Goal: Task Accomplishment & Management: Manage account settings

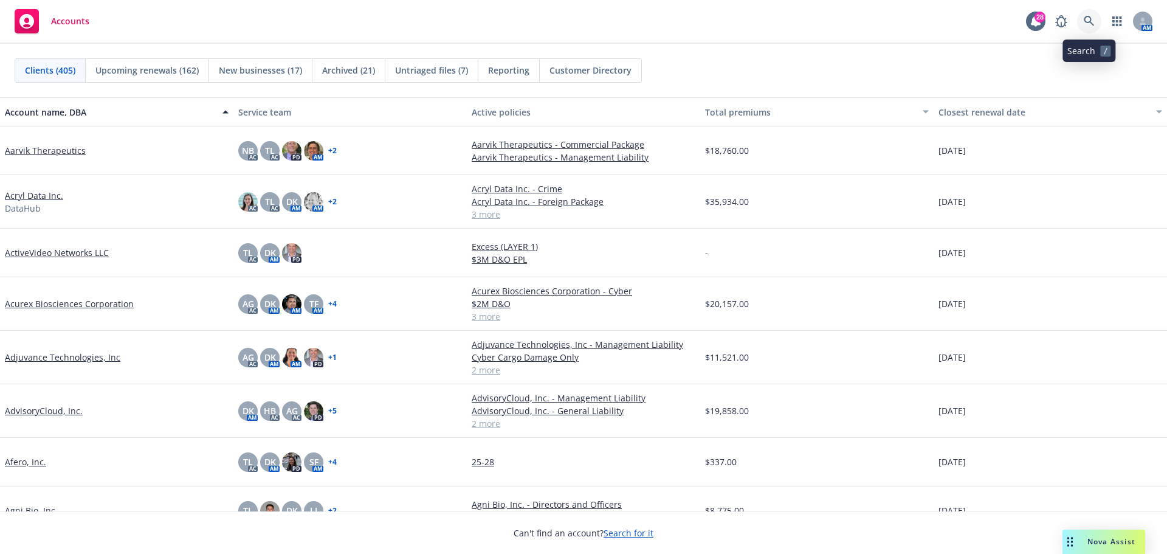
click at [1091, 21] on icon at bounding box center [1089, 21] width 10 height 10
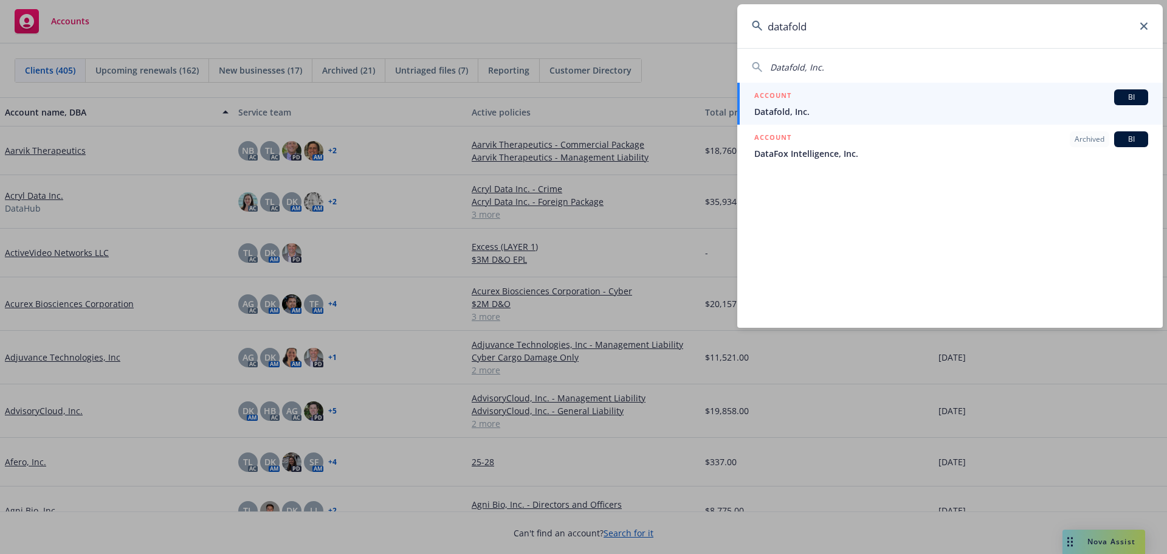
type input "datafold"
click at [787, 109] on span "Datafold, Inc." at bounding box center [952, 111] width 394 height 13
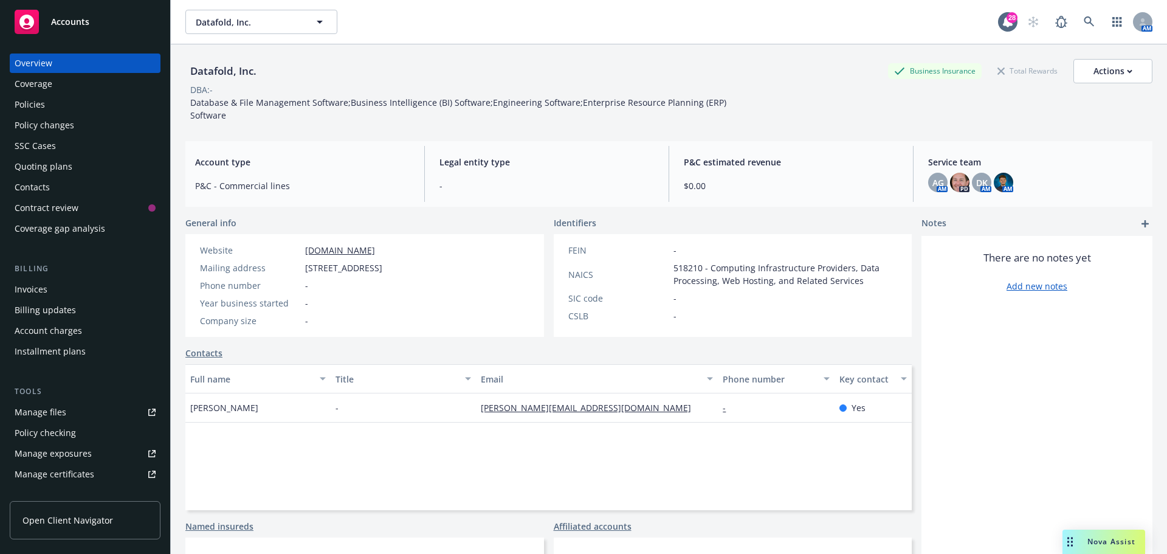
click at [51, 107] on div "Policies" at bounding box center [85, 104] width 141 height 19
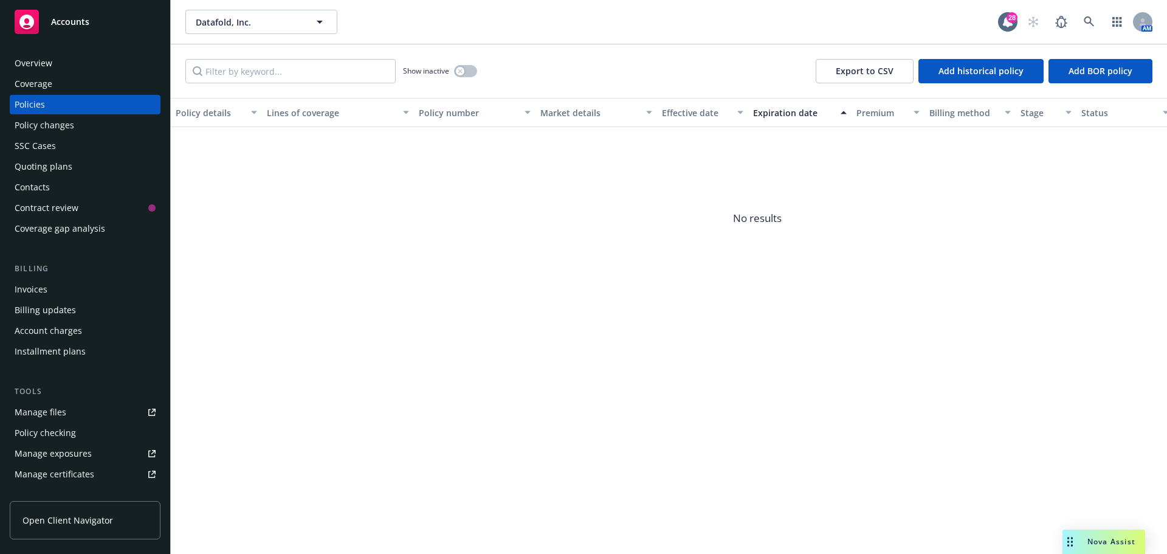
click at [46, 159] on div "Quoting plans" at bounding box center [44, 166] width 58 height 19
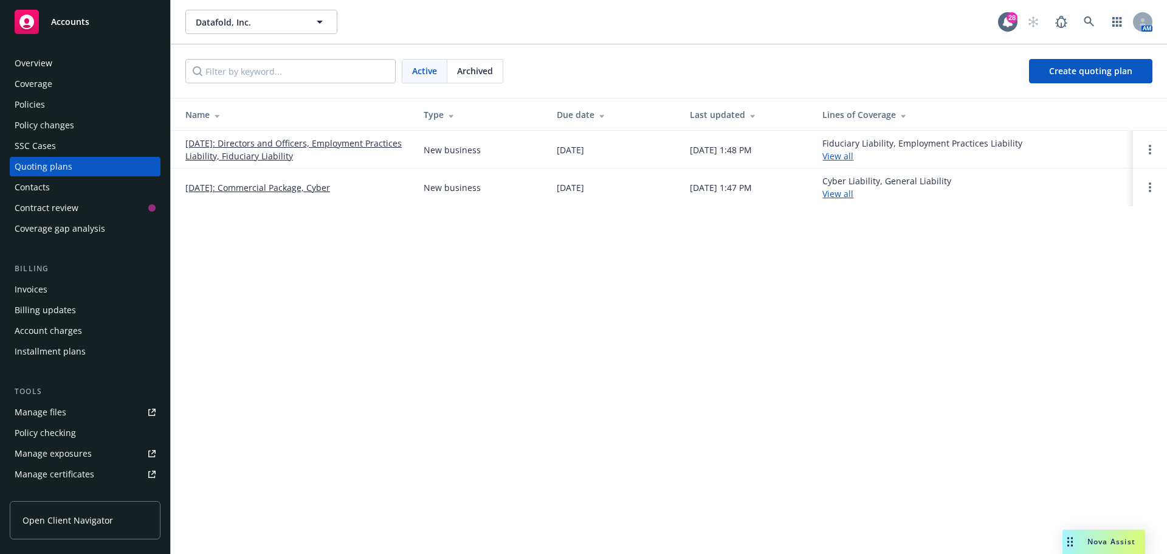
click at [264, 144] on link "[DATE]: Directors and Officers, Employment Practices Liability, Fiduciary Liabi…" at bounding box center [294, 150] width 219 height 26
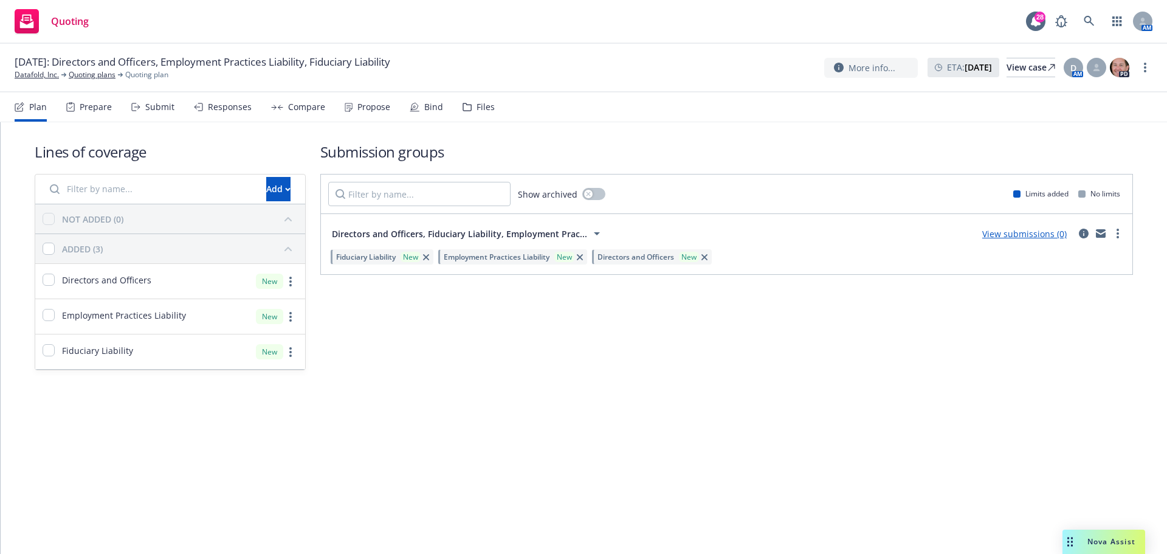
click at [477, 111] on div "Files" at bounding box center [486, 107] width 18 height 10
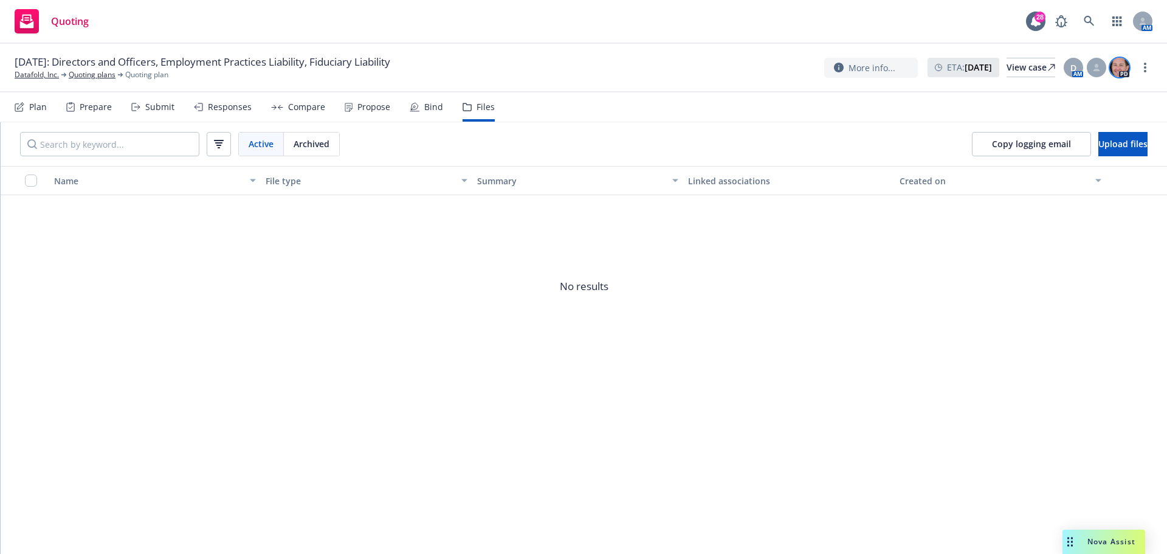
click at [1122, 70] on img at bounding box center [1119, 67] width 19 height 19
click at [1093, 69] on icon at bounding box center [1096, 67] width 7 height 7
click at [1073, 69] on span "D" at bounding box center [1074, 67] width 6 height 13
click at [311, 365] on span "No results" at bounding box center [584, 286] width 1167 height 182
click at [35, 106] on div "Plan" at bounding box center [38, 107] width 18 height 10
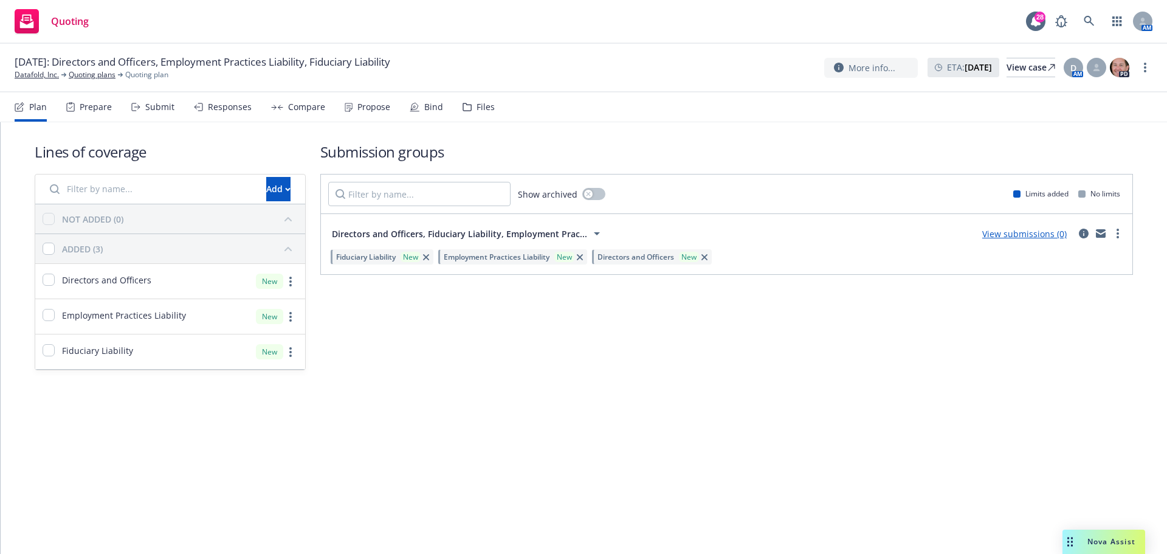
click at [1021, 233] on link "View submissions (0)" at bounding box center [1025, 234] width 85 height 12
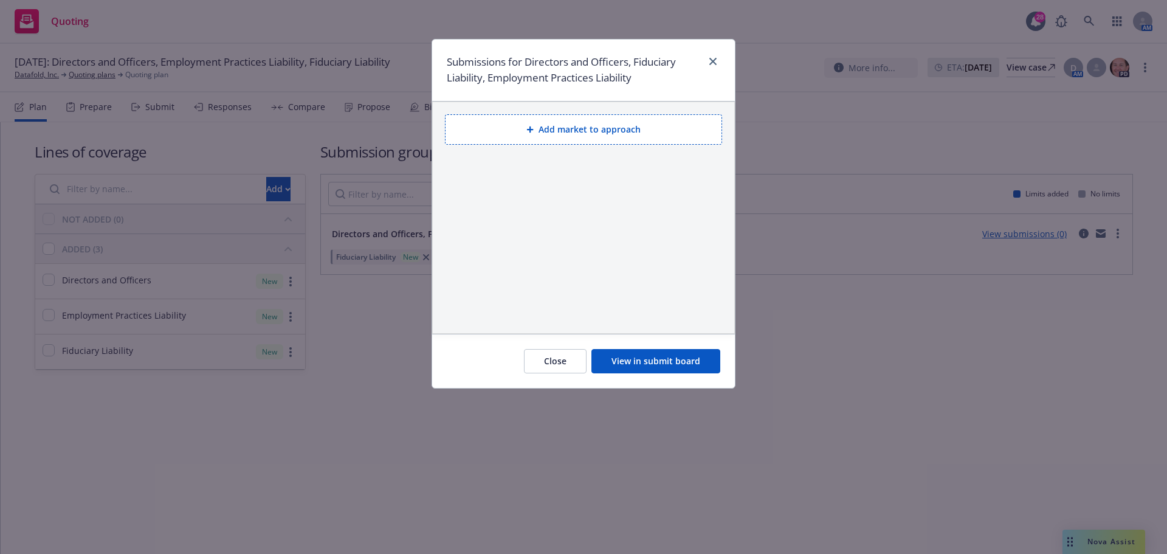
click at [581, 133] on button "Add market to approach" at bounding box center [583, 129] width 277 height 30
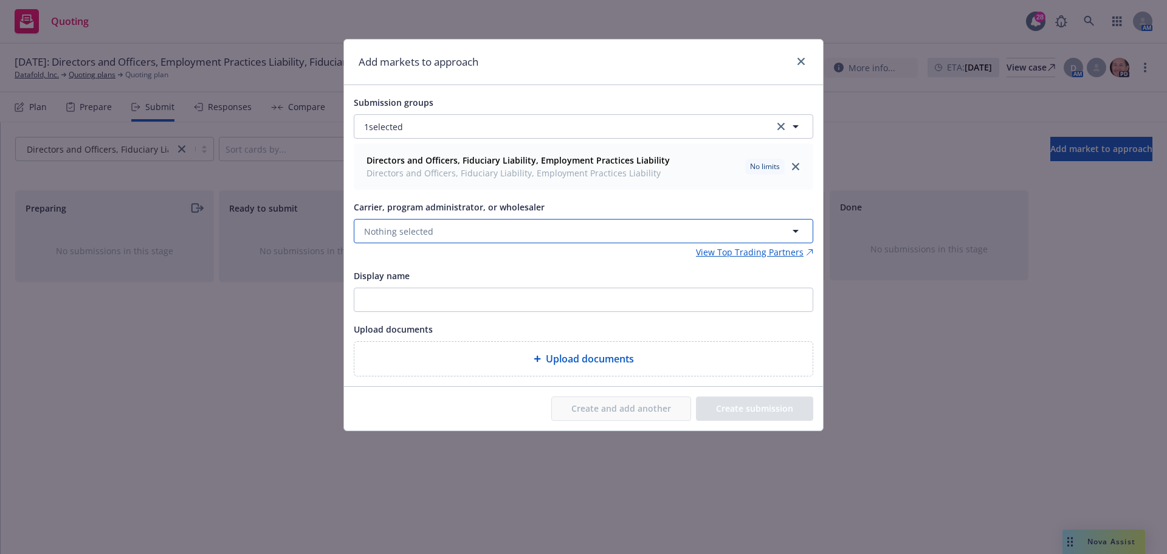
click at [450, 232] on button "Nothing selected" at bounding box center [584, 231] width 460 height 24
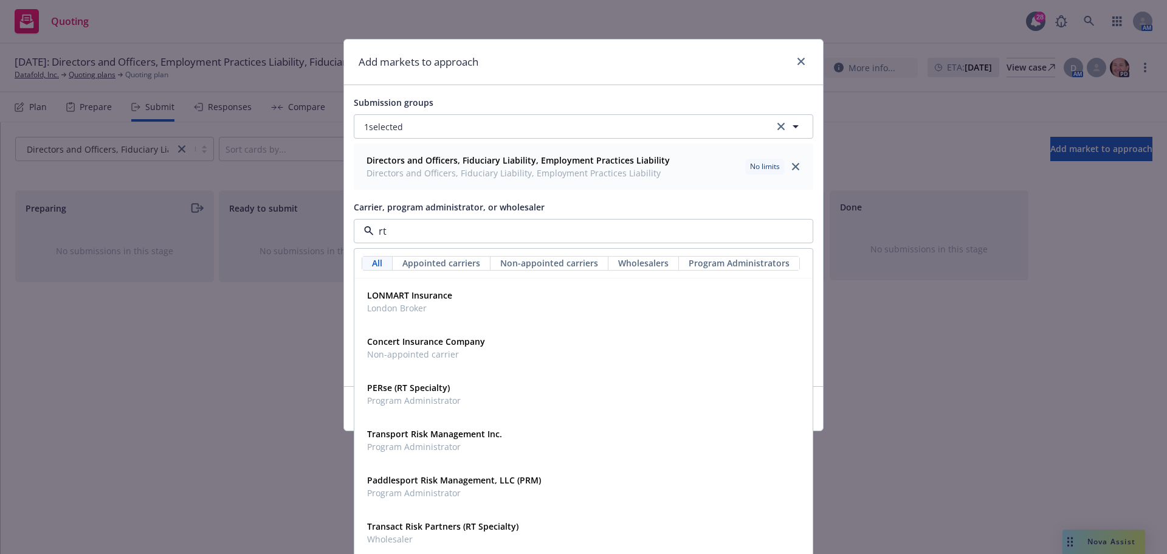
type input "rt s"
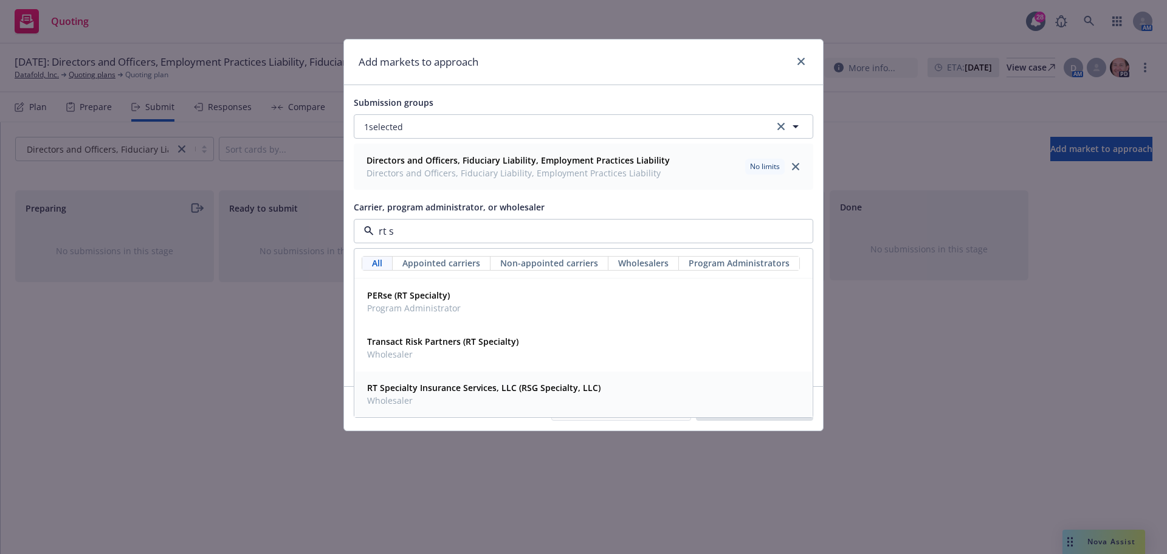
click at [453, 389] on strong "RT Specialty Insurance Services, LLC (RSG Specialty, LLC)" at bounding box center [483, 388] width 233 height 12
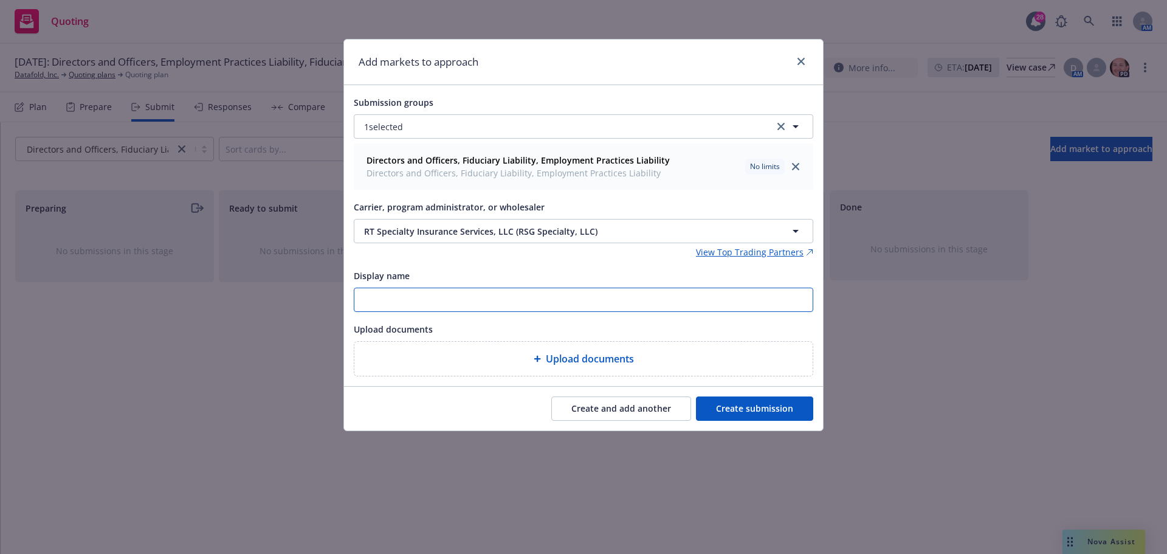
click at [409, 299] on input "Display name" at bounding box center [583, 299] width 458 height 23
click at [390, 298] on input "25-26" at bounding box center [583, 299] width 458 height 23
paste input "DataFold - NEW D&O-EPL-FID (quotes ASAP)"
click at [503, 299] on input "25-26 DataFold - NEW D&O-EPL-FID (quotes ASAP)" at bounding box center [583, 299] width 458 height 23
drag, startPoint x: 627, startPoint y: 296, endPoint x: 315, endPoint y: 293, distance: 311.9
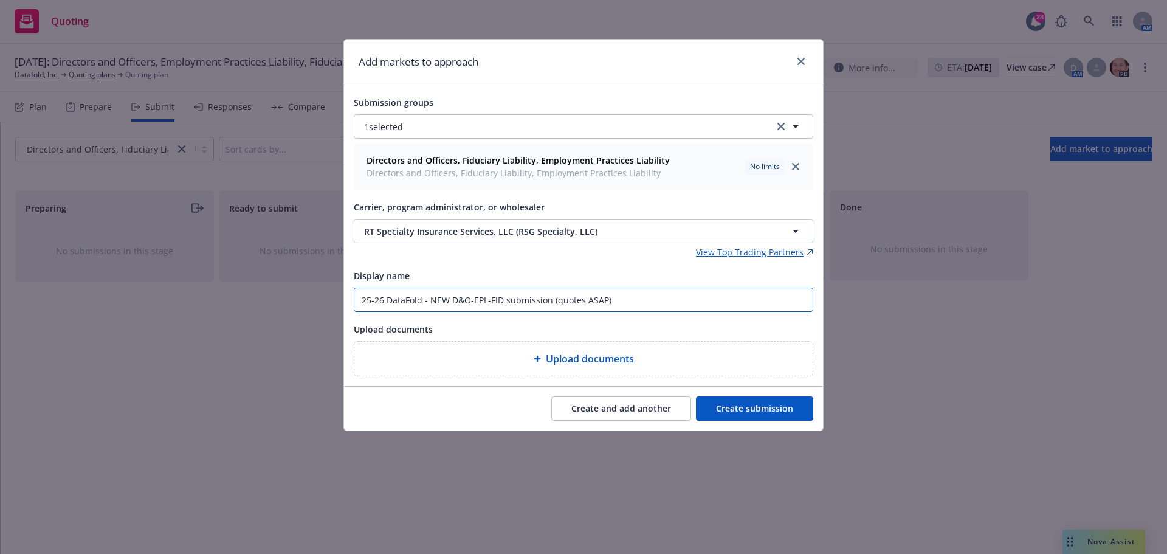
click at [315, 293] on div "Add markets to approach Submission groups 1 selected Directors and Officers, Fi…" at bounding box center [583, 277] width 1167 height 554
type input "25-26 DataFold - NEW D&O-EPL-FID submission (quotes ASAP)"
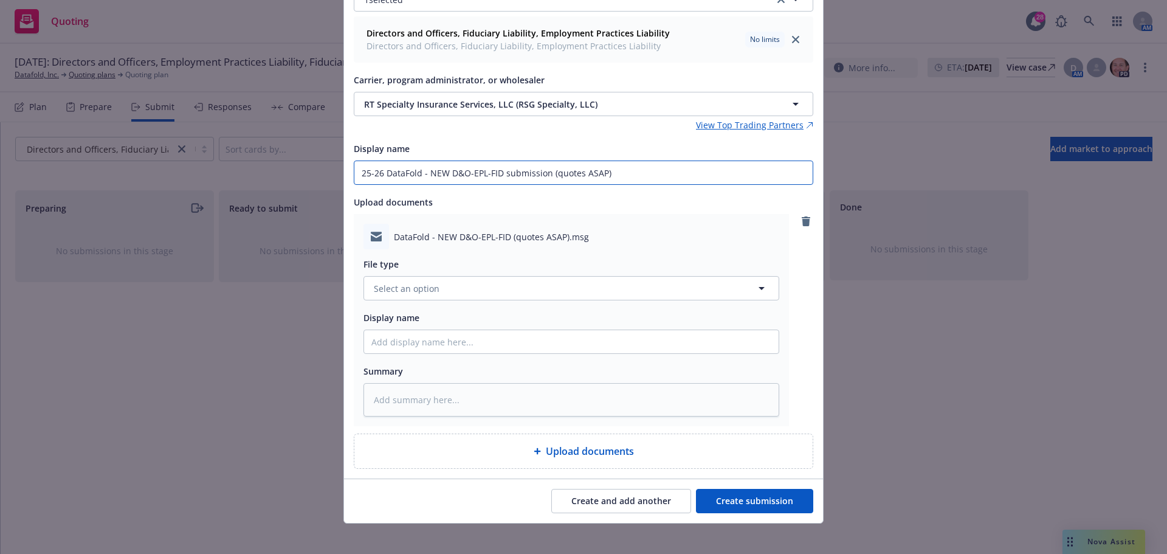
scroll to position [136, 0]
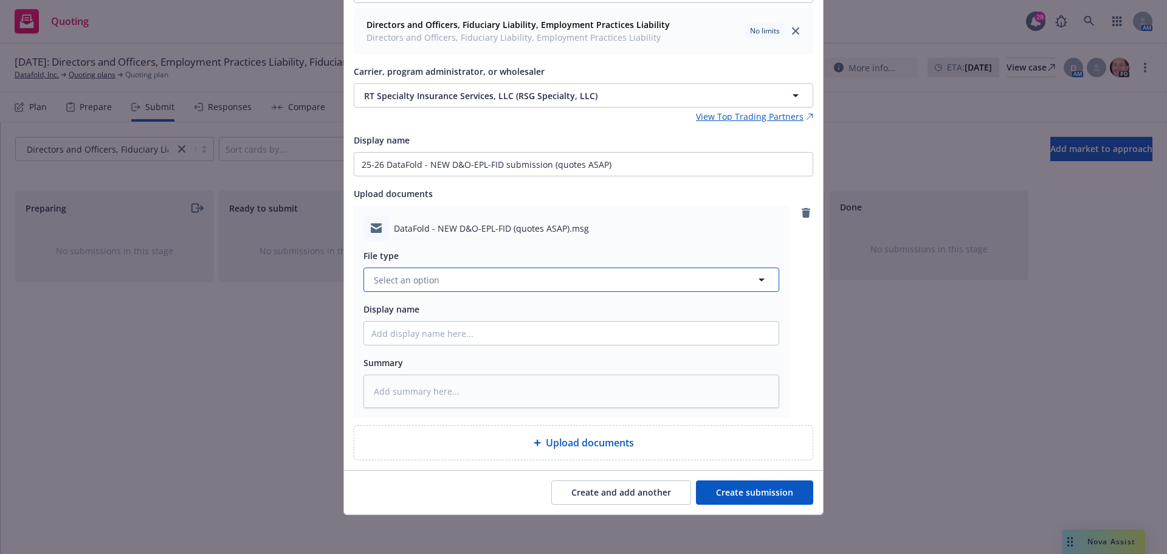
click at [396, 282] on span "Select an option" at bounding box center [407, 280] width 66 height 13
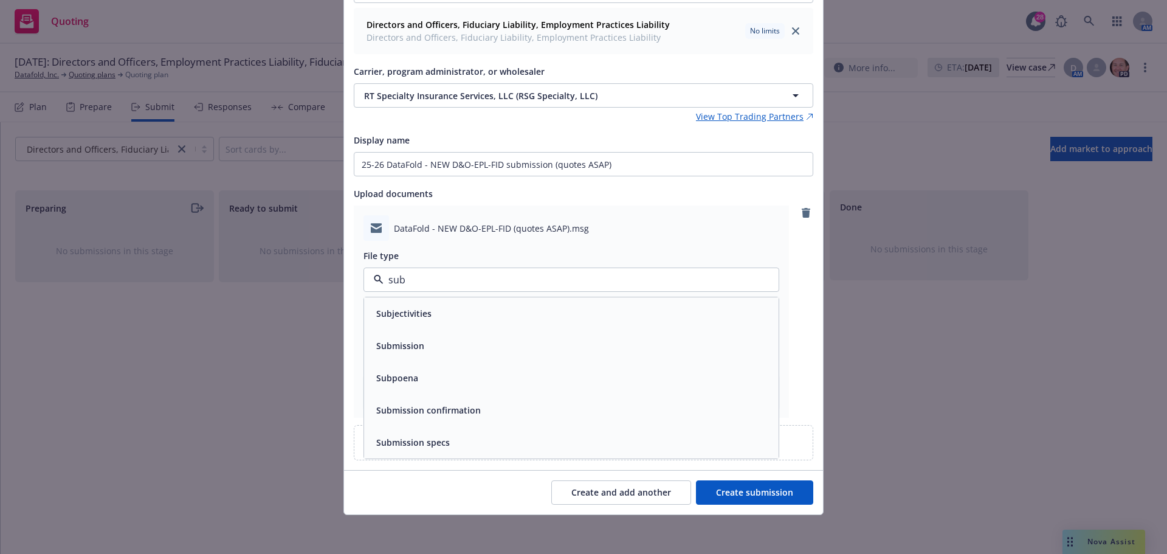
type input "subm"
drag, startPoint x: 423, startPoint y: 310, endPoint x: 454, endPoint y: 319, distance: 32.2
click at [426, 311] on div "Submission" at bounding box center [571, 314] width 400 height 18
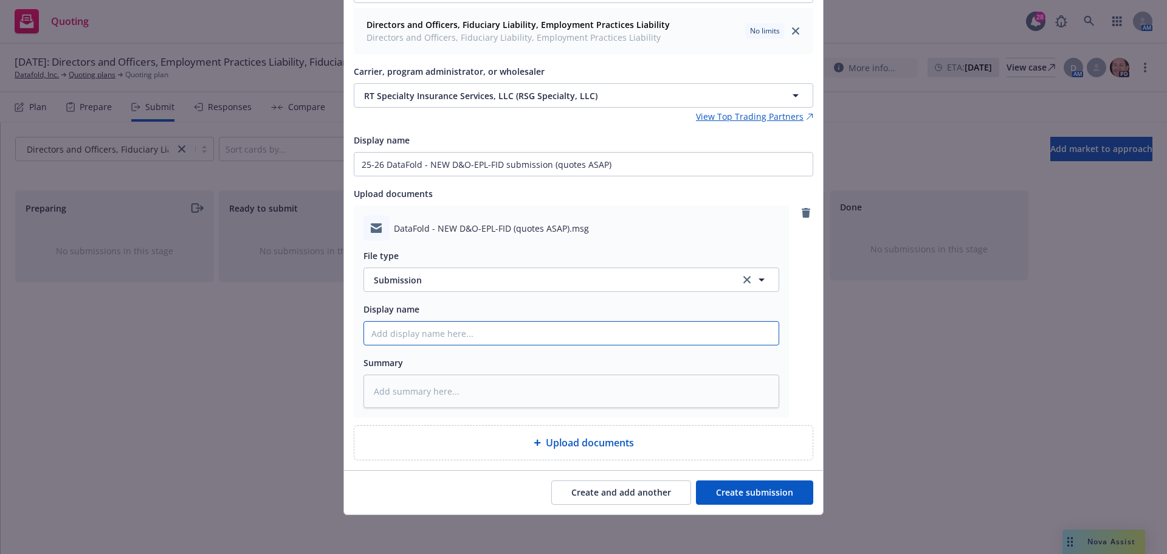
click at [432, 325] on input "Display name" at bounding box center [571, 333] width 415 height 23
paste input "25-26 DataFold - NEW D&O-EPL-FID submission (quotes ASAP)"
type textarea "x"
type input "25-26 DataFold - NEW D&O-EPL-FID submission (quotes ASAP)"
click at [734, 492] on button "Create submission" at bounding box center [754, 492] width 117 height 24
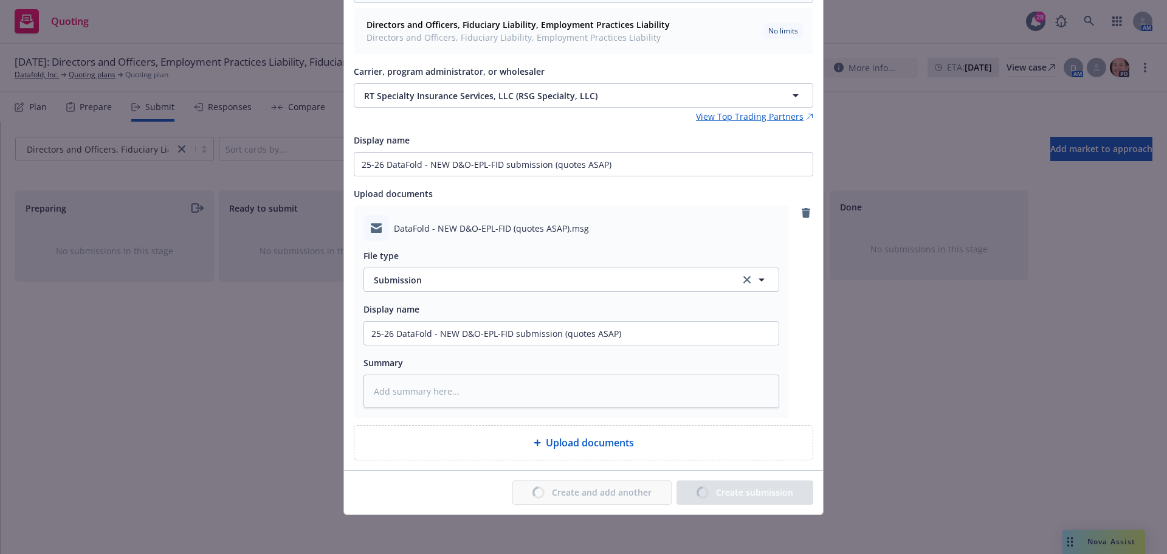
type textarea "x"
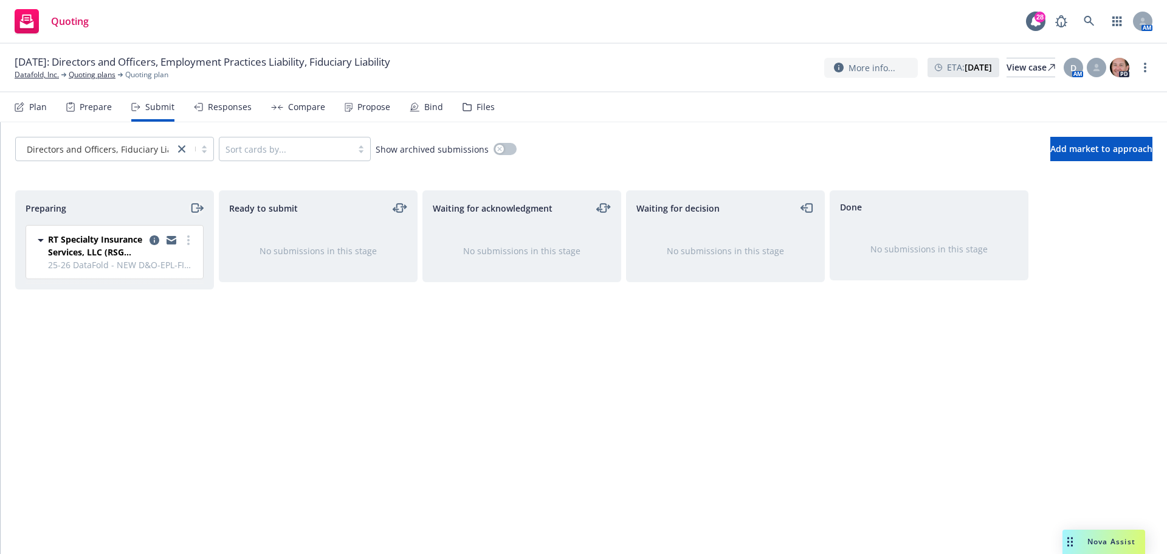
click at [198, 210] on icon "moveRight" at bounding box center [195, 208] width 7 height 9
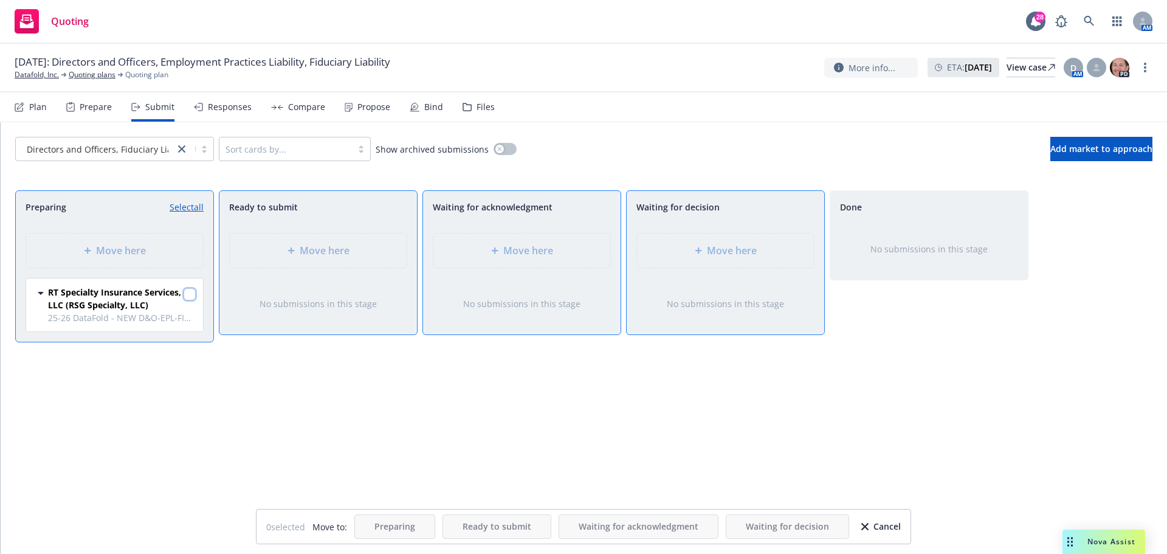
click at [190, 292] on input "checkbox" at bounding box center [190, 294] width 12 height 12
checkbox input "true"
click at [738, 247] on span "Move here" at bounding box center [732, 250] width 50 height 15
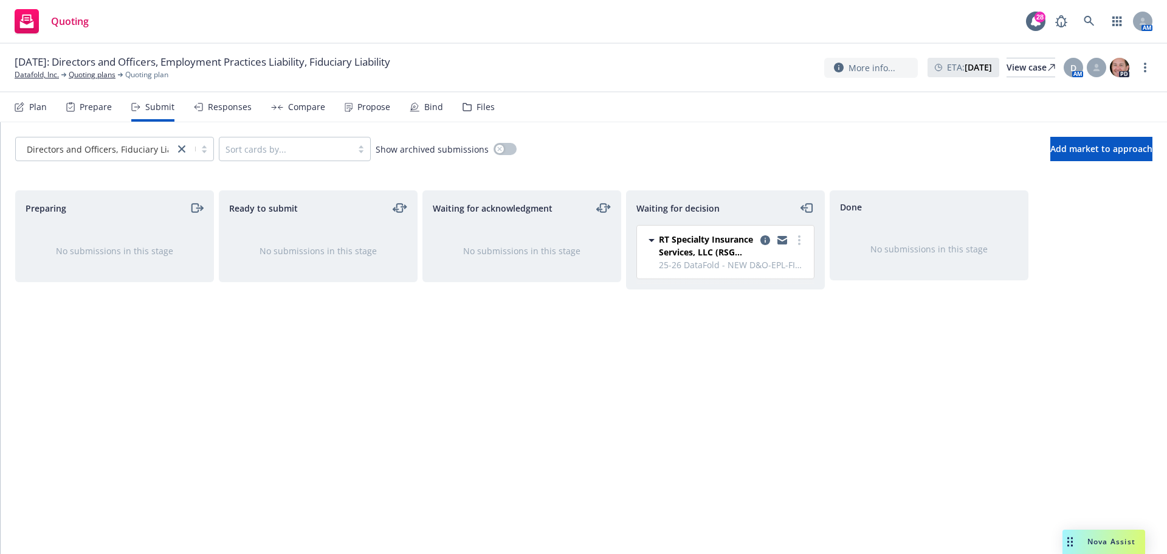
click at [480, 105] on div "Files" at bounding box center [486, 107] width 18 height 10
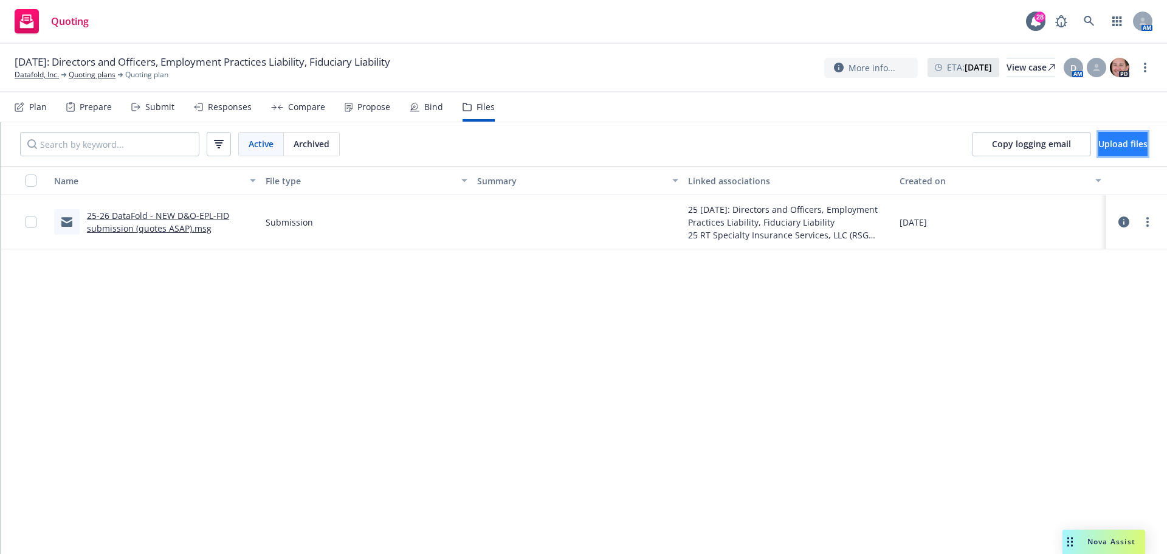
click at [1099, 139] on span "Upload files" at bounding box center [1123, 144] width 49 height 12
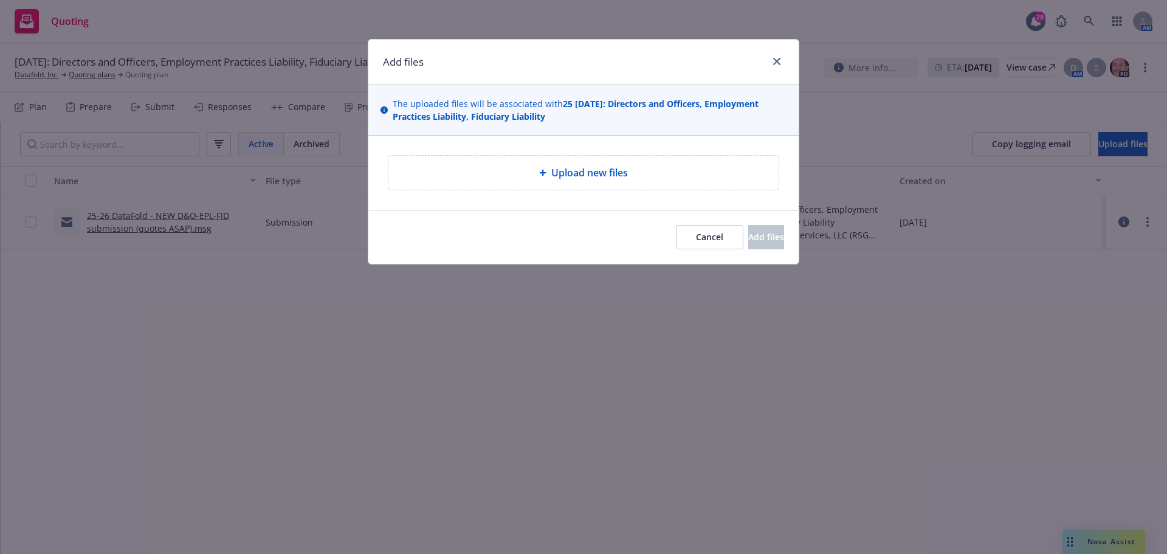
type textarea "x"
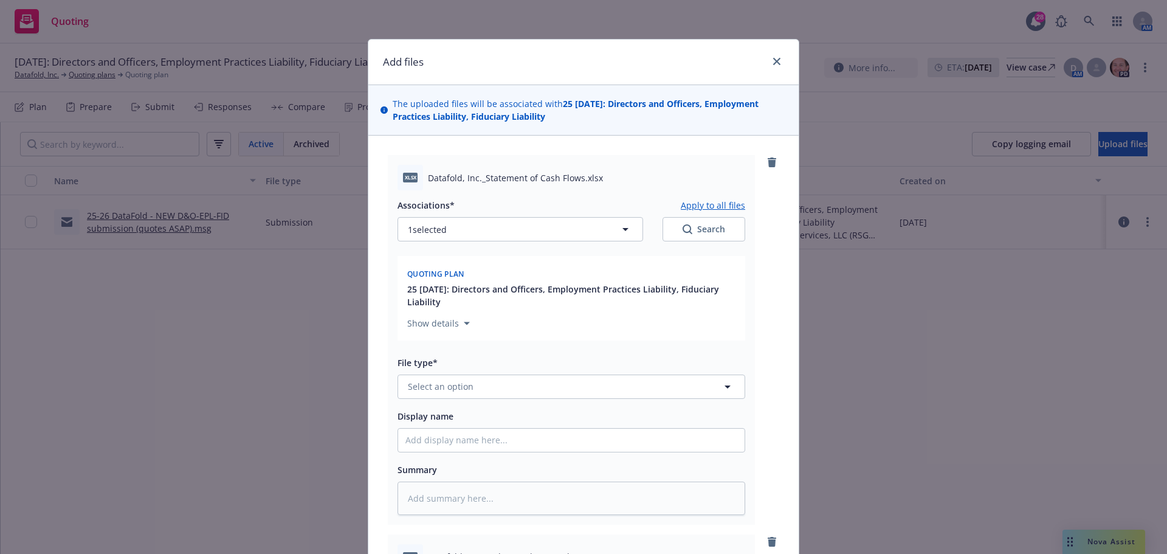
click at [428, 171] on span "Datafold, Inc._Statement of Cash Flows.xlsx" at bounding box center [515, 177] width 175 height 13
drag, startPoint x: 424, startPoint y: 178, endPoint x: 577, endPoint y: 175, distance: 152.6
click at [577, 175] on span "Datafold, Inc._Statement of Cash Flows.xlsx" at bounding box center [515, 177] width 175 height 13
copy span "Datafold, Inc._Statement of Cash Flows"
click at [445, 385] on span "Select an option" at bounding box center [441, 386] width 66 height 13
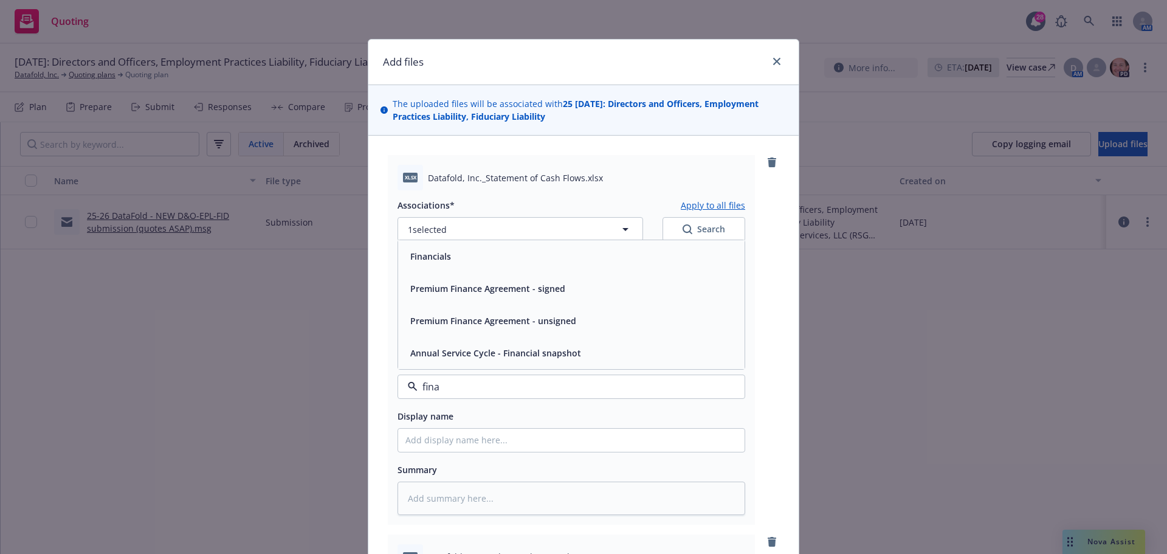
type input "finan"
click at [432, 260] on span "Financials" at bounding box center [430, 256] width 41 height 13
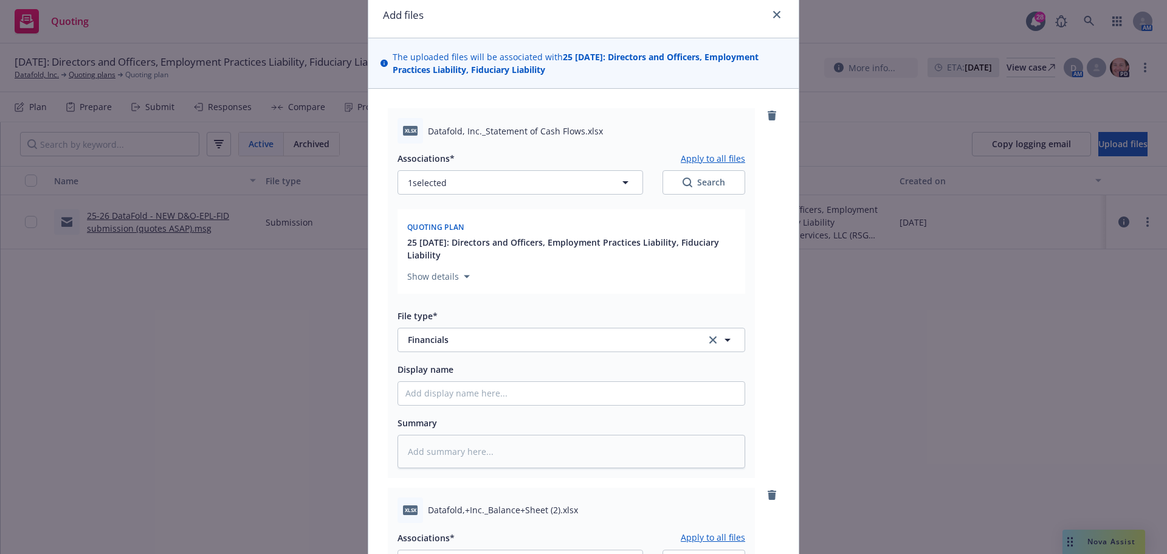
scroll to position [122, 0]
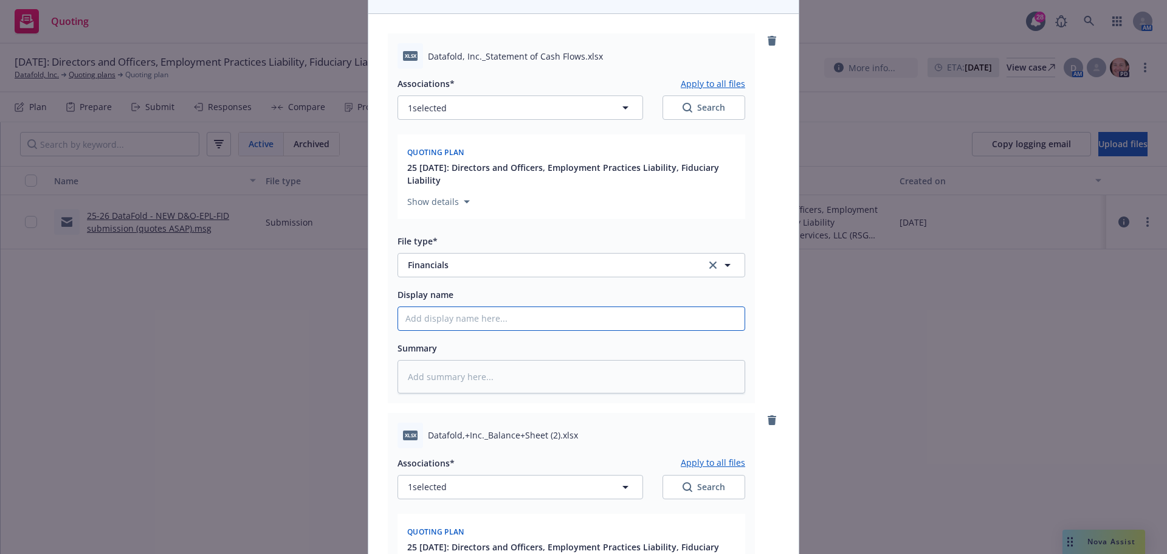
click at [446, 319] on input "Display name" at bounding box center [571, 318] width 347 height 23
paste input "Datafold, Inc._Statement of Cash Flows"
type textarea "x"
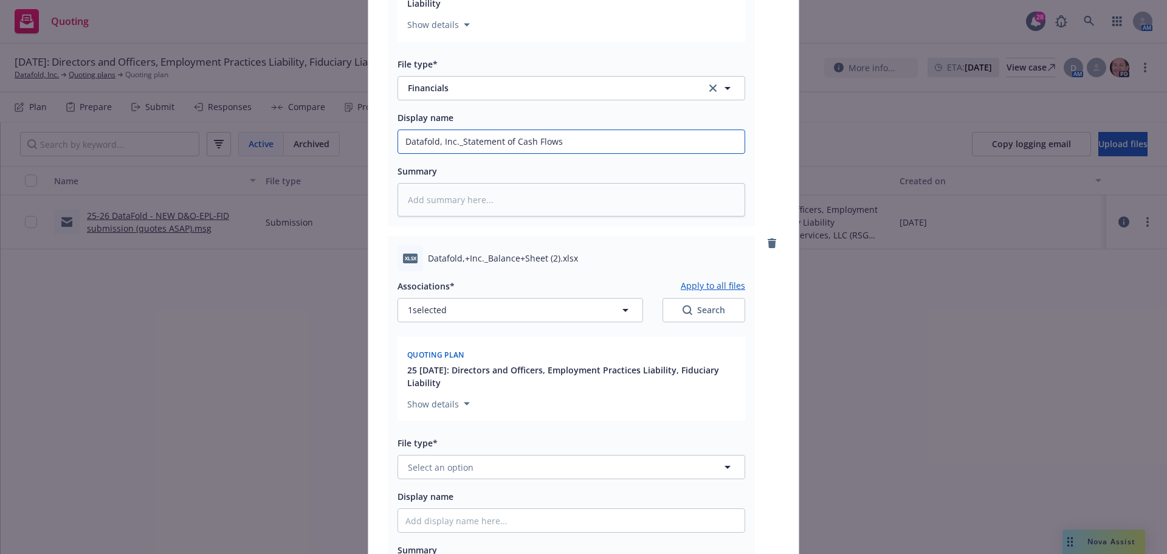
scroll to position [304, 0]
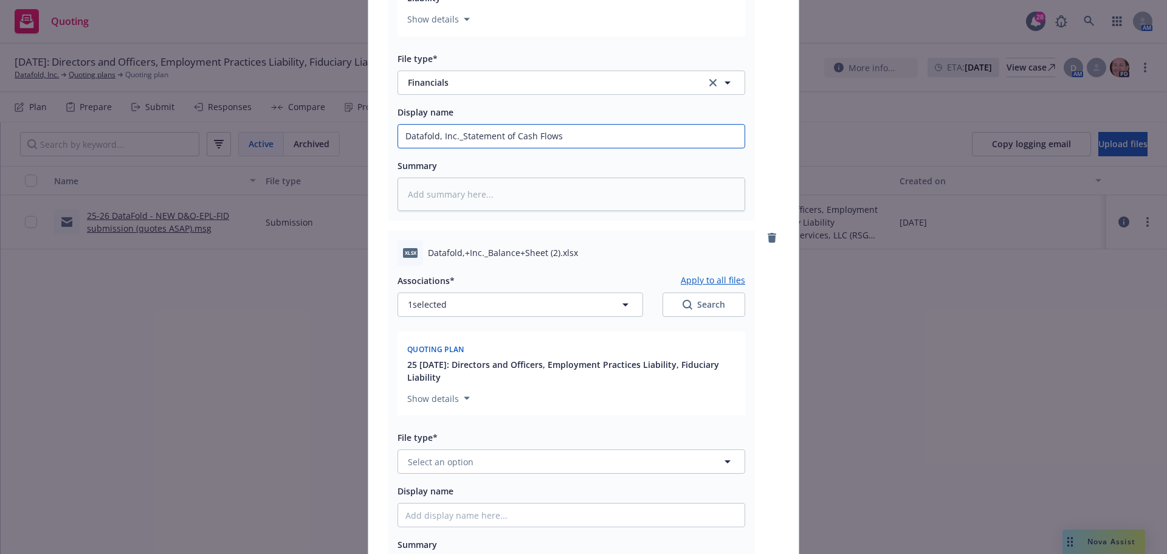
type input "Datafold, Inc._Statement of Cash Flows"
drag, startPoint x: 424, startPoint y: 253, endPoint x: 541, endPoint y: 248, distance: 116.8
click at [541, 248] on span "Datafold,+Inc._Balance+Sheet (2).xlsx" at bounding box center [503, 252] width 150 height 13
copy span "Datafold,+Inc._Balance+Sheet"
click at [418, 463] on span "Select an option" at bounding box center [441, 461] width 66 height 13
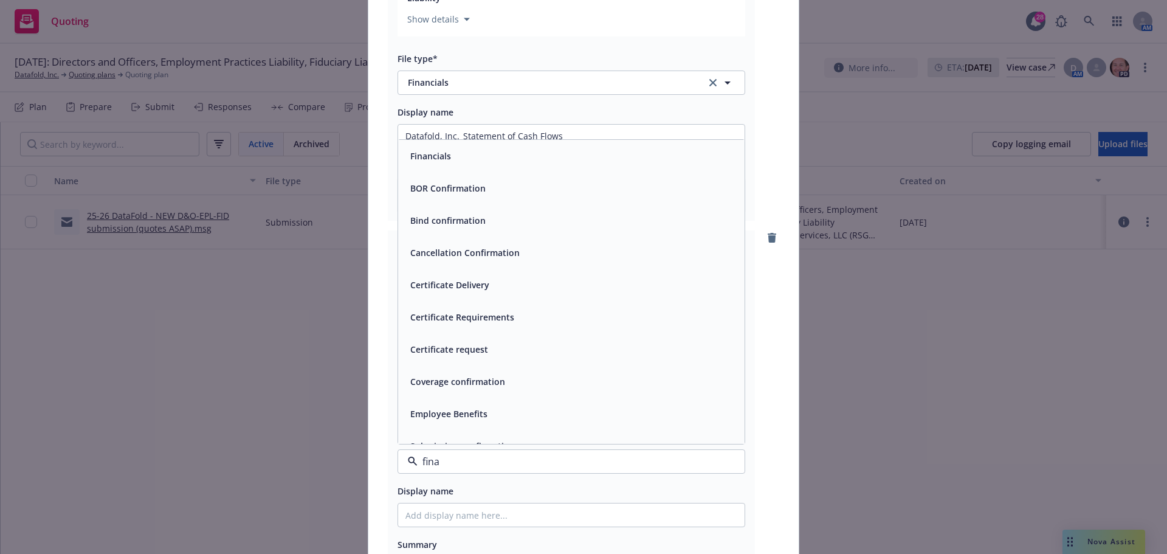
type input "finan"
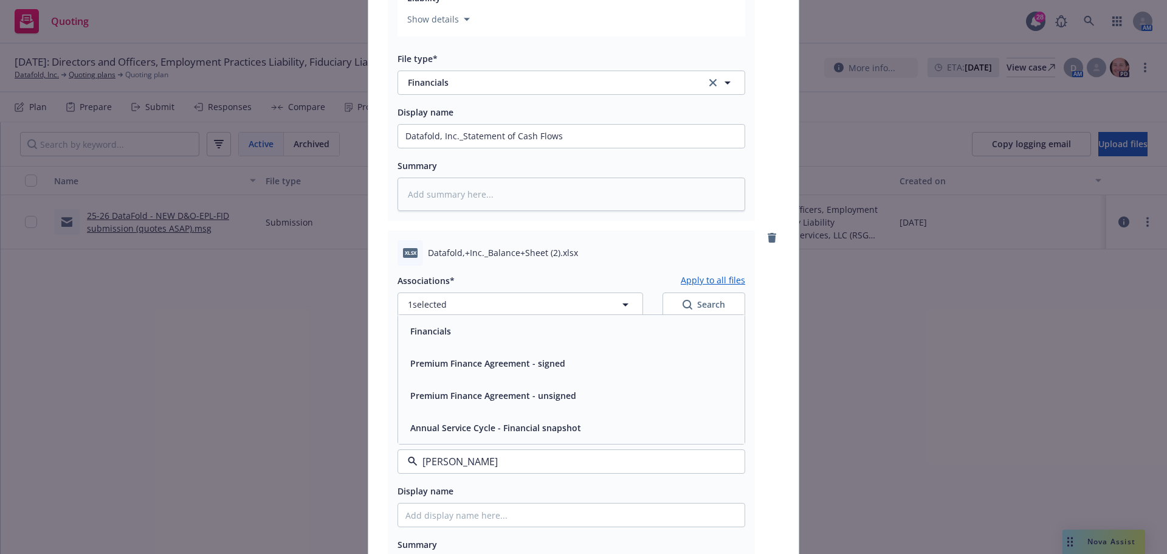
click at [440, 330] on span "Financials" at bounding box center [430, 331] width 41 height 13
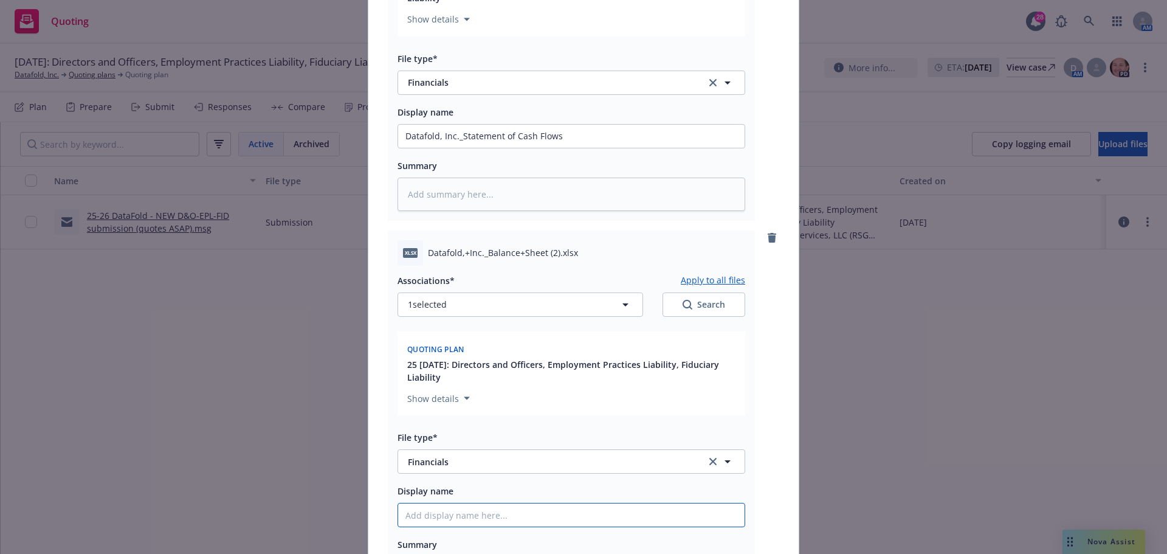
click at [446, 515] on input "Display name" at bounding box center [571, 514] width 347 height 23
paste input "Datafold,+Inc._Balance+Sheet"
type textarea "x"
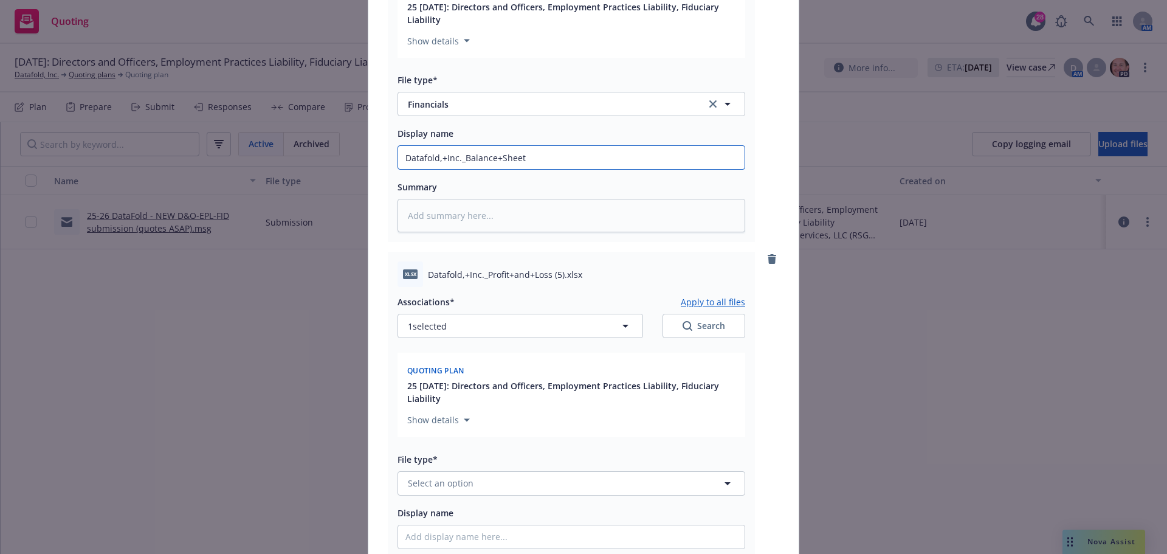
scroll to position [669, 0]
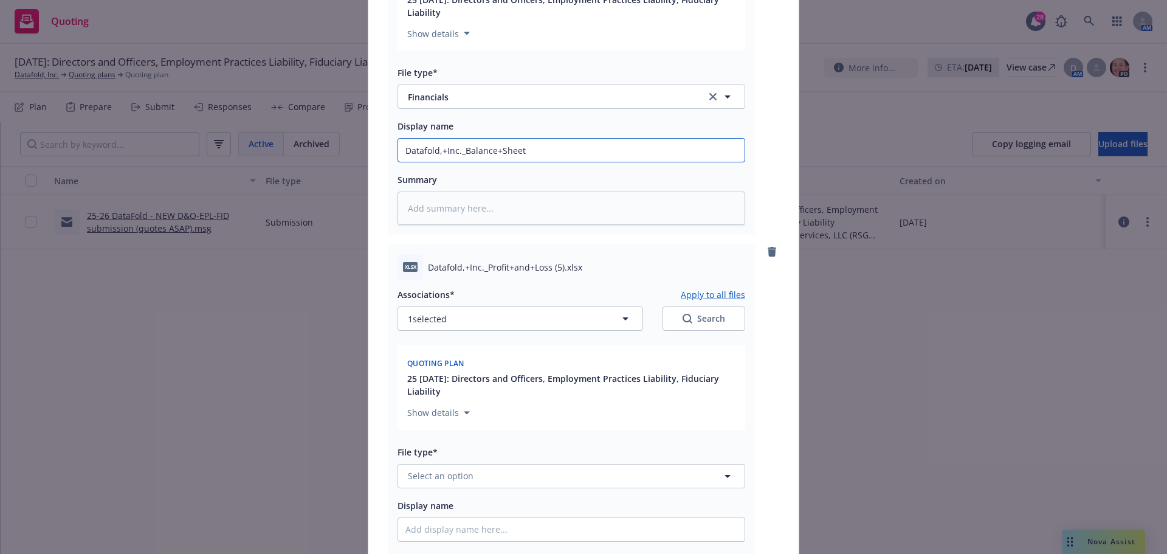
type input "Datafold,+Inc._Balance+Sheet"
click at [483, 271] on span "Datafold,+Inc._Profit+and+Loss (5).xlsx" at bounding box center [505, 267] width 154 height 13
drag, startPoint x: 424, startPoint y: 267, endPoint x: 545, endPoint y: 265, distance: 121.0
click at [545, 265] on span "Datafold,+Inc._Profit+and+Loss (5).xlsx" at bounding box center [505, 267] width 154 height 13
copy span "Datafold,+Inc._Profit+and+Loss"
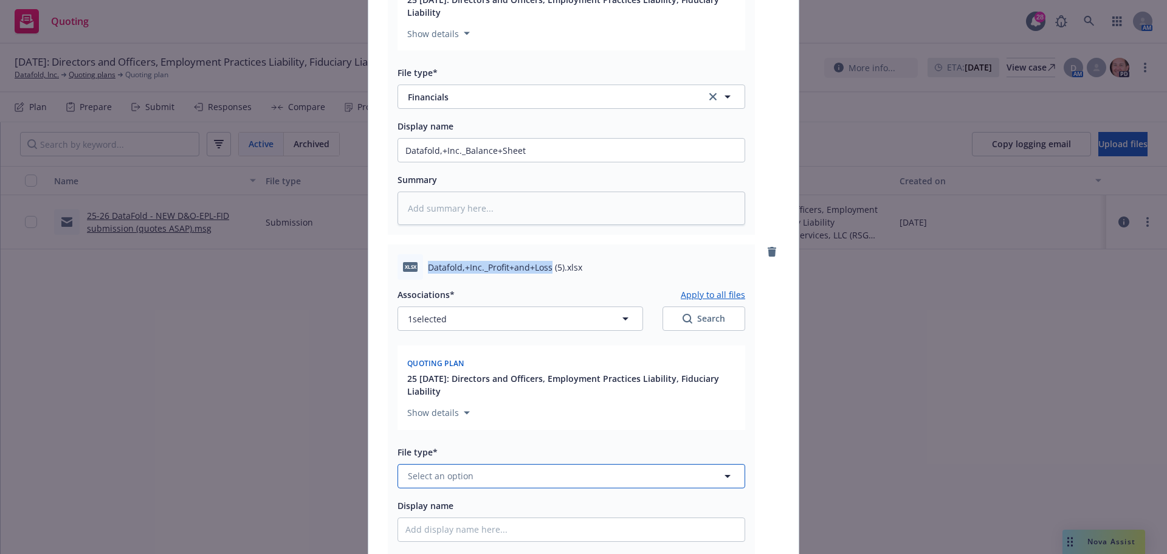
click at [454, 478] on span "Select an option" at bounding box center [441, 475] width 66 height 13
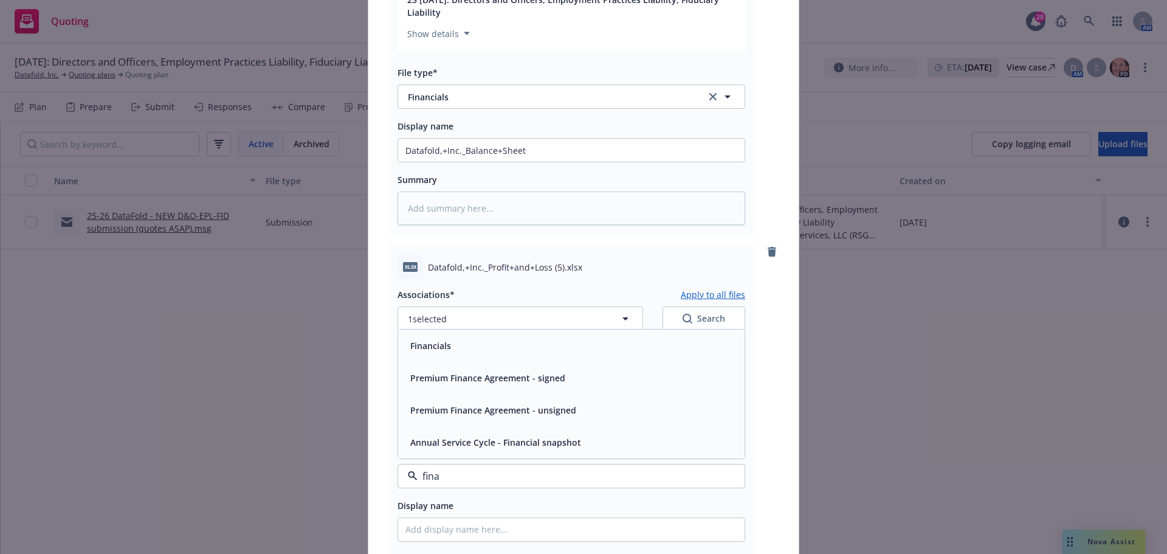
type input "finan"
click at [465, 354] on div "Financials" at bounding box center [571, 346] width 347 height 32
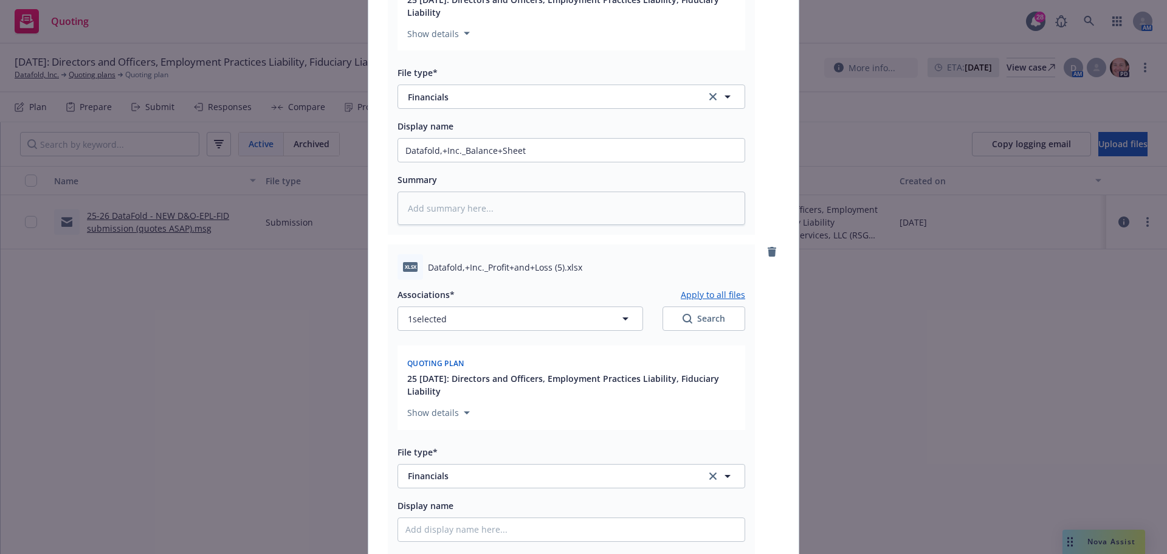
scroll to position [790, 0]
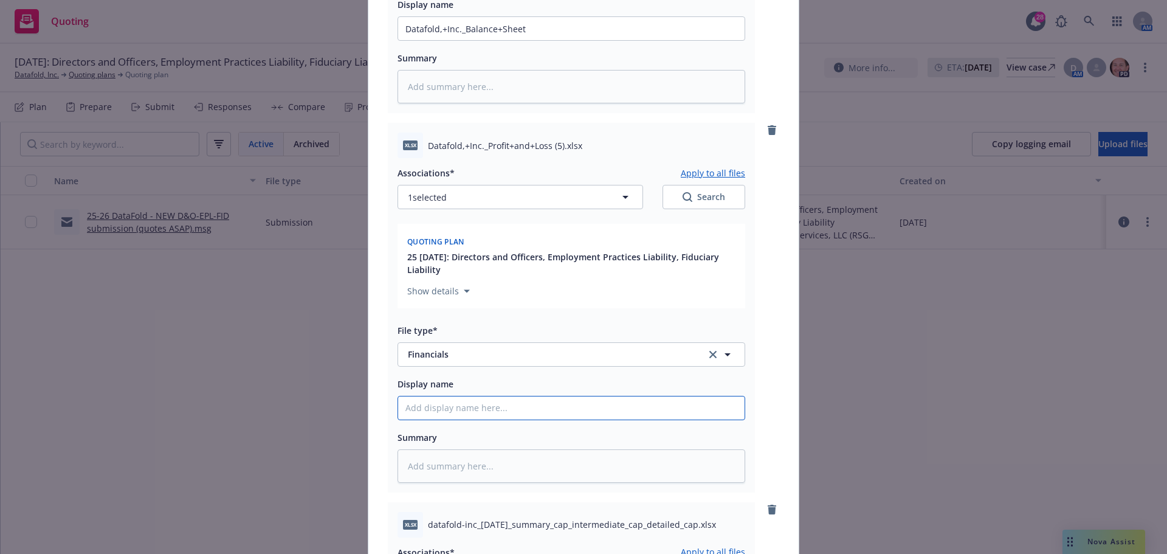
click at [444, 409] on input "Display name" at bounding box center [571, 407] width 347 height 23
paste input "Datafold,+Inc._Profit+and+Loss"
type textarea "x"
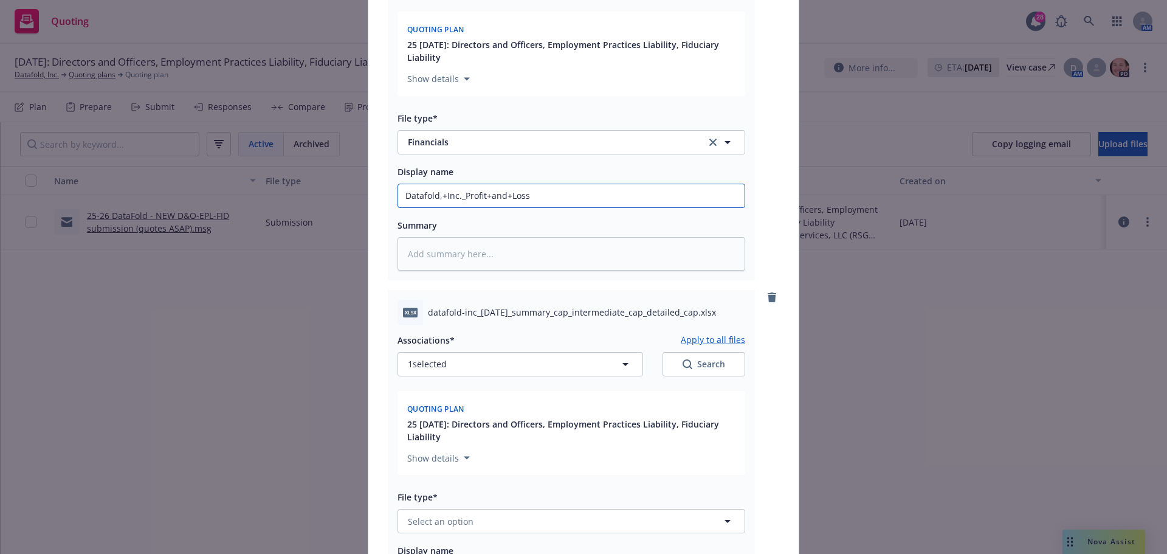
scroll to position [1034, 0]
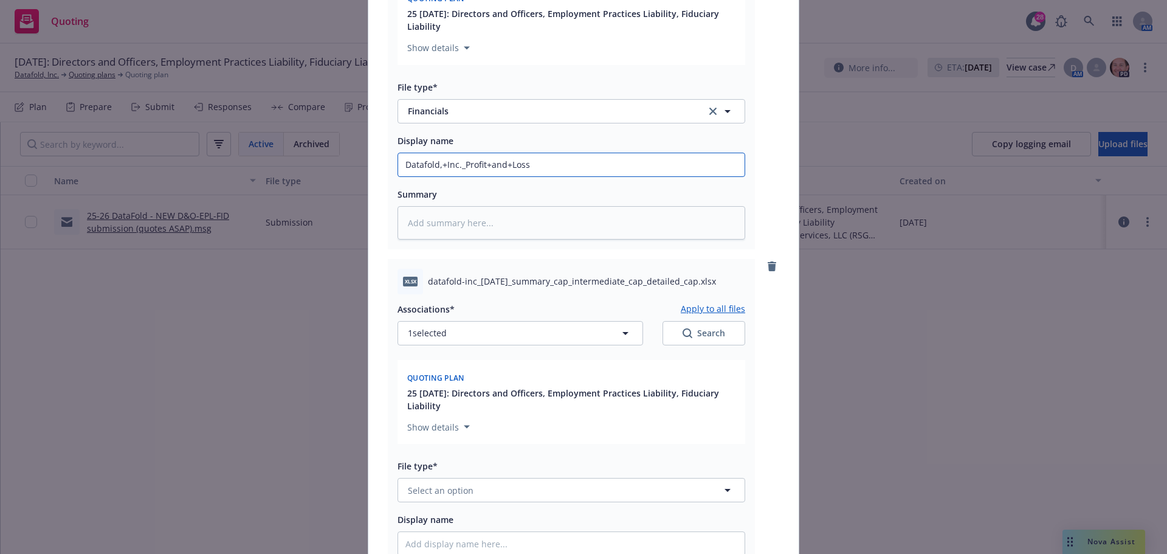
type input "Datafold,+Inc._Profit+and+Loss"
click at [469, 286] on span "datafold-inc_2025-09-16_summary_cap_intermediate_cap_detailed_cap.xlsx" at bounding box center [572, 281] width 288 height 13
drag, startPoint x: 424, startPoint y: 283, endPoint x: 702, endPoint y: 271, distance: 277.5
click at [702, 271] on div "xlsx datafold-inc_2025-09-16_summary_cap_intermediate_cap_detailed_cap.xlsx" at bounding box center [572, 282] width 348 height 26
copy span "datafold-inc_2025-09-16_summary_cap_intermediate_cap_detailed_cap"
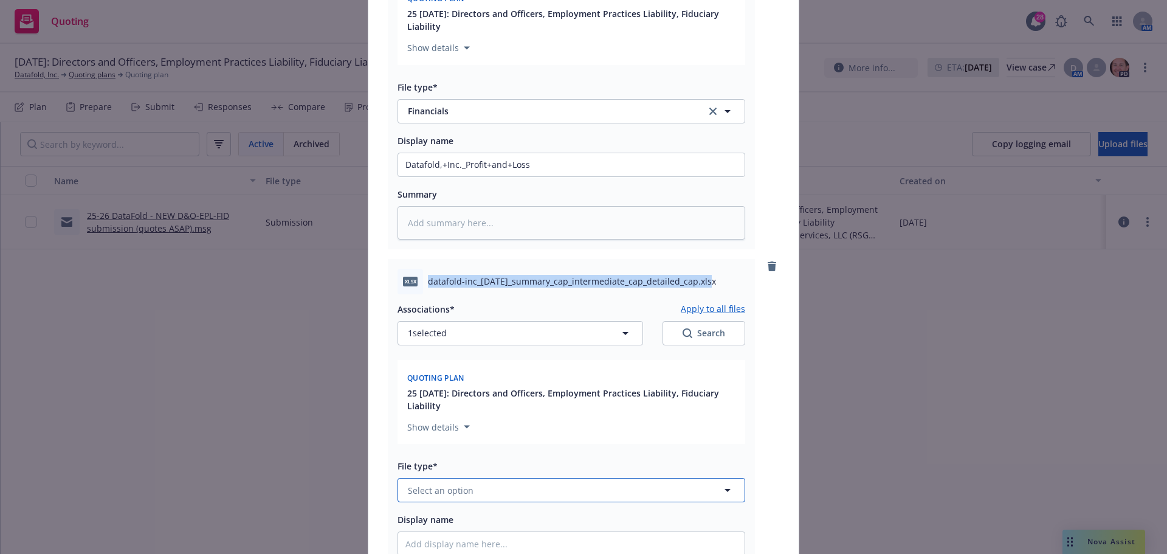
click at [439, 488] on span "Select an option" at bounding box center [441, 490] width 66 height 13
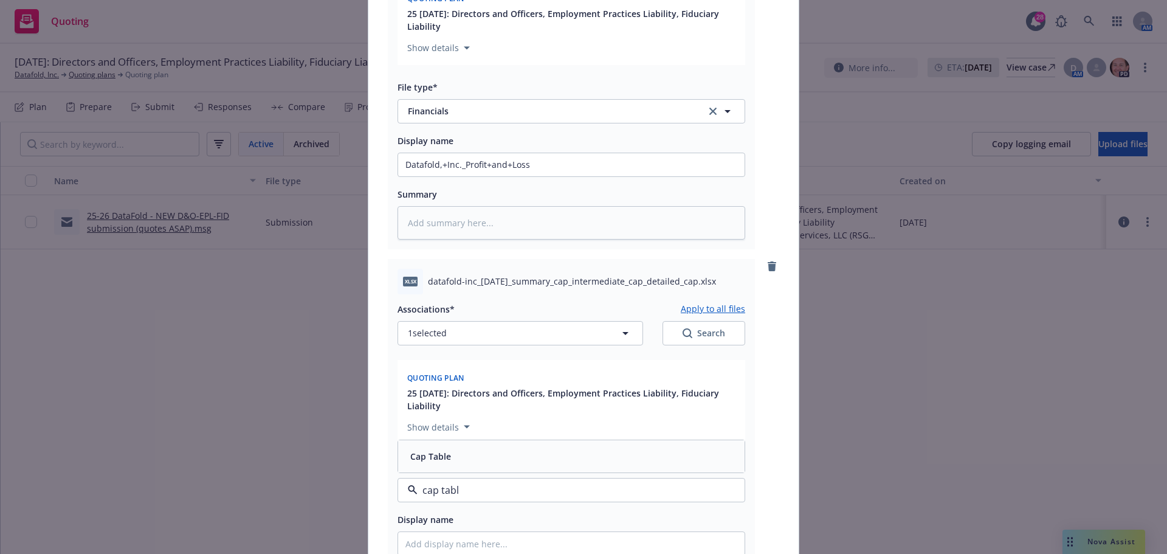
type input "cap table"
click at [476, 458] on div "Cap Table" at bounding box center [572, 456] width 332 height 18
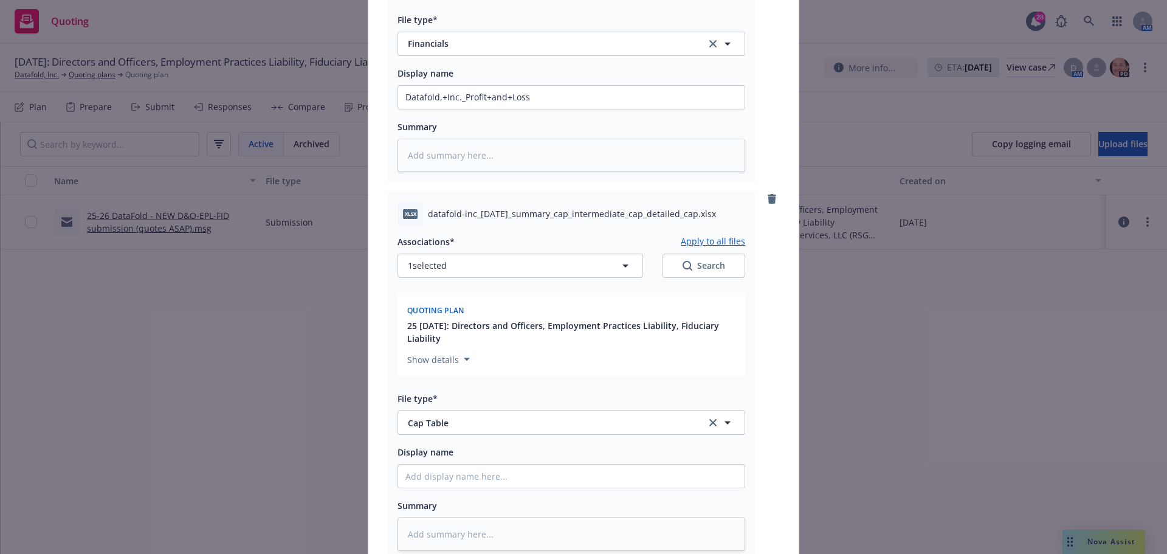
scroll to position [1277, 0]
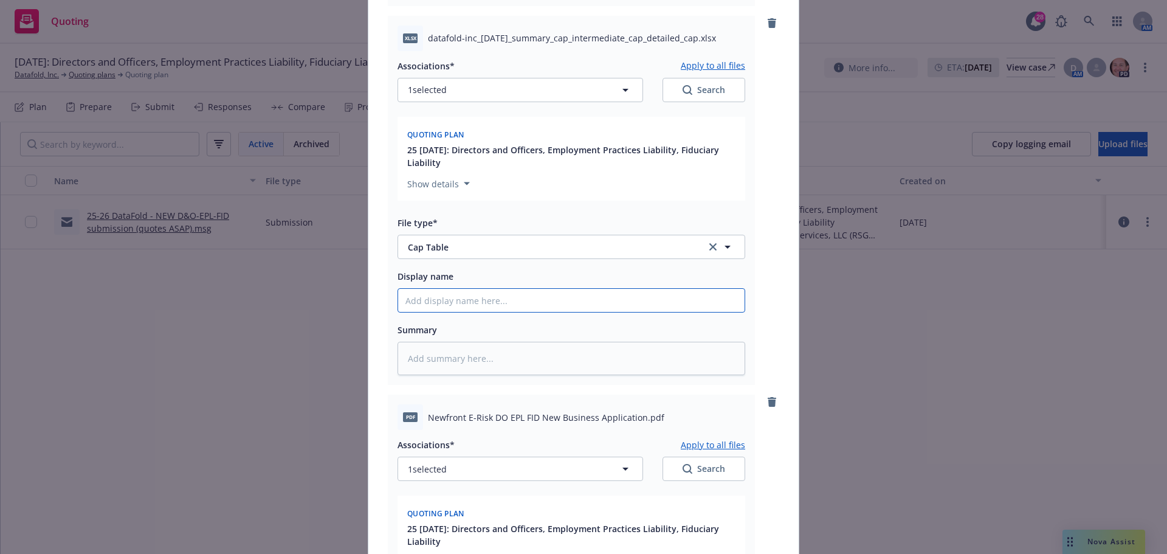
click at [447, 297] on input "Display name" at bounding box center [571, 300] width 347 height 23
paste input "datafold-inc_2025-09-16_summary_cap_intermediate_cap_detailed_cap"
type textarea "x"
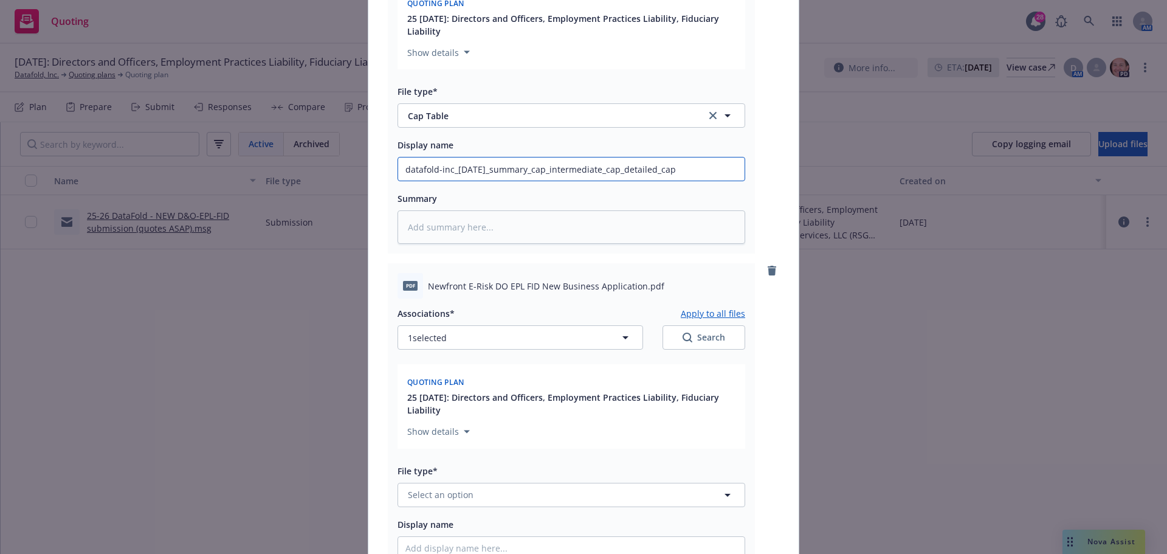
scroll to position [1459, 0]
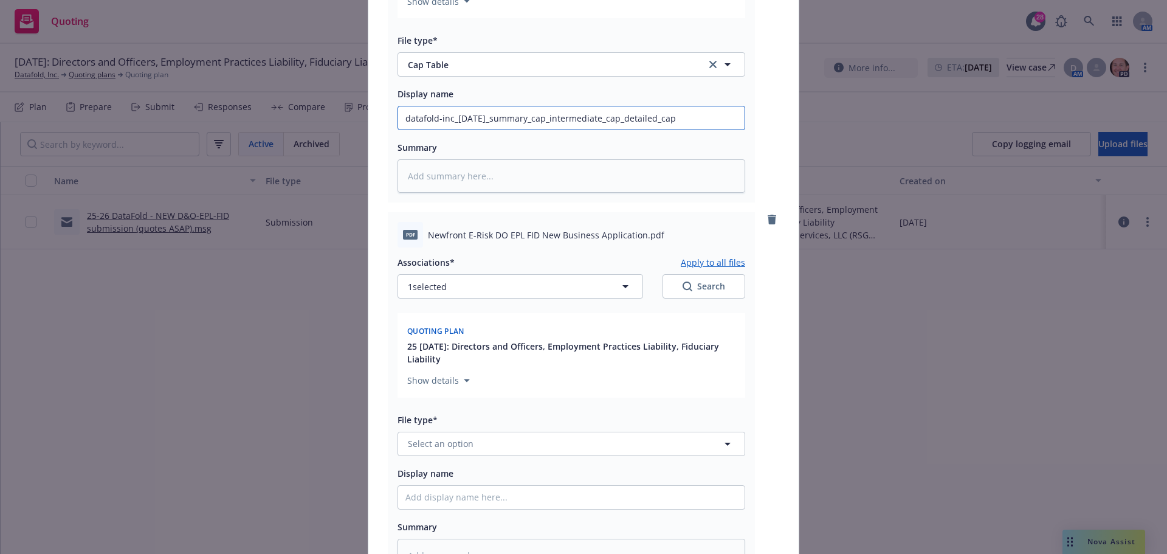
type input "datafold-inc_2025-09-16_summary_cap_intermediate_cap_detailed_cap"
click at [505, 238] on span "Newfront E-Risk DO EPL FID New Business Application.pdf" at bounding box center [546, 235] width 237 height 13
drag, startPoint x: 425, startPoint y: 237, endPoint x: 636, endPoint y: 230, distance: 211.1
click at [636, 230] on span "Newfront E-Risk DO EPL FID New Business Application.pdf" at bounding box center [546, 235] width 237 height 13
copy span "Newfront E-Risk DO EPL FID New Business Application"
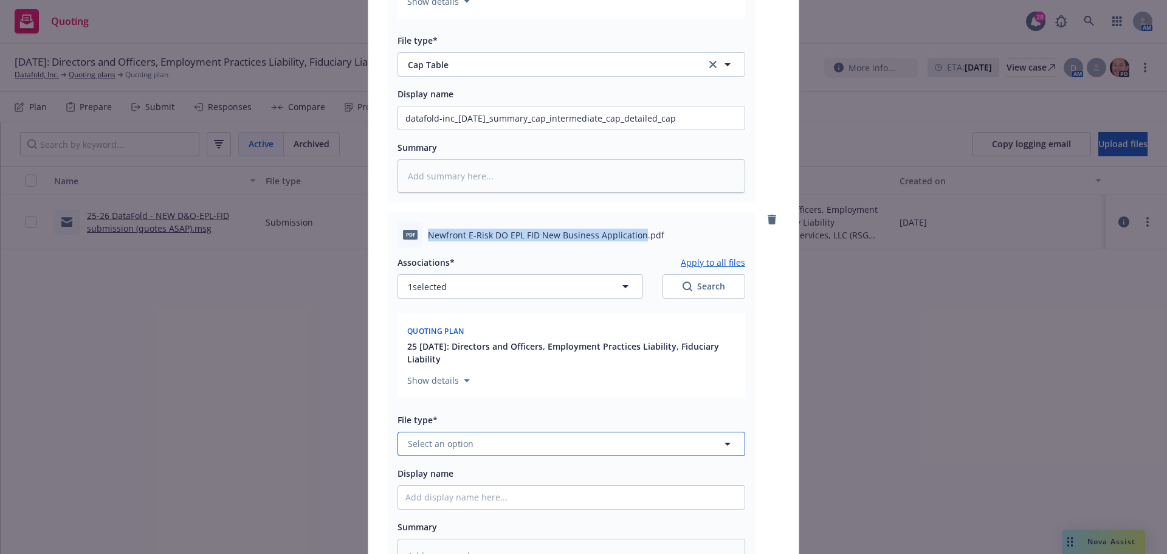
click at [438, 441] on span "Select an option" at bounding box center [441, 443] width 66 height 13
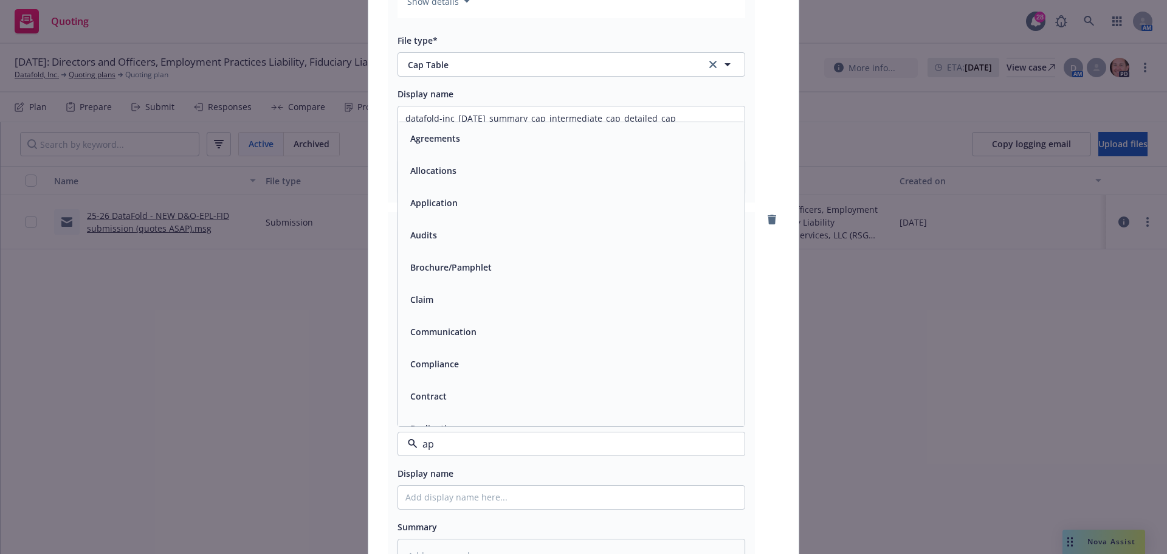
type input "app"
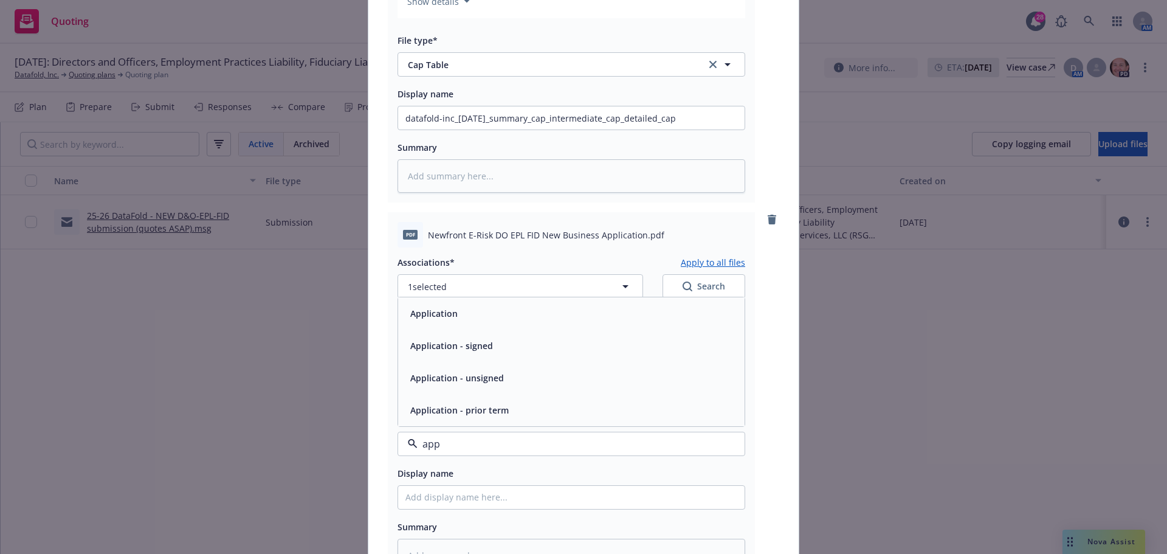
click at [454, 319] on div "Application" at bounding box center [433, 314] width 55 height 18
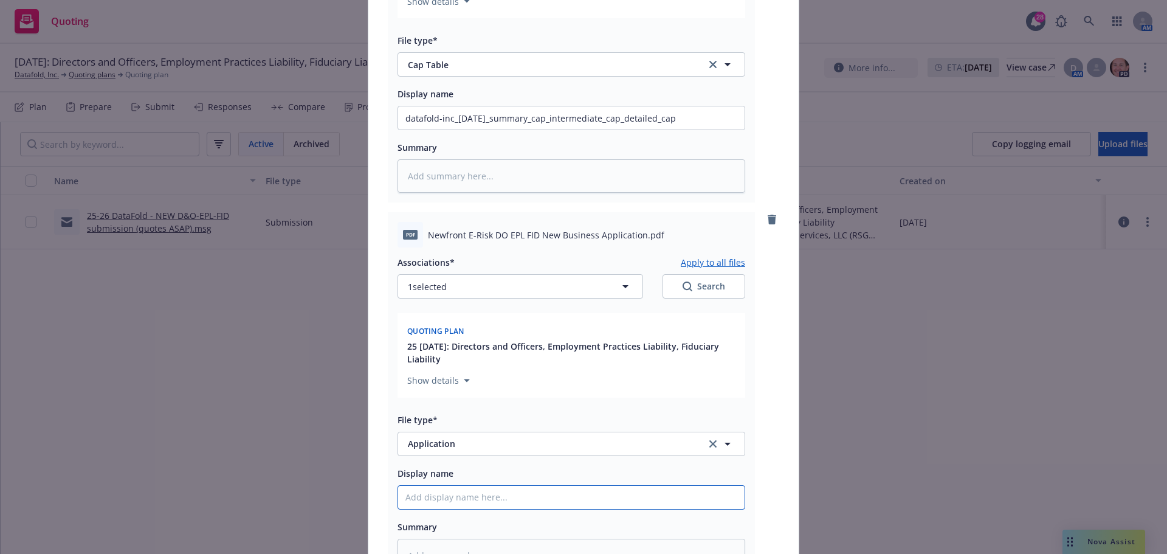
click at [440, 497] on input "Display name" at bounding box center [571, 497] width 347 height 23
paste input "Newfront E-Risk DO EPL FID New Business Application"
type textarea "x"
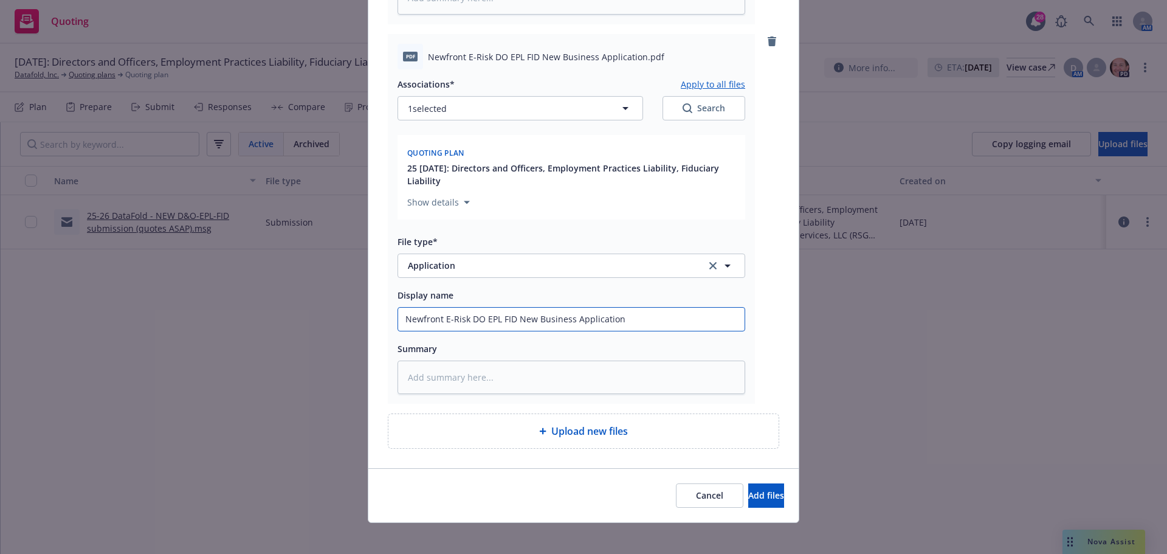
scroll to position [1645, 0]
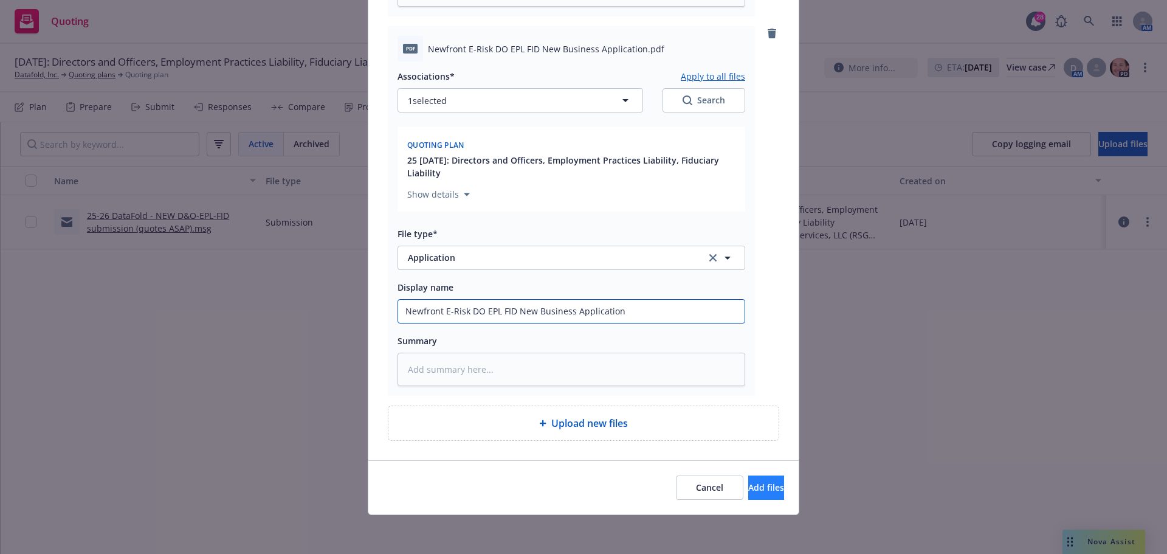
type input "Newfront E-Risk DO EPL FID New Business Application"
click at [748, 489] on span "Add files" at bounding box center [766, 488] width 36 height 12
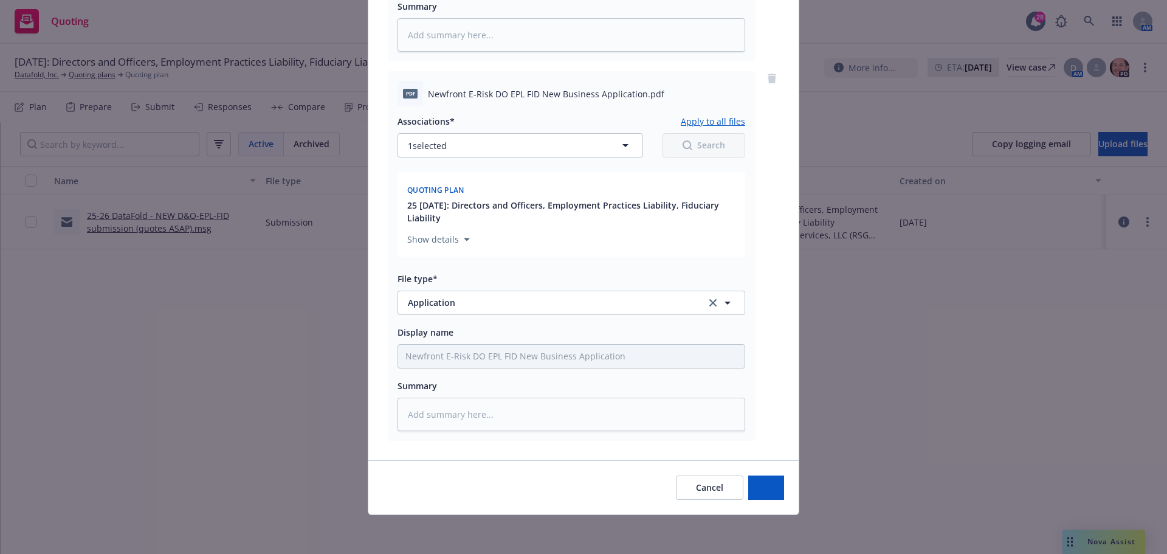
scroll to position [1600, 0]
type textarea "x"
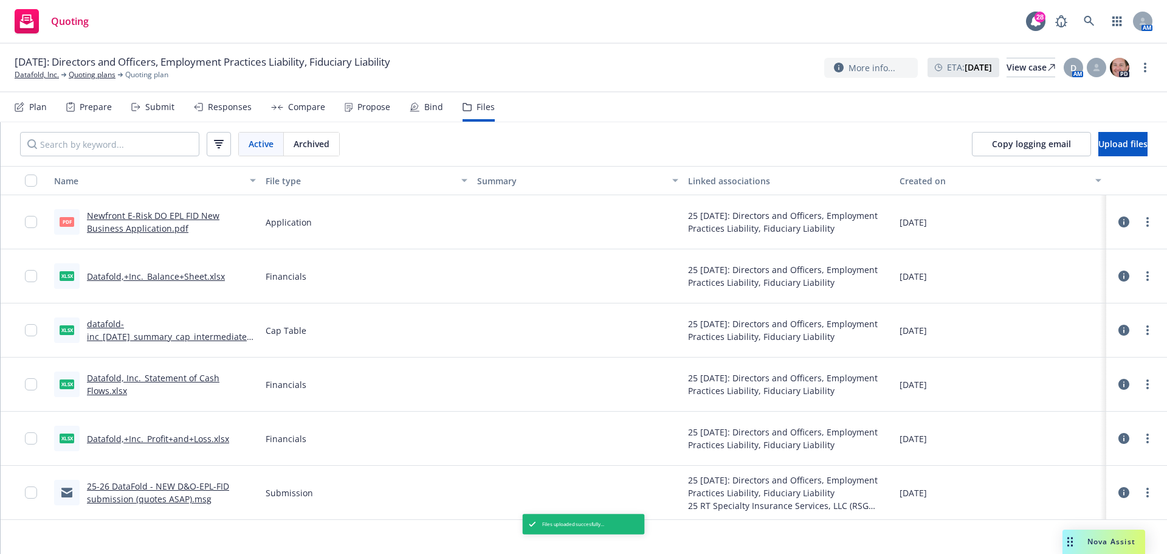
click at [37, 105] on div "Plan" at bounding box center [38, 107] width 18 height 10
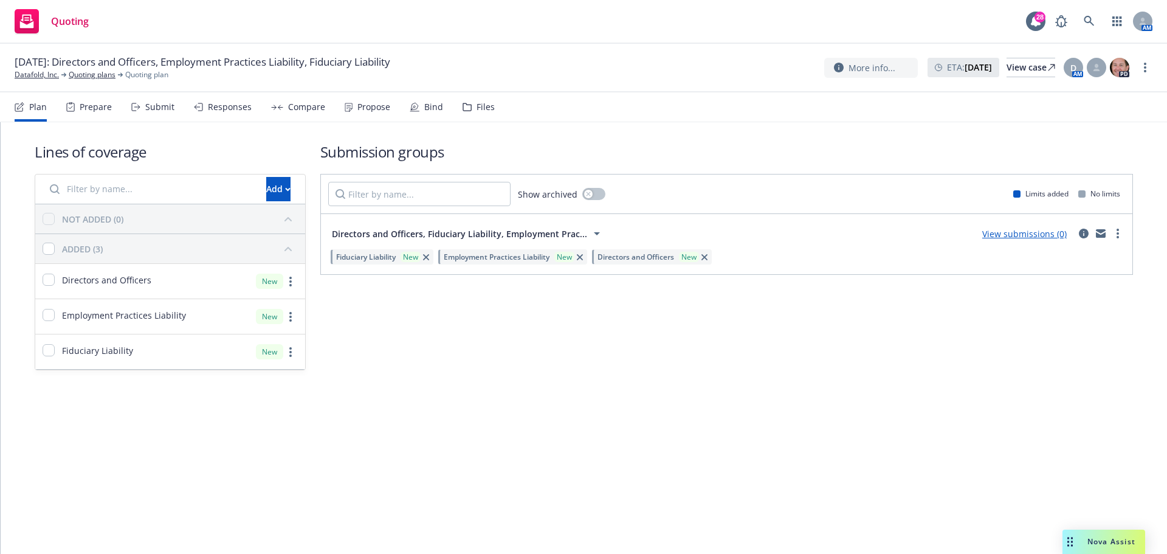
click at [1026, 238] on link "View submissions (0)" at bounding box center [1025, 234] width 85 height 12
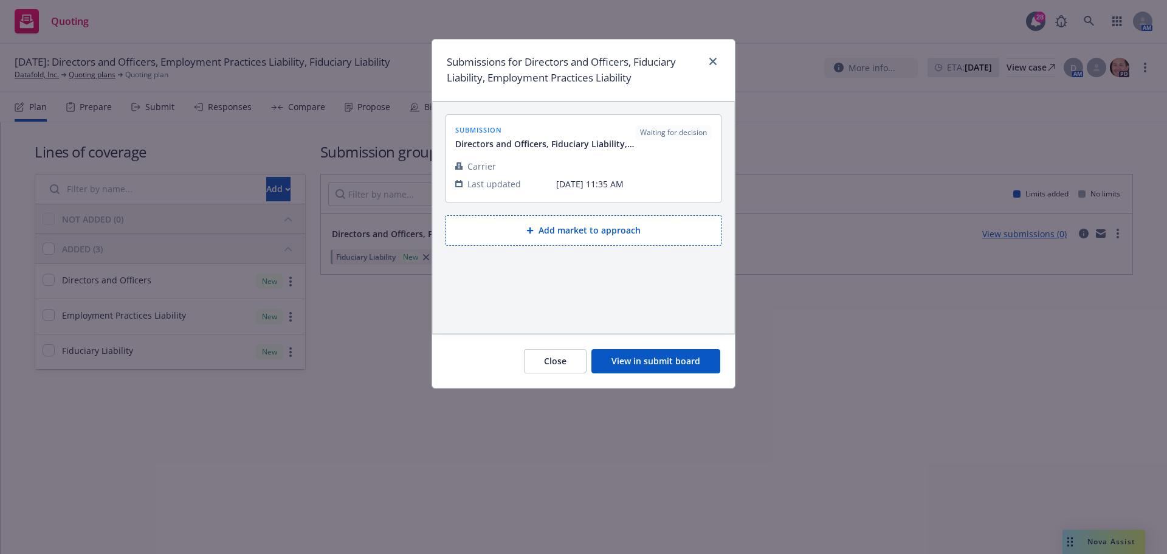
click at [573, 364] on button "Close" at bounding box center [555, 361] width 63 height 24
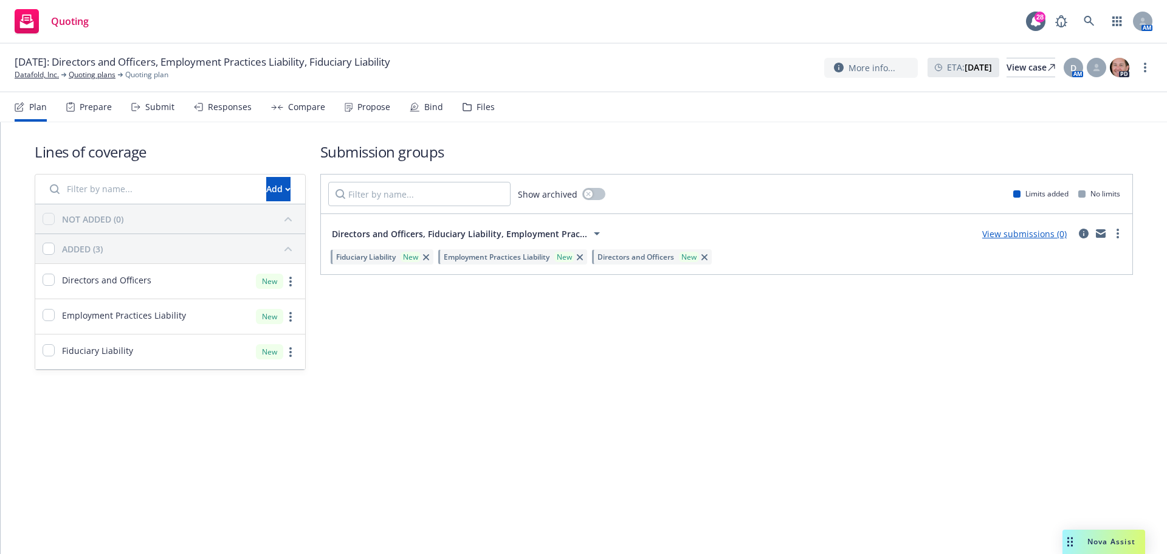
click at [89, 102] on div "Prepare" at bounding box center [96, 107] width 32 height 10
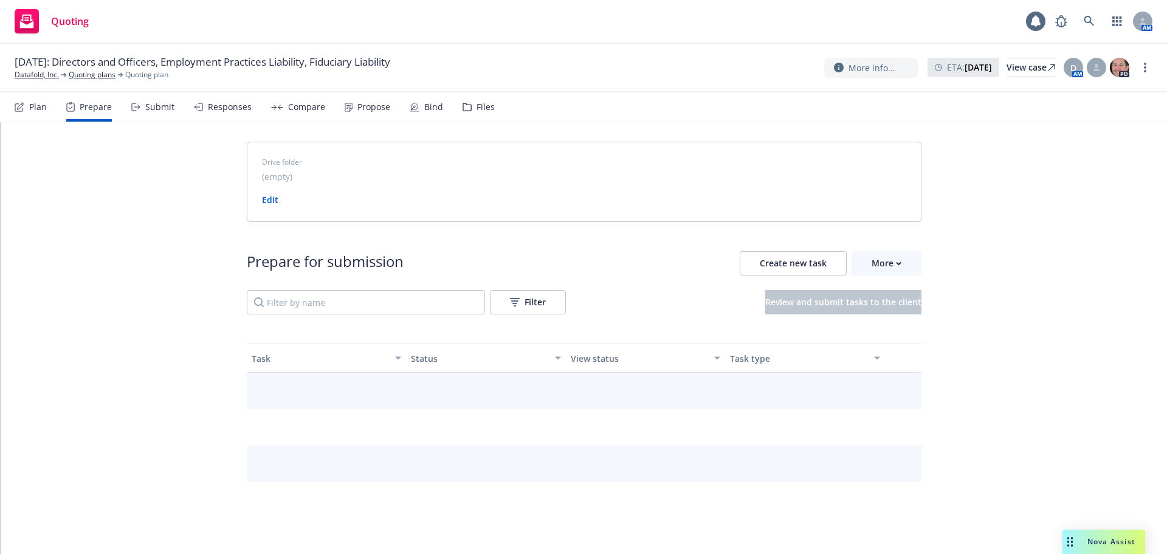
click at [165, 107] on div "Submit" at bounding box center [159, 107] width 29 height 10
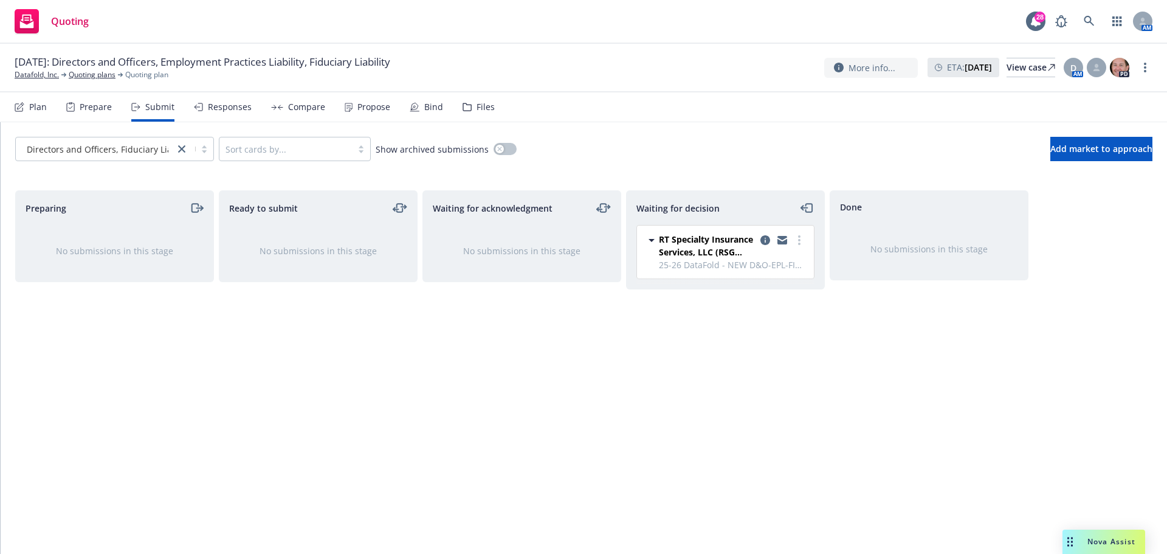
click at [216, 108] on div "Responses" at bounding box center [230, 107] width 44 height 10
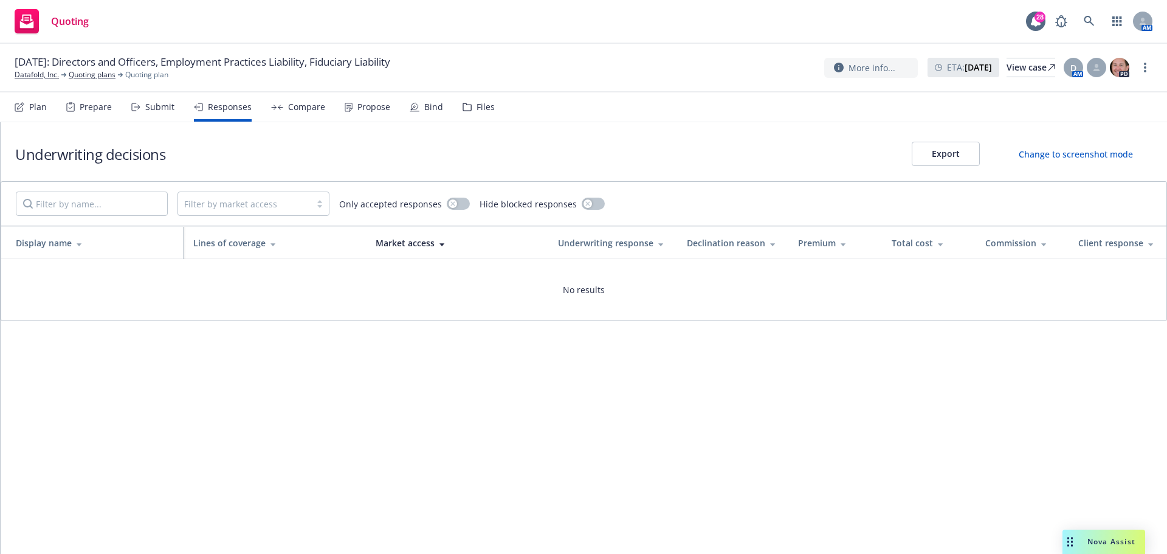
click at [303, 110] on div "Compare" at bounding box center [306, 107] width 37 height 10
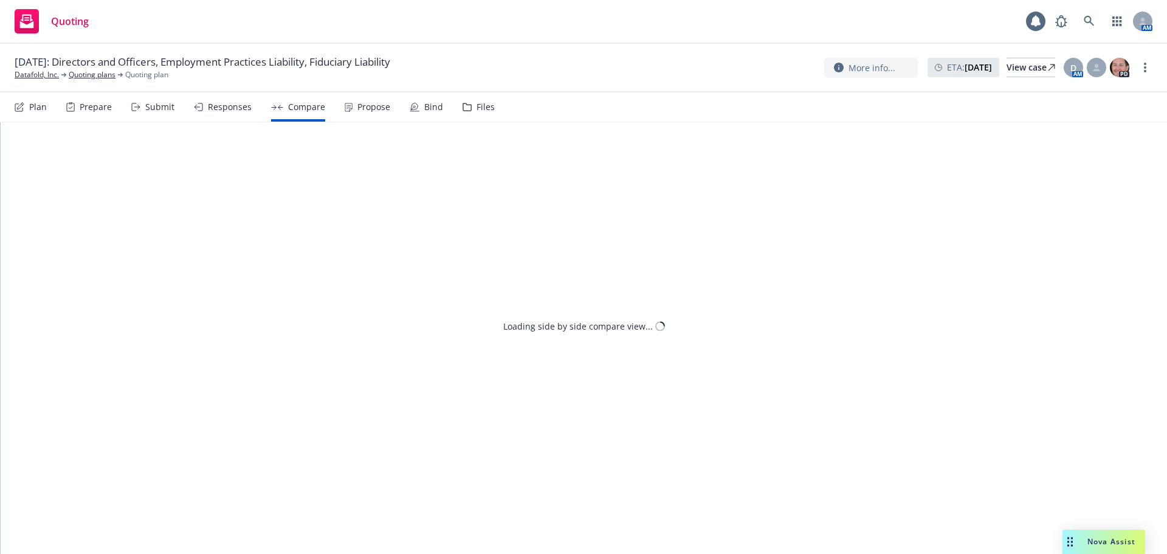
click at [368, 107] on div "Propose" at bounding box center [374, 107] width 33 height 10
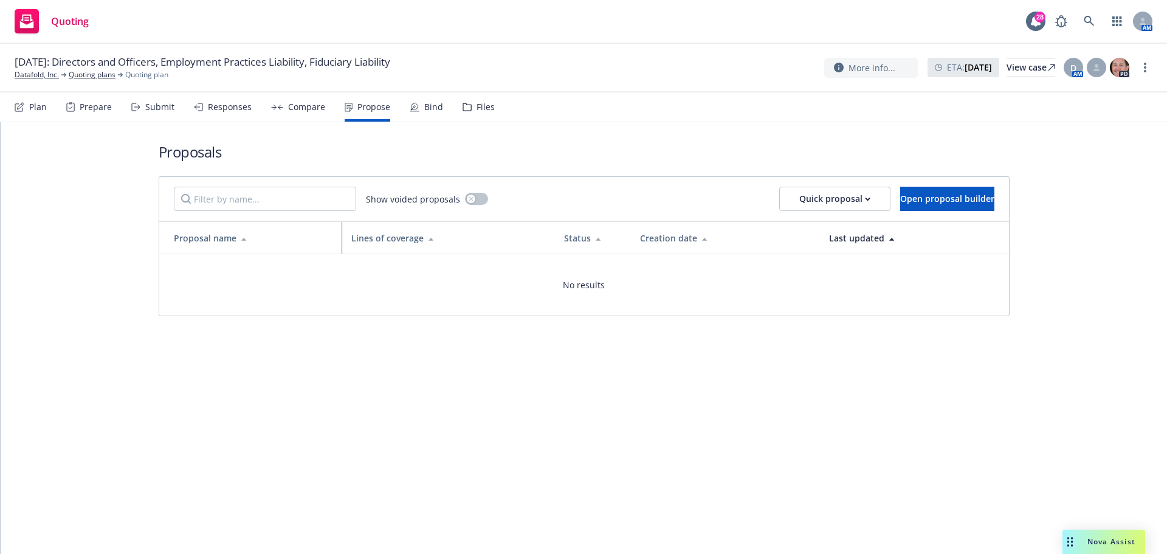
click at [424, 105] on div "Bind" at bounding box center [433, 107] width 19 height 10
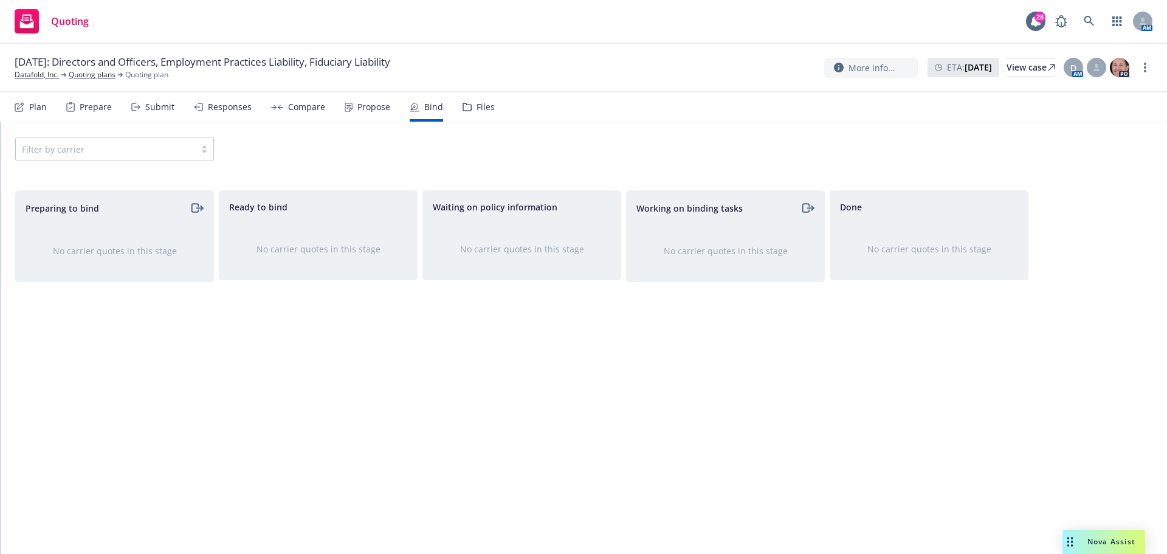
click at [484, 104] on div "Files" at bounding box center [486, 107] width 18 height 10
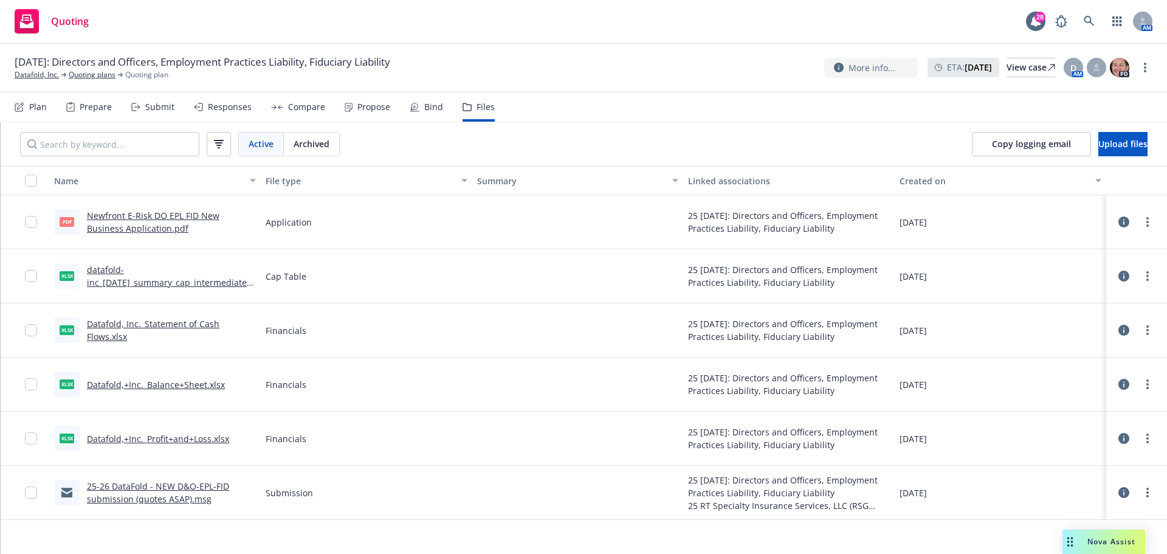
click at [38, 104] on div "Plan" at bounding box center [38, 107] width 18 height 10
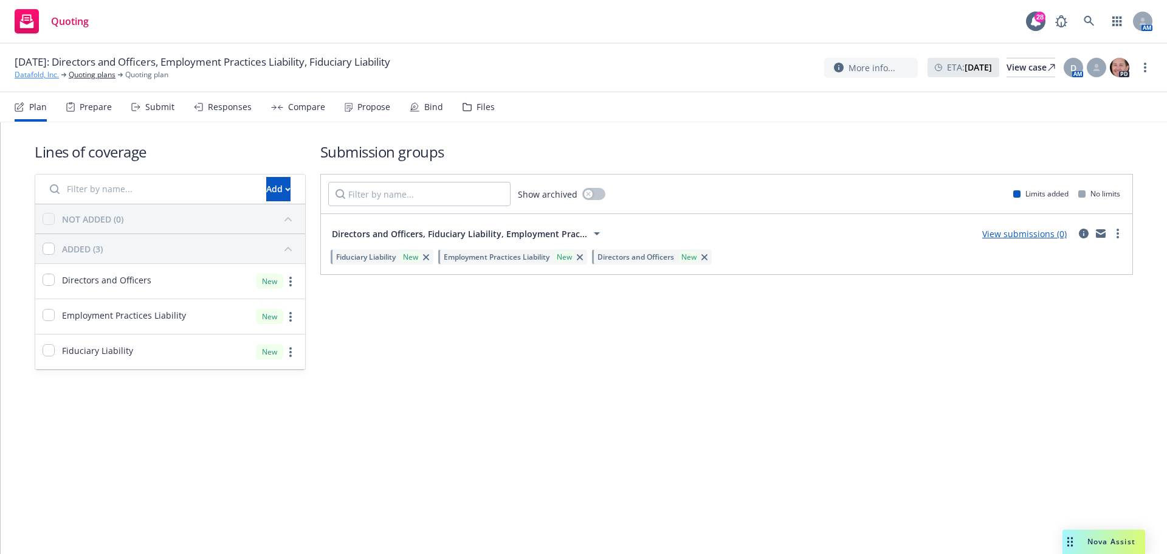
click at [47, 75] on link "Datafold, Inc." at bounding box center [37, 74] width 44 height 11
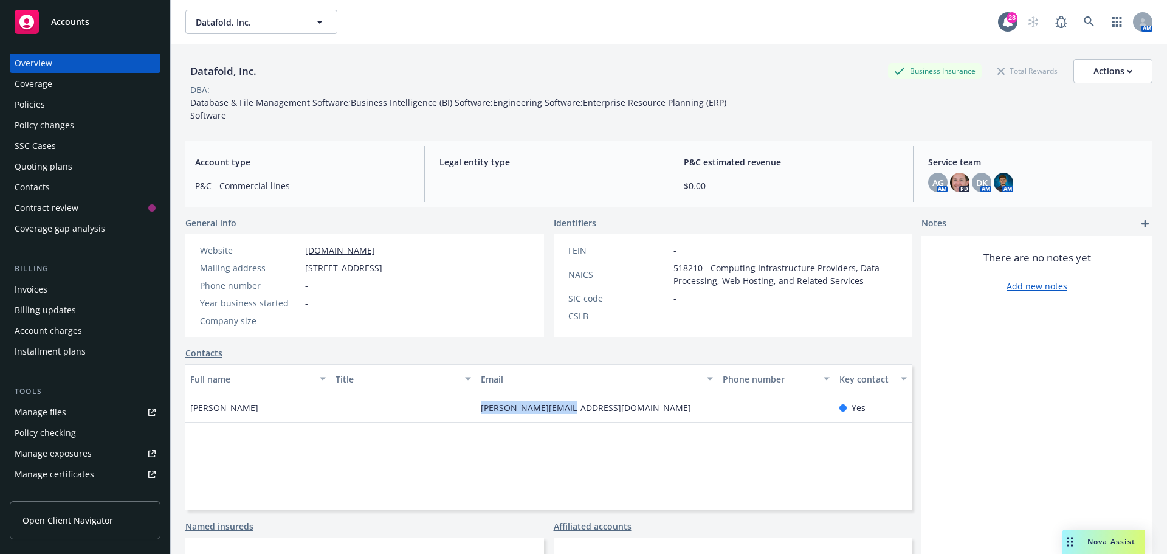
drag, startPoint x: 590, startPoint y: 406, endPoint x: 477, endPoint y: 412, distance: 113.3
click at [477, 412] on div "howard@zeroto20.com" at bounding box center [597, 407] width 242 height 29
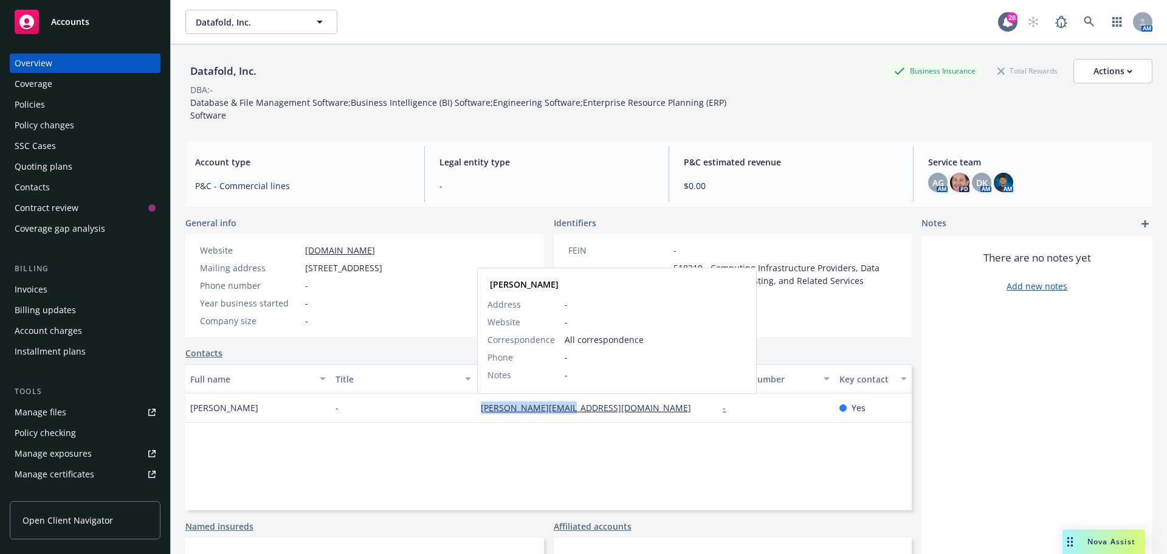
copy link "howard@zeroto20.com"
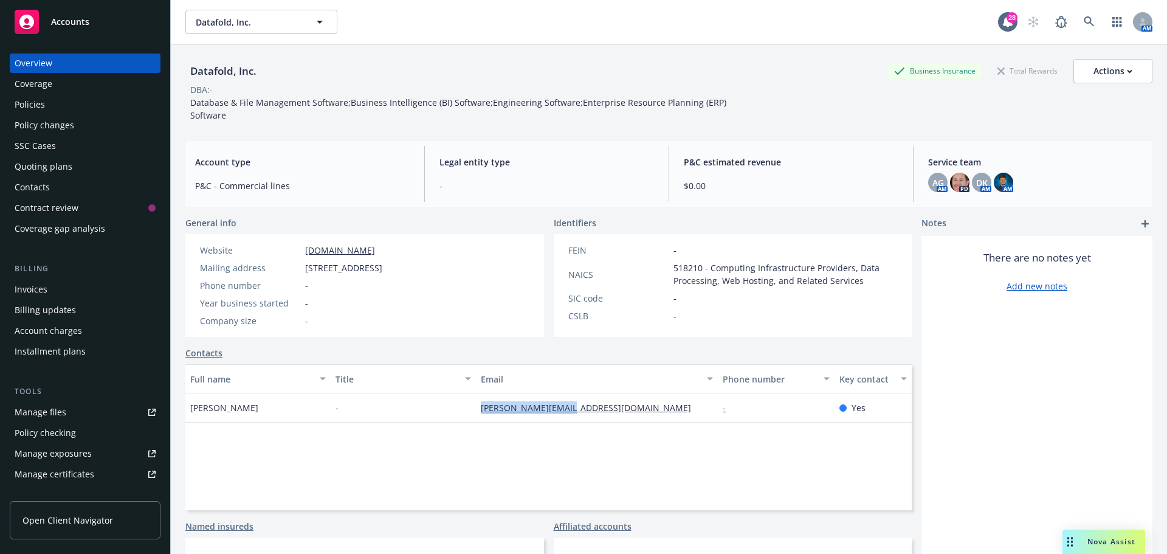
click at [211, 351] on link "Contacts" at bounding box center [203, 353] width 37 height 13
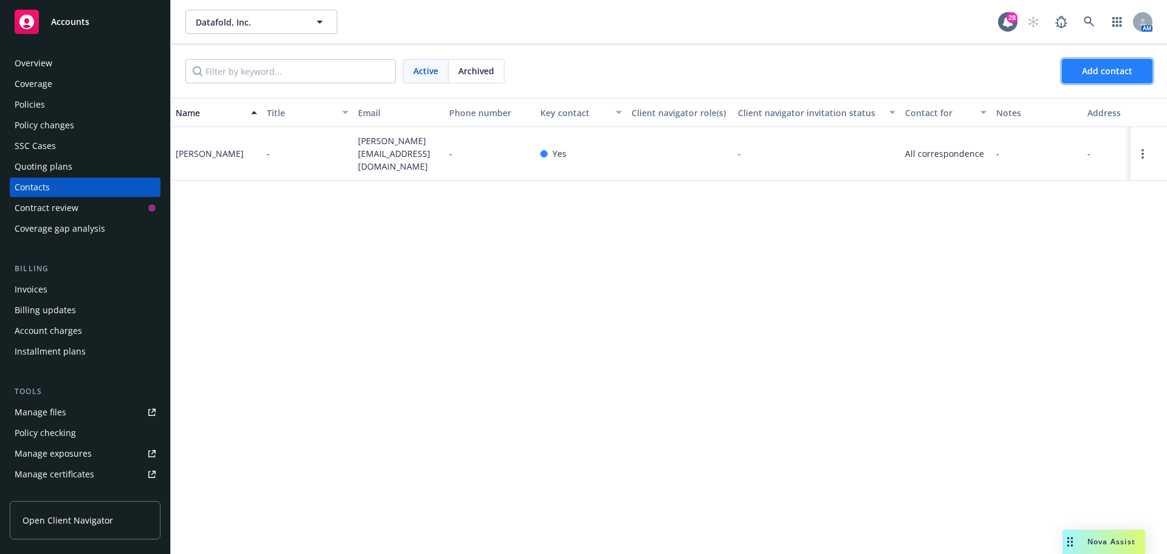
click at [1100, 70] on span "Add contact" at bounding box center [1107, 71] width 50 height 12
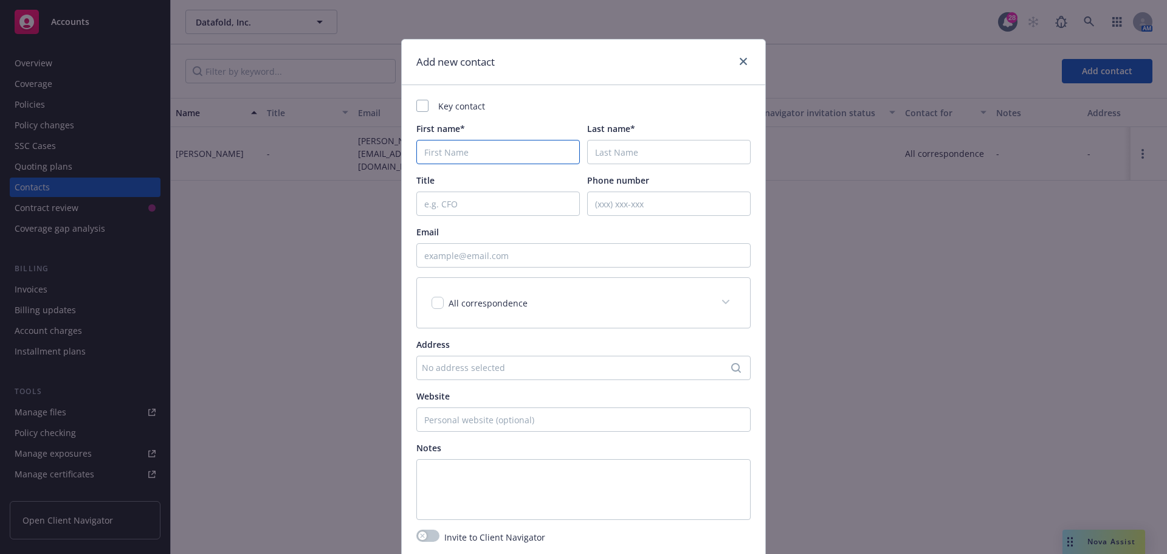
click at [444, 153] on input "First name*" at bounding box center [498, 152] width 164 height 24
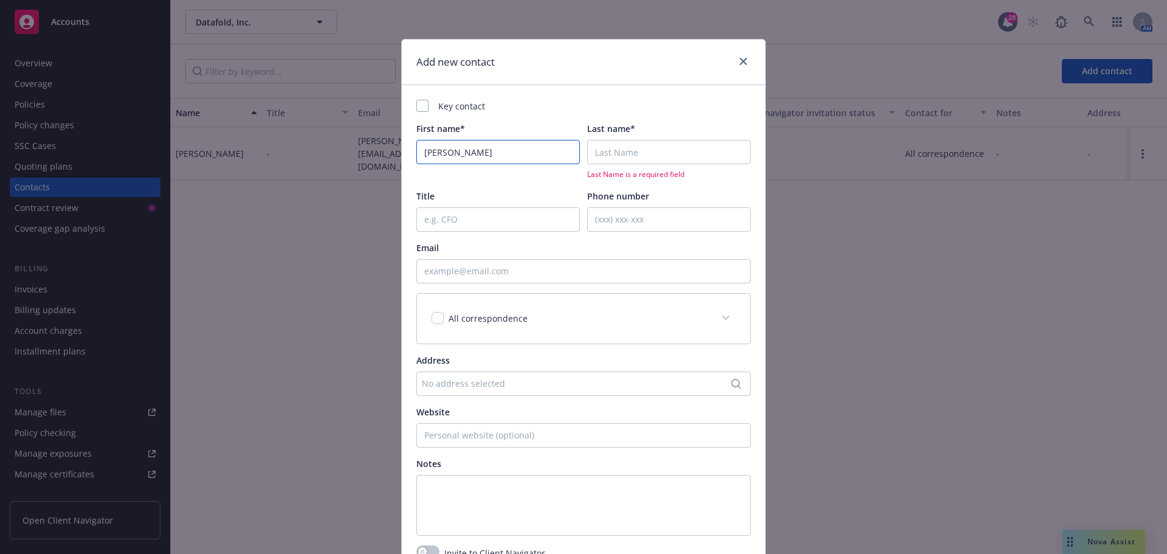
type input "Madeline"
click at [617, 157] on input "Last name*" at bounding box center [669, 152] width 164 height 24
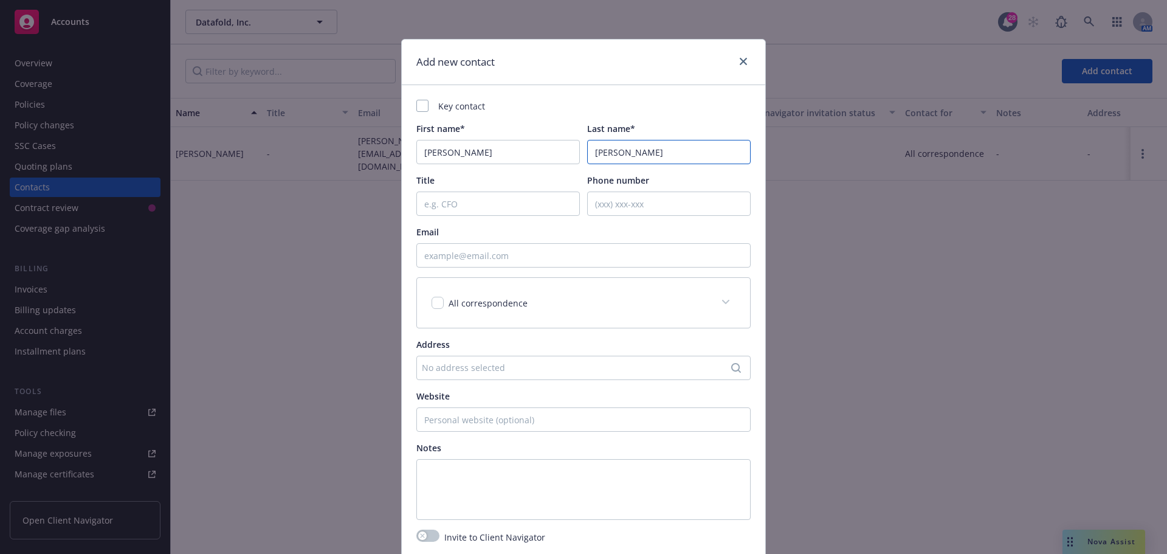
type input "Hewatt"
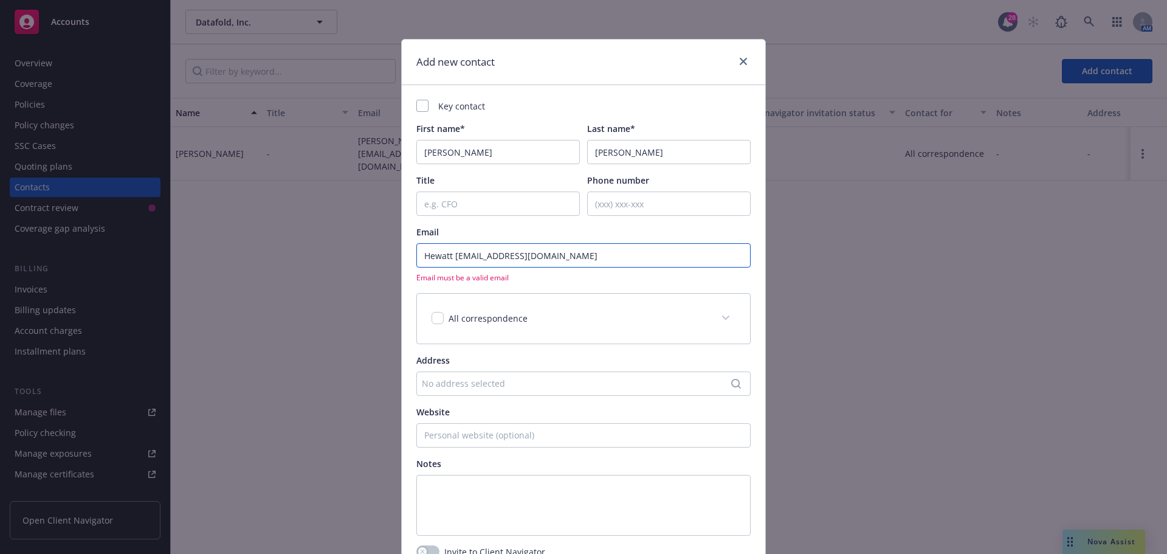
click at [454, 257] on input "Hewatt madeline@zeroto20.com" at bounding box center [583, 255] width 334 height 24
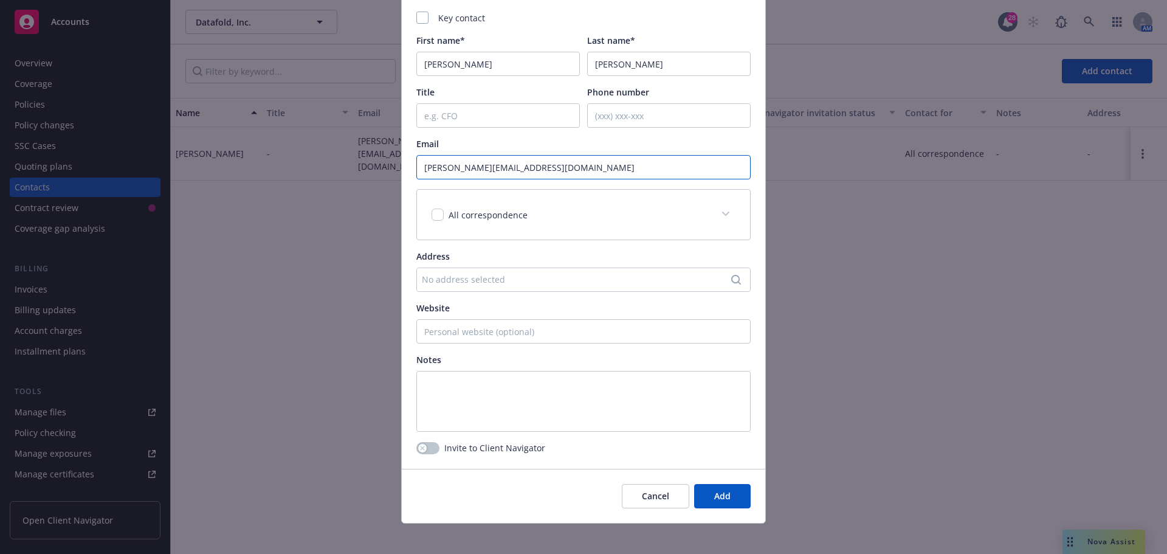
scroll to position [97, 0]
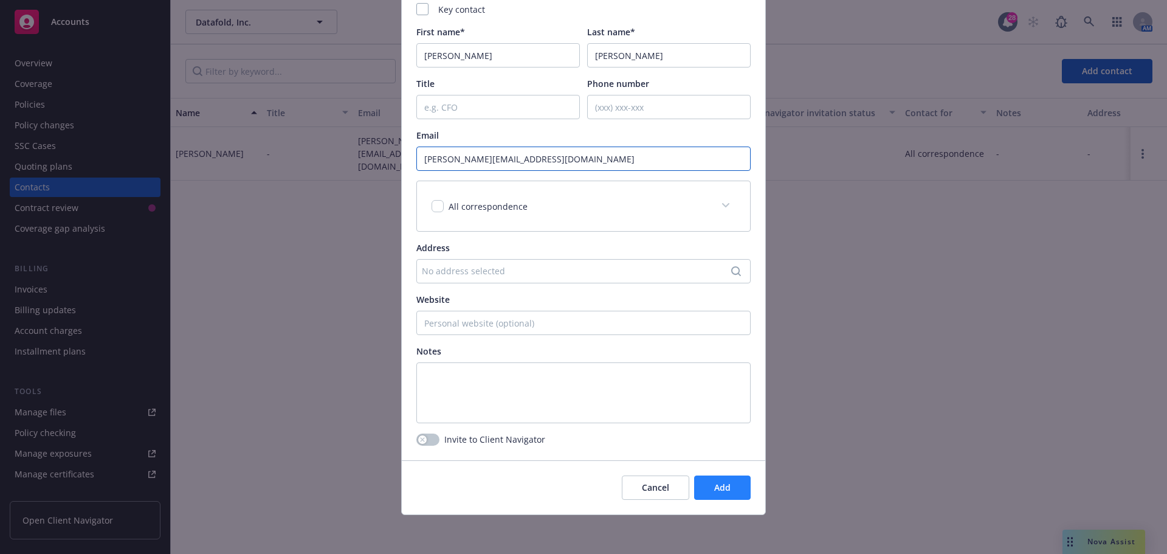
type input "madeline@zeroto20.com"
drag, startPoint x: 736, startPoint y: 485, endPoint x: 741, endPoint y: 505, distance: 20.8
click at [736, 485] on button "Add" at bounding box center [722, 487] width 57 height 24
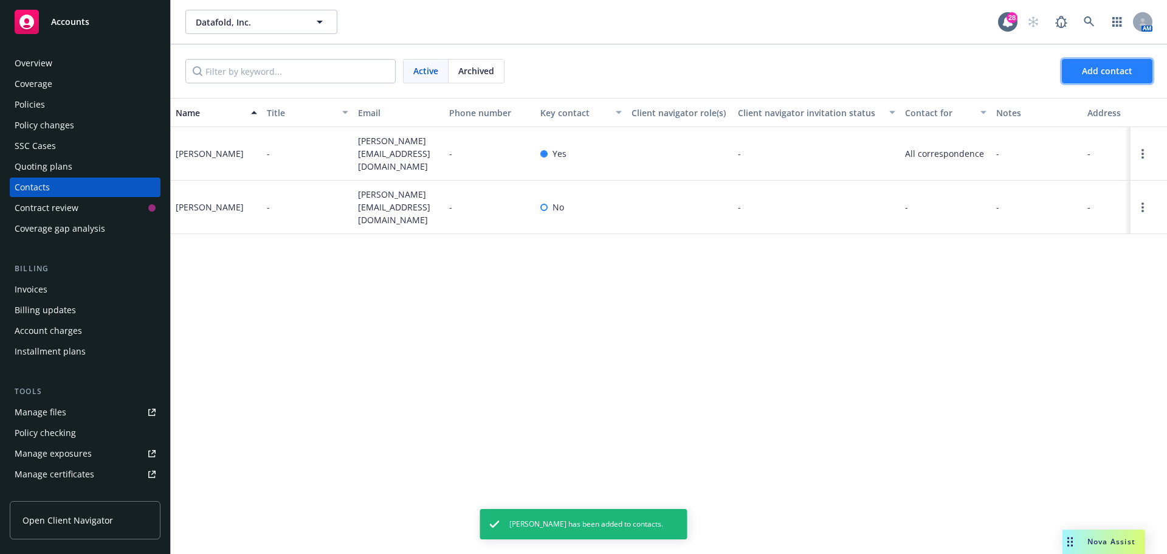
click at [1127, 66] on span "Add contact" at bounding box center [1107, 71] width 50 height 12
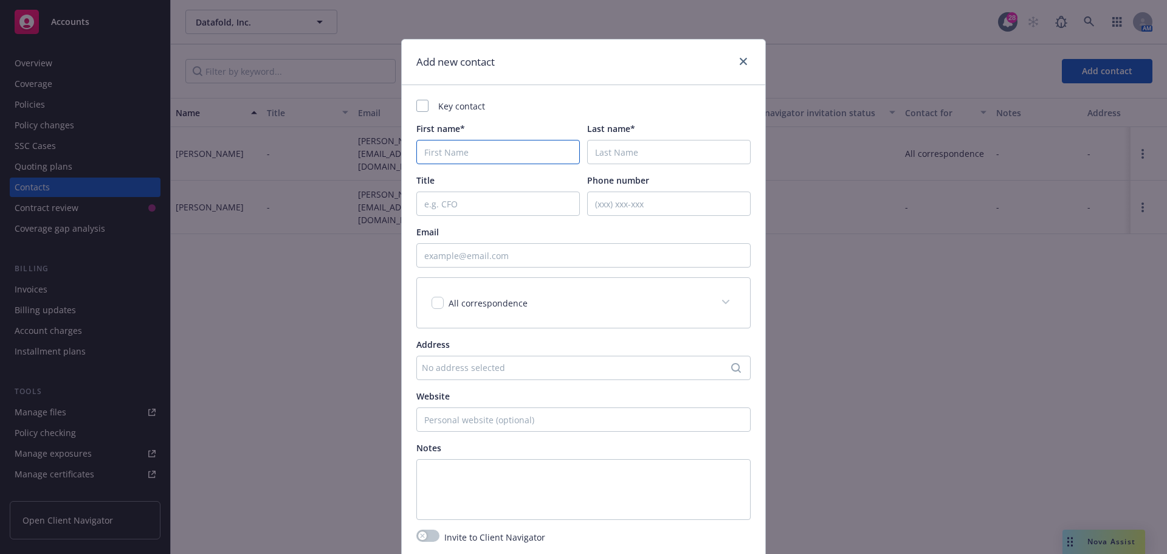
click at [480, 148] on input "First name*" at bounding box center [498, 152] width 164 height 24
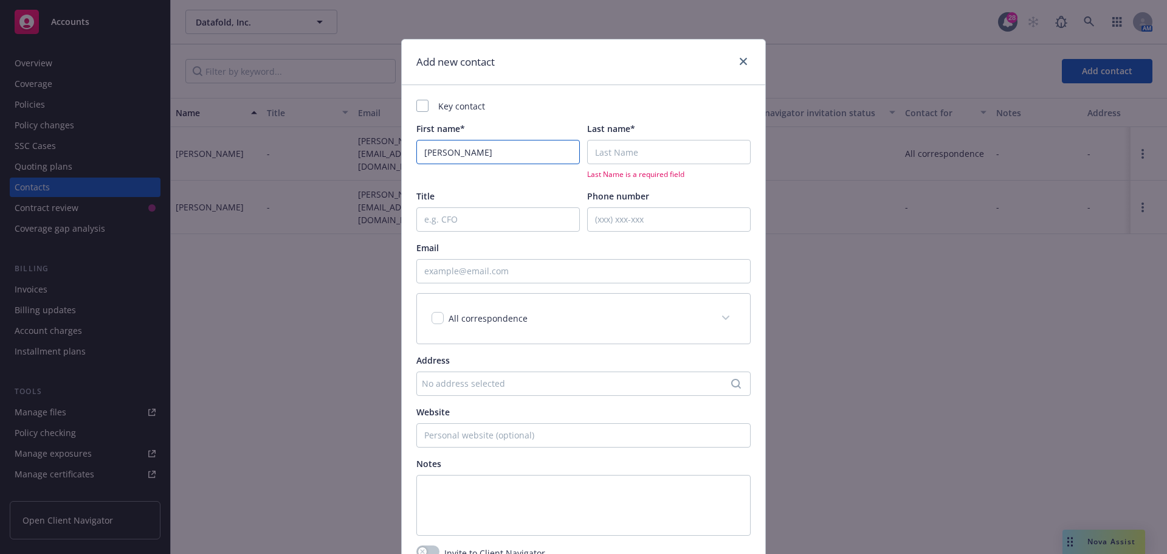
type input "Gerard"
click at [620, 148] on input "Last name*" at bounding box center [669, 152] width 164 height 24
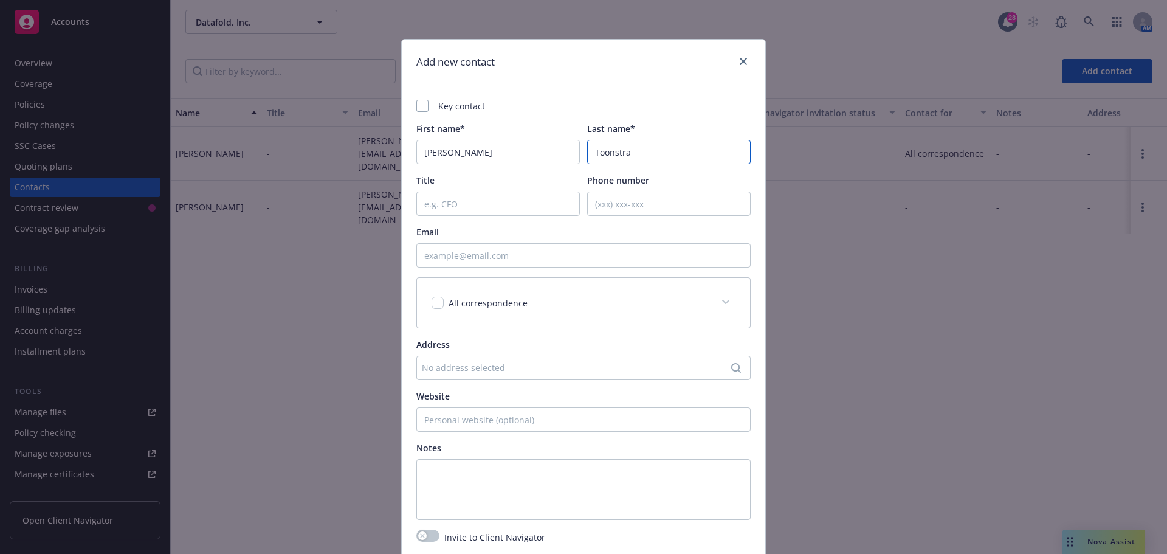
type input "Toonstra"
click at [449, 252] on input "Email" at bounding box center [583, 255] width 334 height 24
paste input "gerard@datafold.com"
click at [424, 252] on input "gerard@datafold.com" at bounding box center [583, 255] width 334 height 24
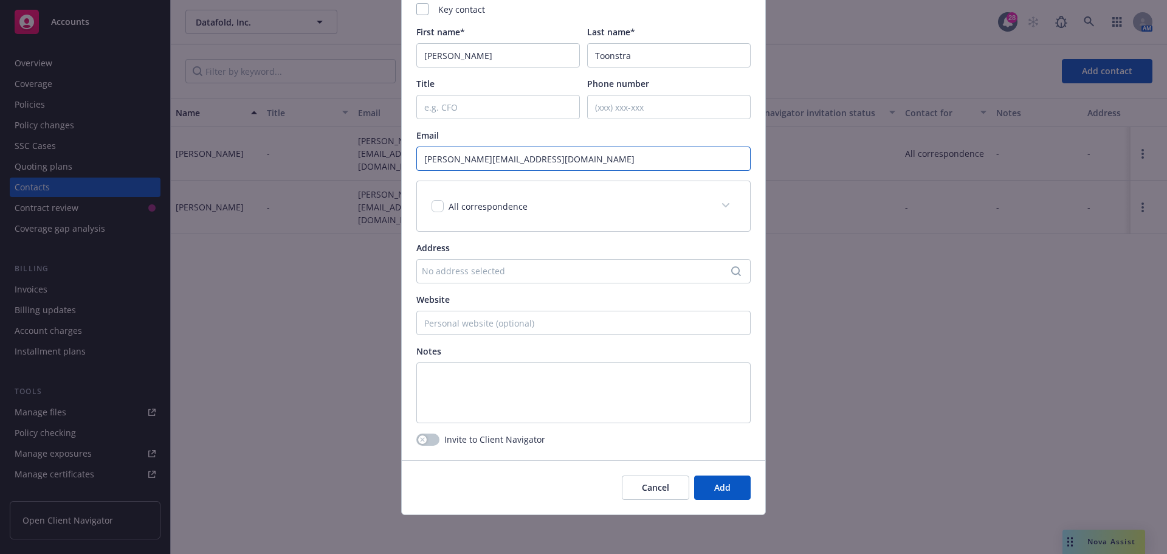
type input "gerard@datafold.com"
drag, startPoint x: 418, startPoint y: 440, endPoint x: 426, endPoint y: 454, distance: 16.4
click at [420, 441] on icon "button" at bounding box center [422, 439] width 5 height 5
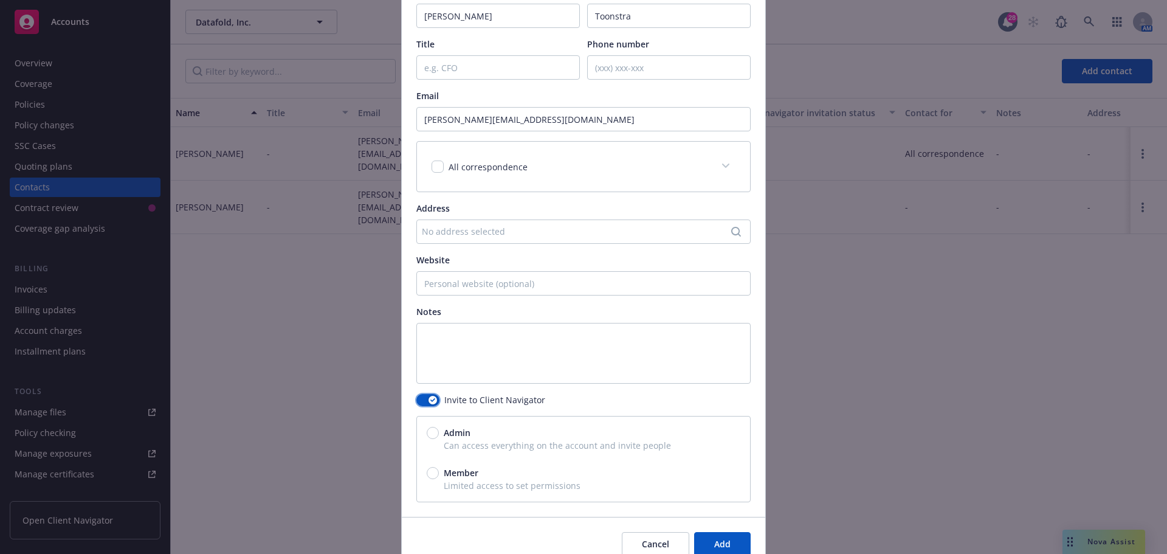
scroll to position [157, 0]
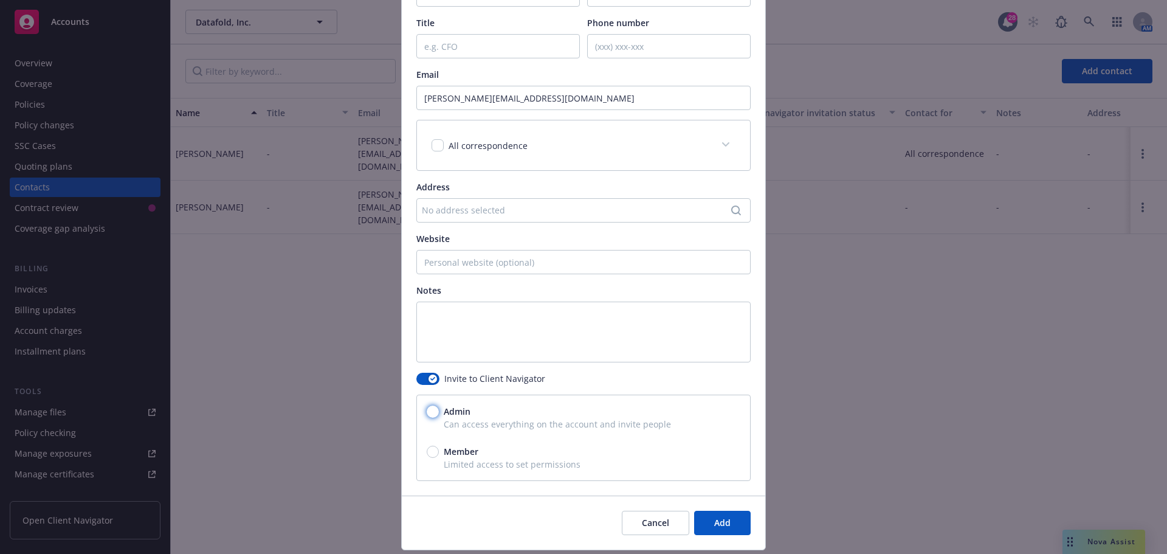
click at [432, 413] on input "Admin" at bounding box center [433, 412] width 12 height 12
radio input "true"
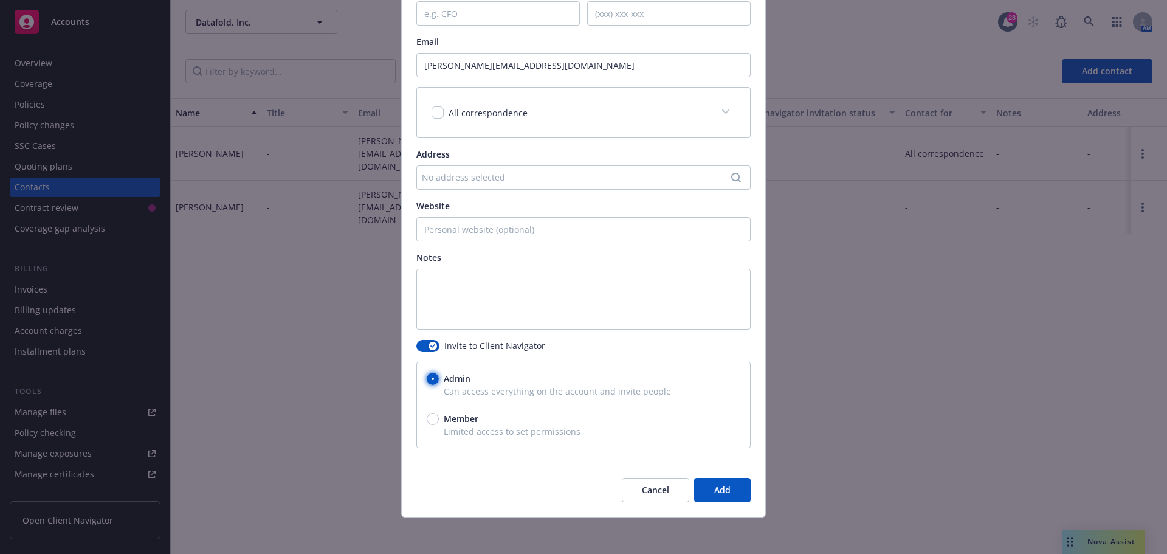
scroll to position [193, 0]
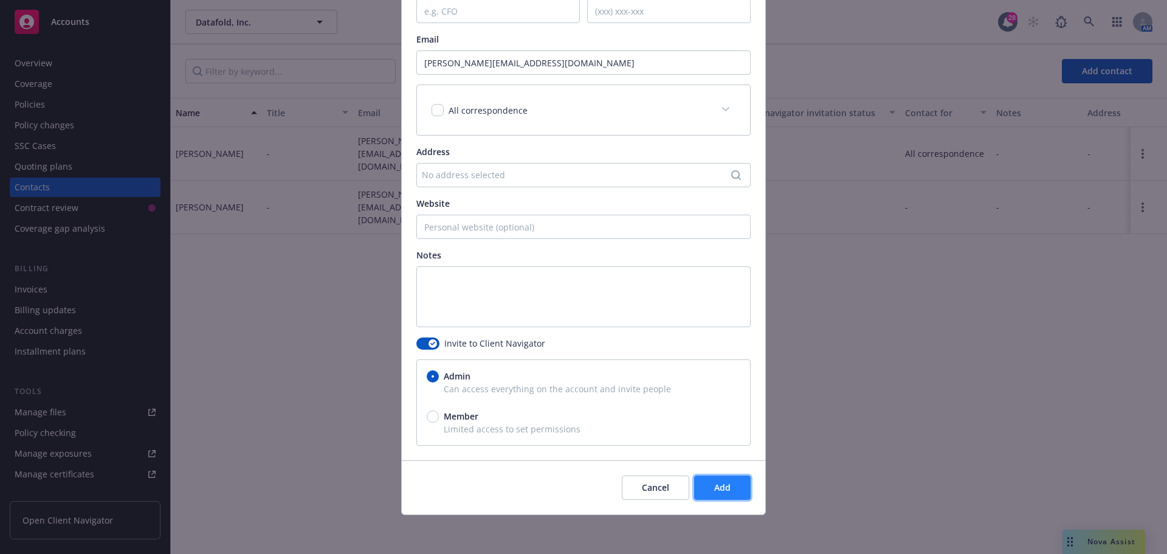
click at [730, 492] on button "Add" at bounding box center [722, 487] width 57 height 24
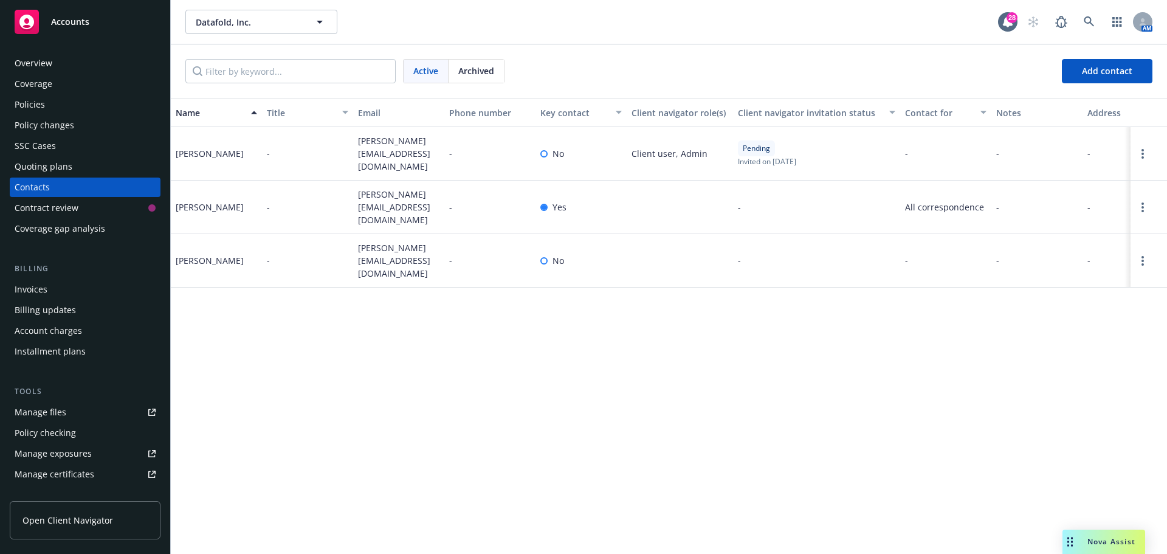
click at [38, 87] on div "Coverage" at bounding box center [34, 83] width 38 height 19
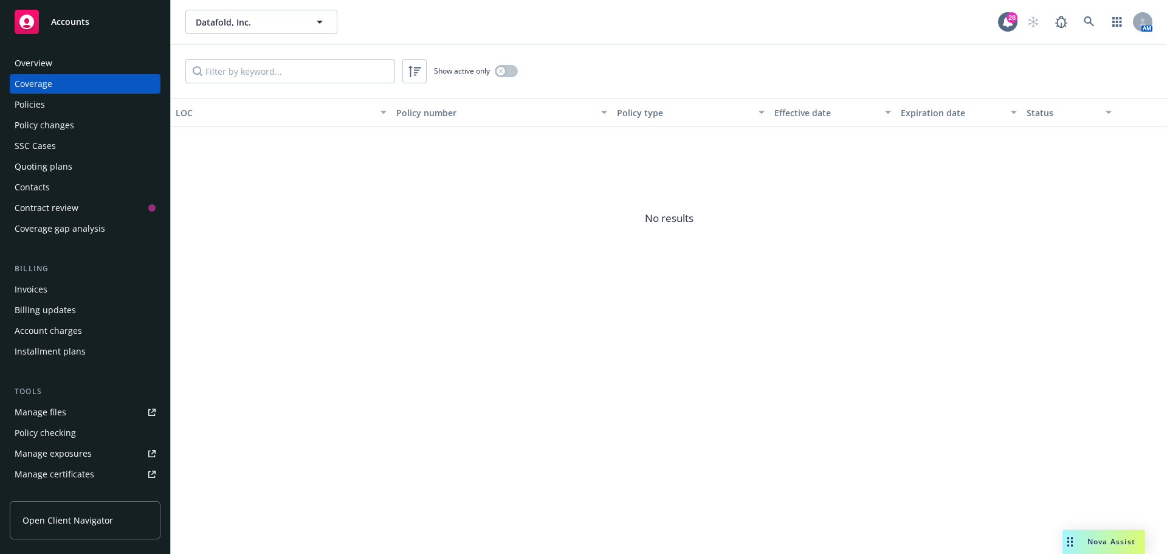
click at [32, 164] on div "Quoting plans" at bounding box center [44, 166] width 58 height 19
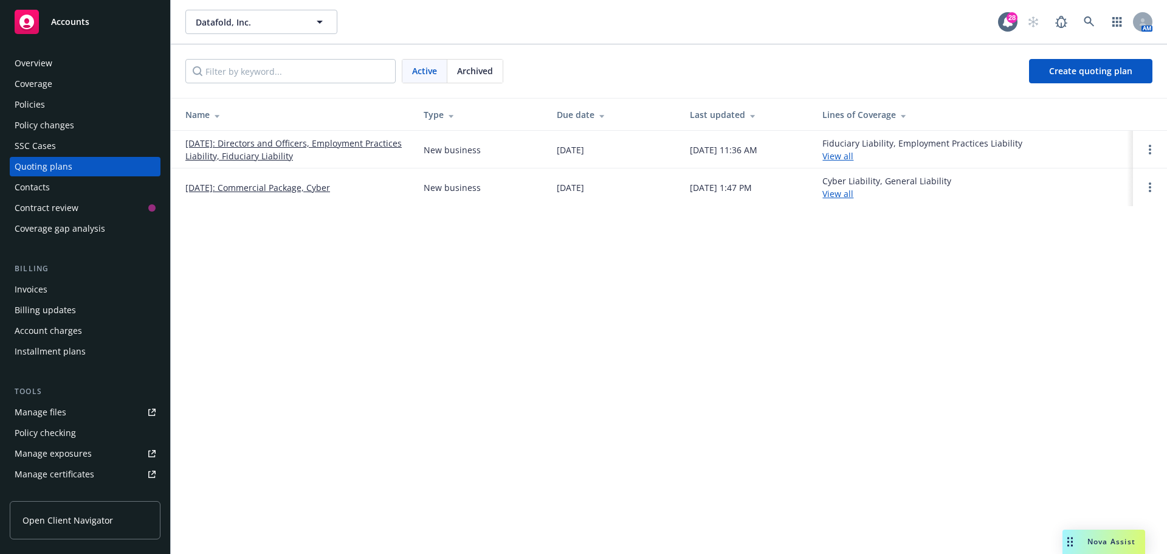
click at [232, 142] on link "09/26/2025: Directors and Officers, Employment Practices Liability, Fiduciary L…" at bounding box center [294, 150] width 219 height 26
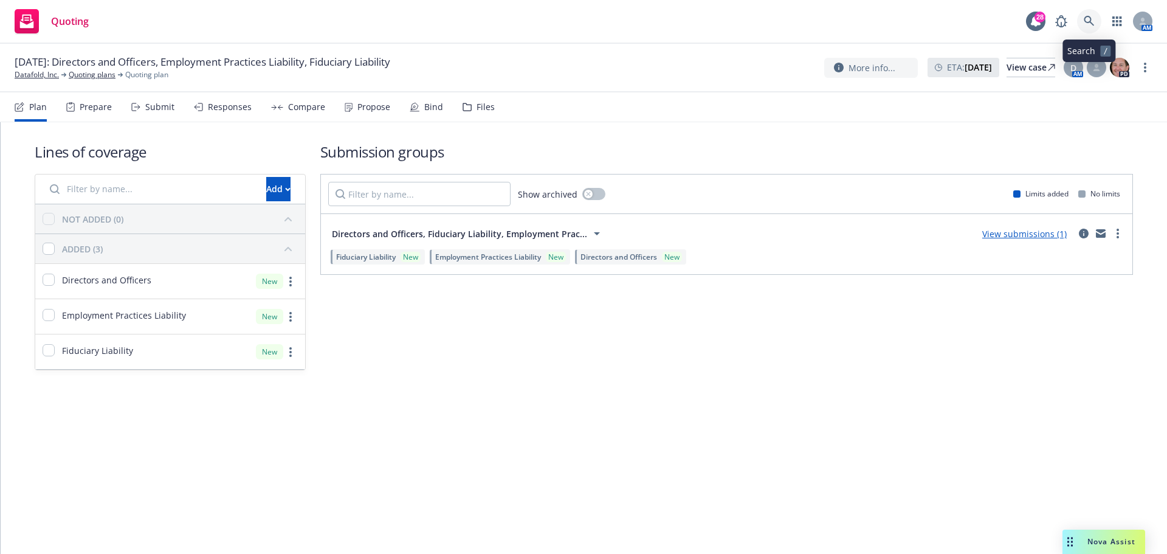
click at [1085, 21] on icon at bounding box center [1089, 21] width 11 height 11
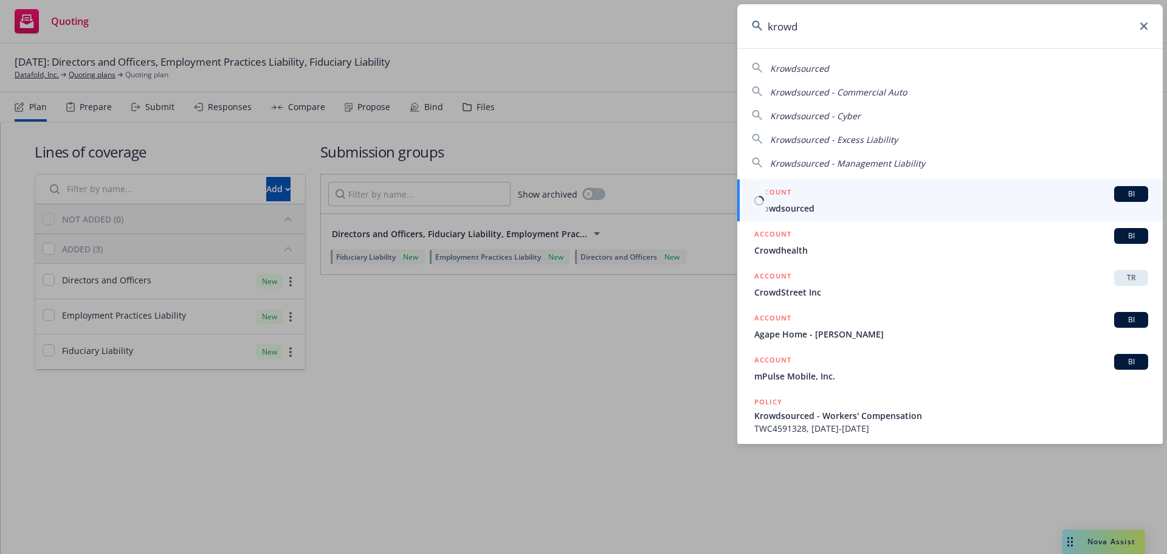
type input "krowd"
click at [807, 207] on span "Krowdsourced" at bounding box center [952, 208] width 394 height 13
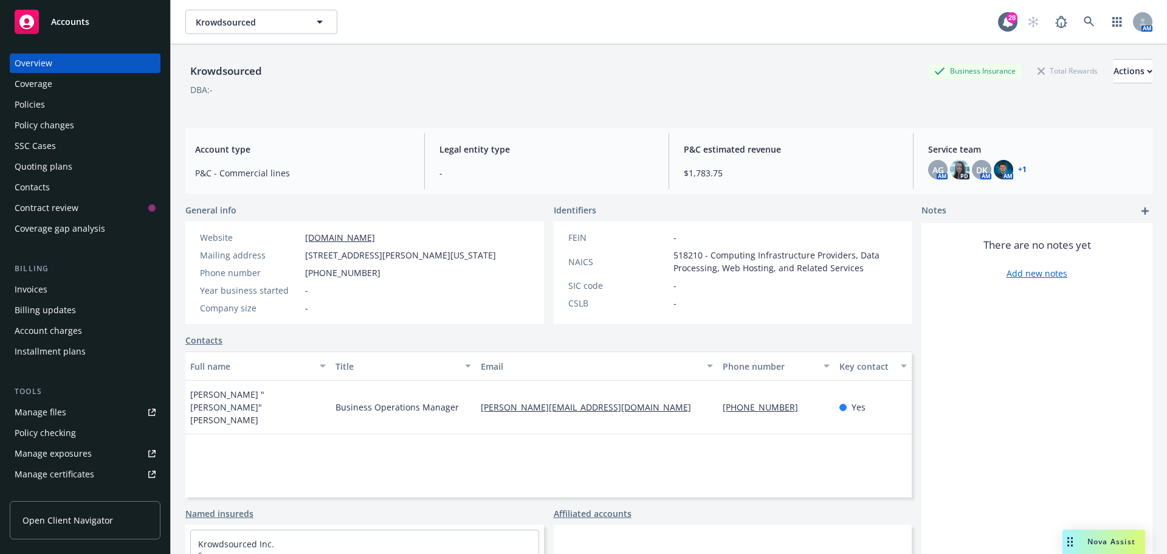
click at [1018, 171] on link "+ 1" at bounding box center [1022, 169] width 9 height 7
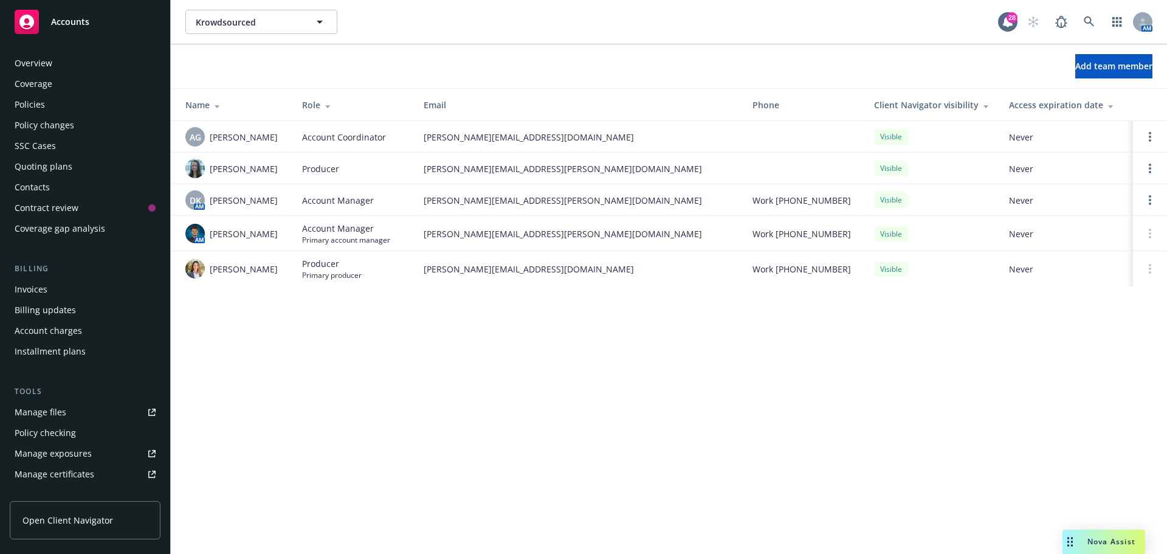
click at [38, 102] on div "Policies" at bounding box center [30, 104] width 30 height 19
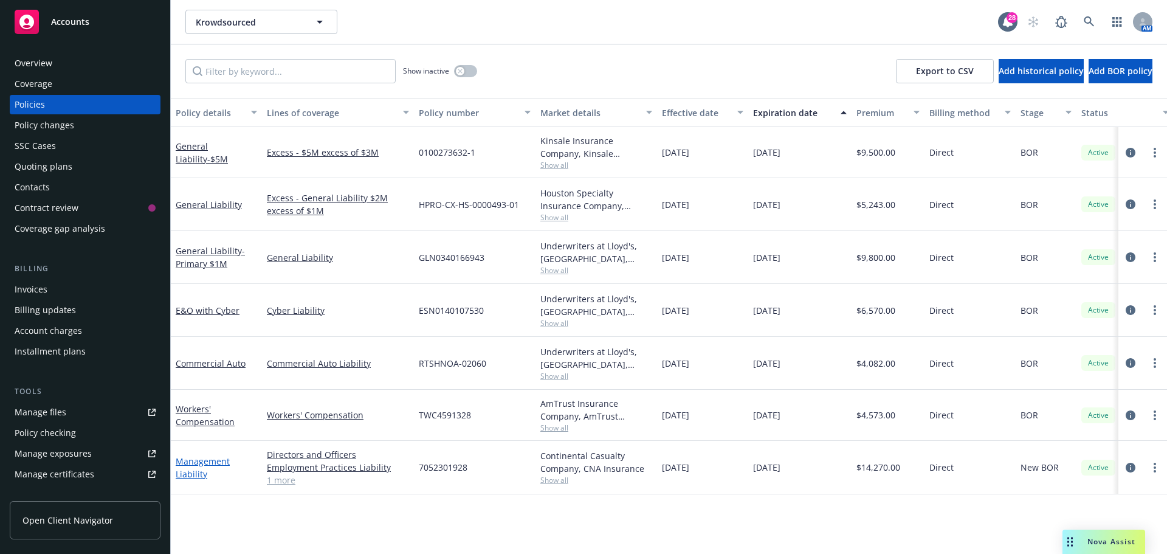
click at [213, 461] on link "Management Liability" at bounding box center [203, 467] width 54 height 24
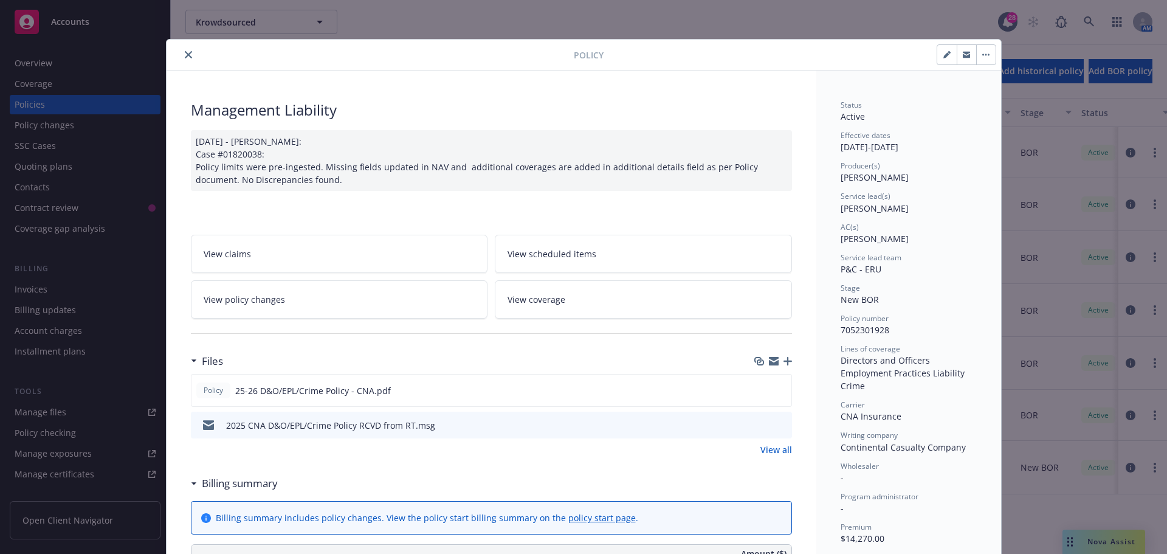
click at [187, 56] on button "close" at bounding box center [188, 54] width 15 height 15
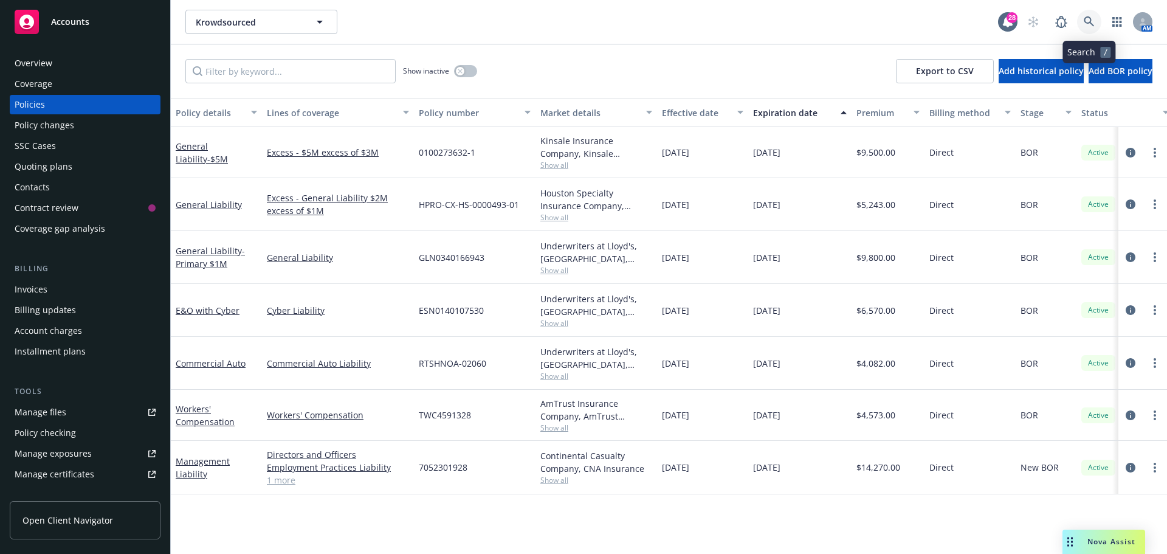
click at [1085, 24] on icon at bounding box center [1089, 21] width 11 height 11
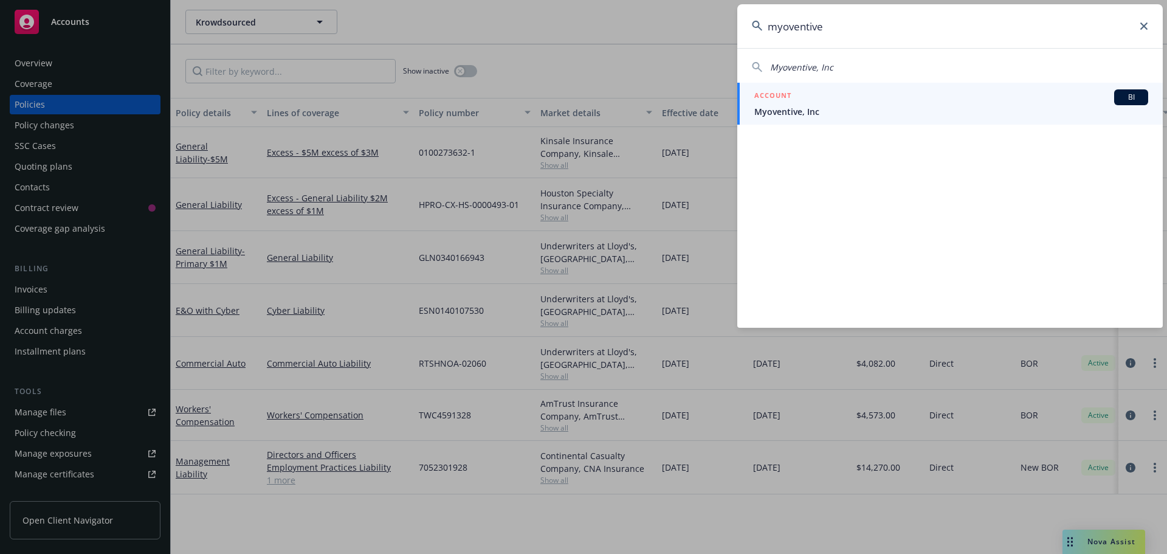
type input "myoventive"
click at [789, 114] on span "Myoventive, Inc" at bounding box center [952, 111] width 394 height 13
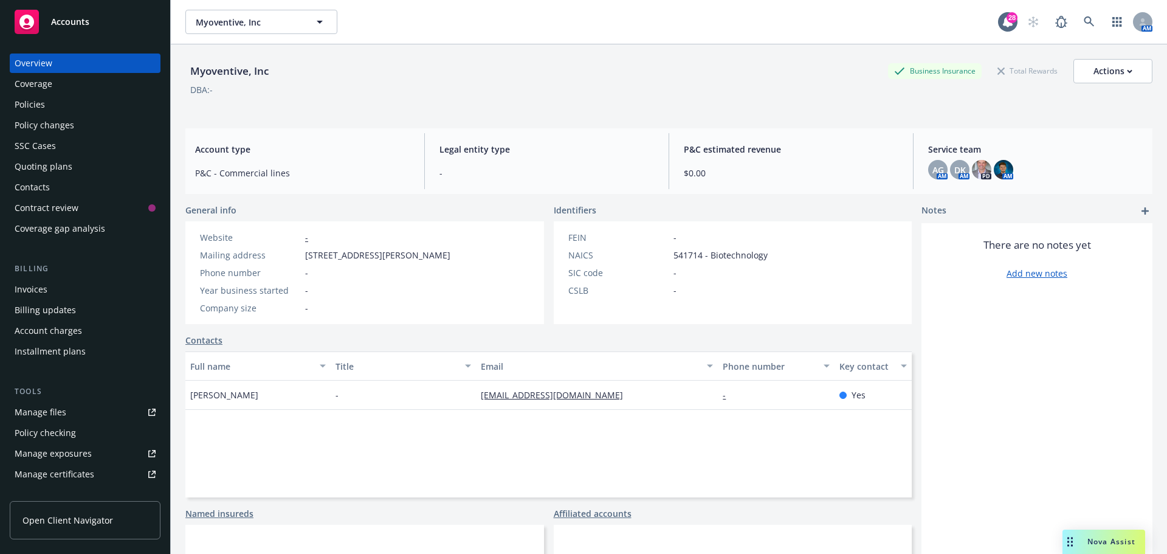
click at [211, 336] on link "Contacts" at bounding box center [203, 340] width 37 height 13
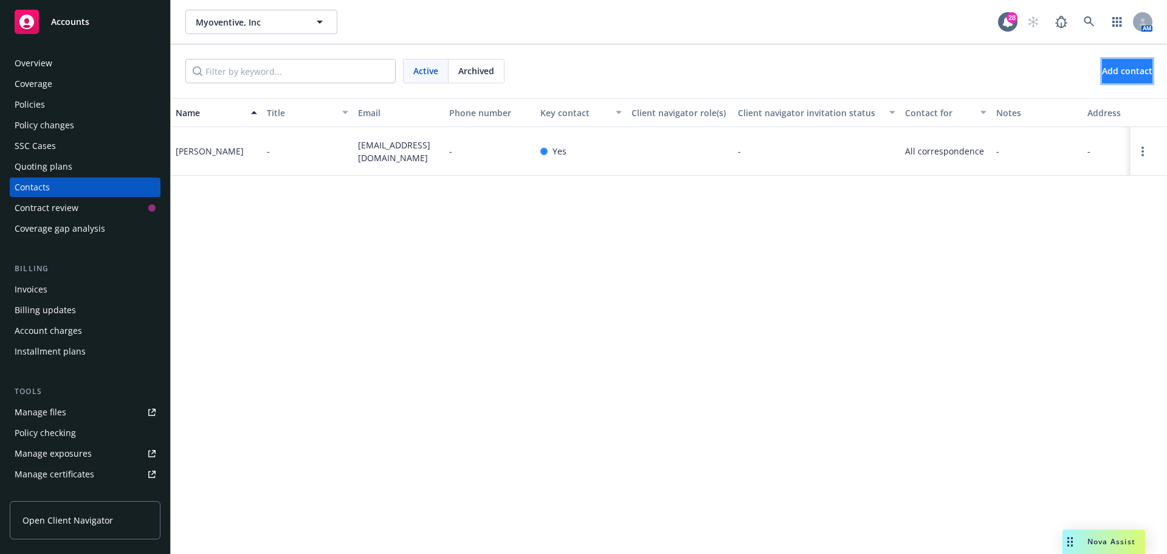
click at [1102, 70] on span "Add contact" at bounding box center [1127, 71] width 50 height 12
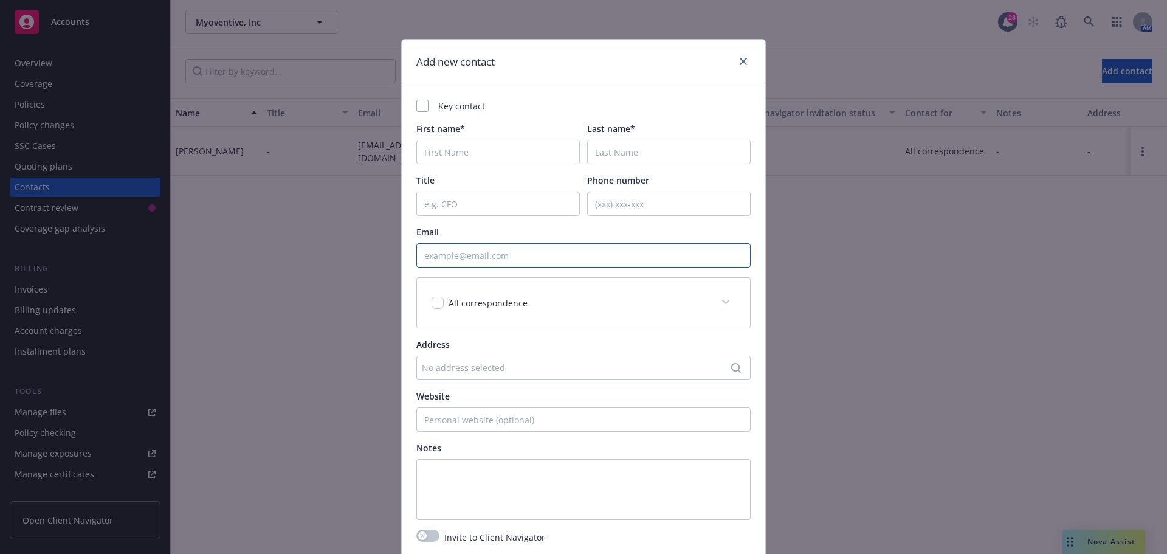
drag, startPoint x: 457, startPoint y: 252, endPoint x: 462, endPoint y: 258, distance: 8.2
click at [458, 255] on input "Email" at bounding box center [583, 255] width 334 height 24
paste input "[EMAIL_ADDRESS][DOMAIN_NAME]"
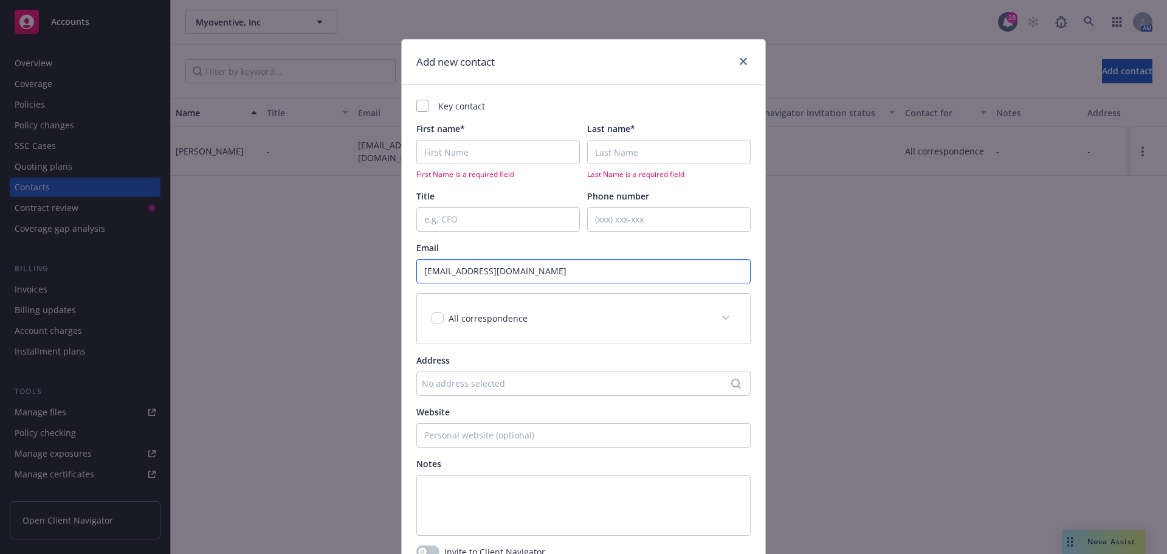
type input "[EMAIL_ADDRESS][DOMAIN_NAME]"
click at [471, 151] on input "First name*" at bounding box center [498, 152] width 164 height 24
type input "Invoices"
click at [597, 151] on input "Last name*" at bounding box center [669, 152] width 164 height 24
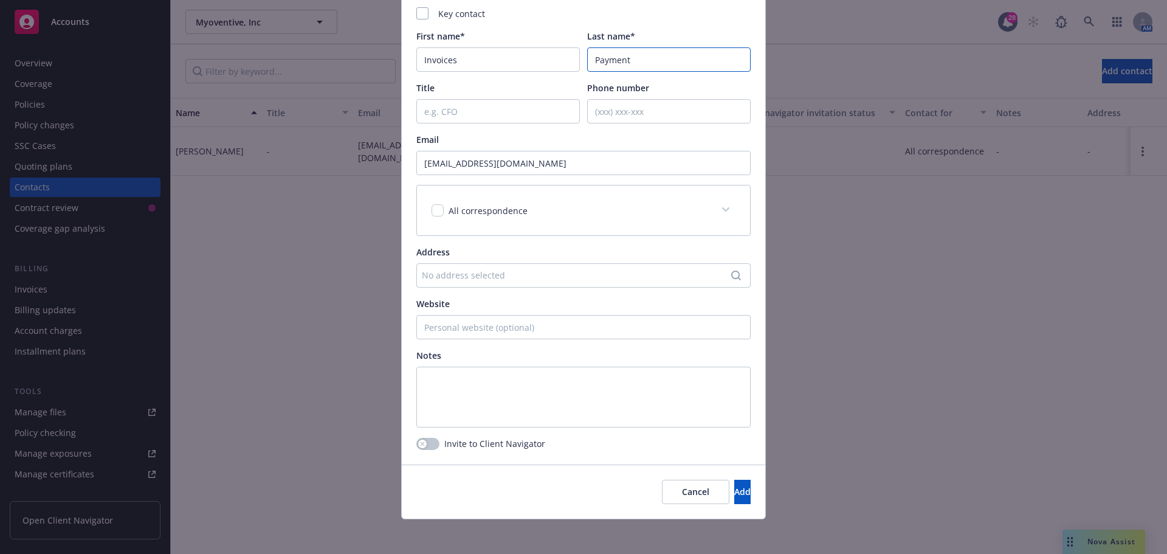
scroll to position [97, 0]
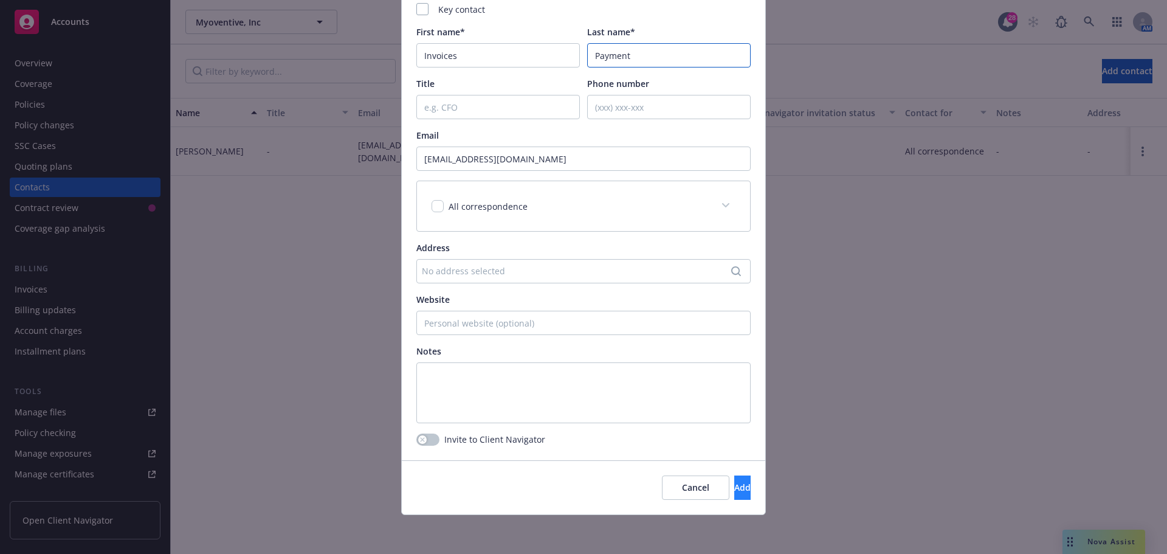
type input "Payment"
click at [734, 483] on button "Add" at bounding box center [742, 487] width 16 height 24
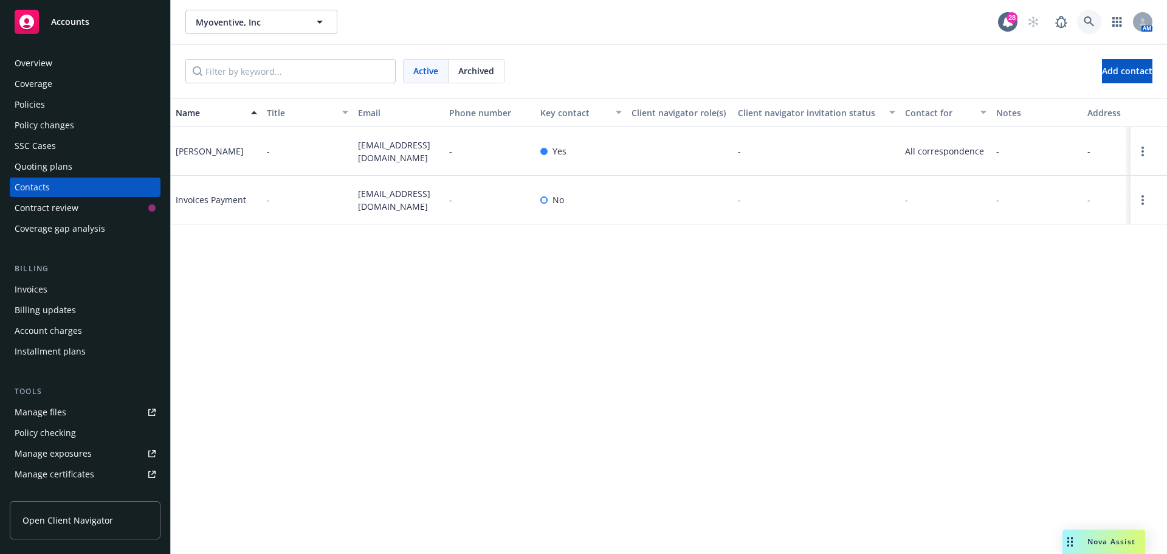
click at [1088, 21] on icon at bounding box center [1089, 21] width 11 height 11
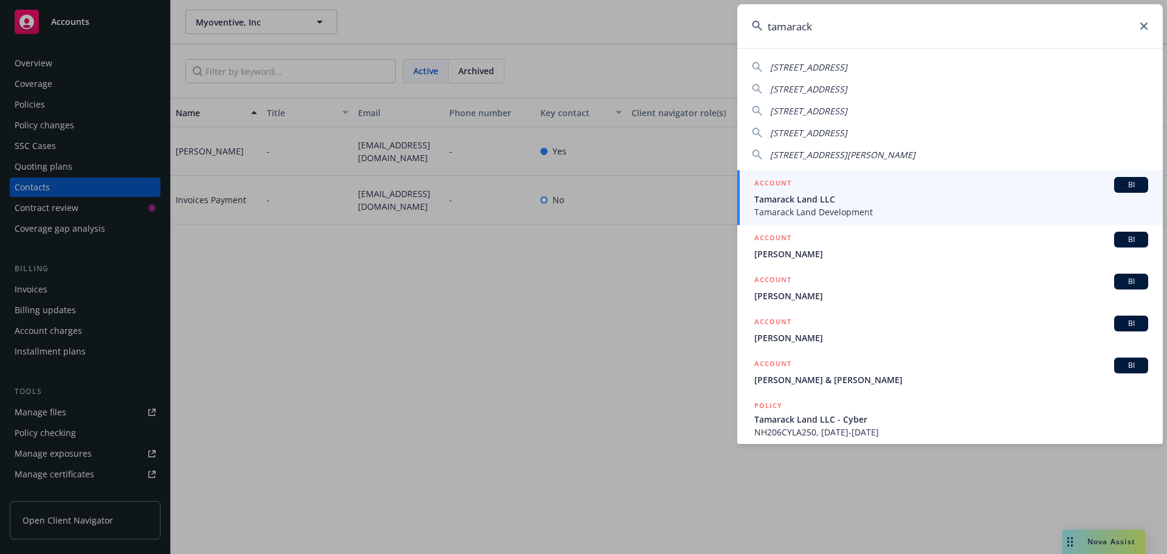
type input "tamarack"
click at [830, 201] on span "Tamarack Land LLC" at bounding box center [952, 199] width 394 height 13
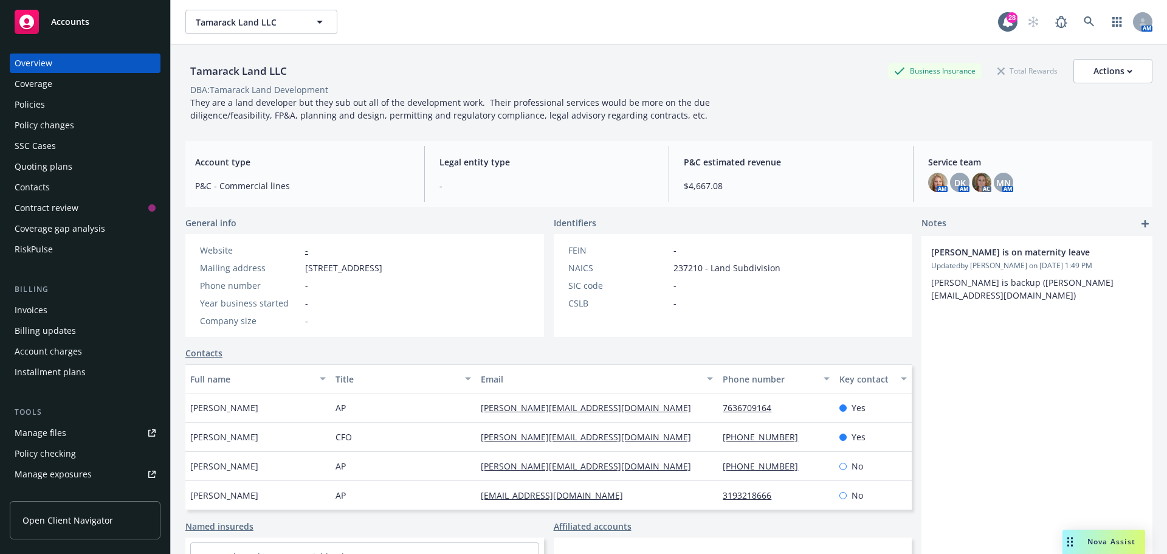
click at [40, 166] on div "Quoting plans" at bounding box center [44, 166] width 58 height 19
